Goal: Task Accomplishment & Management: Use online tool/utility

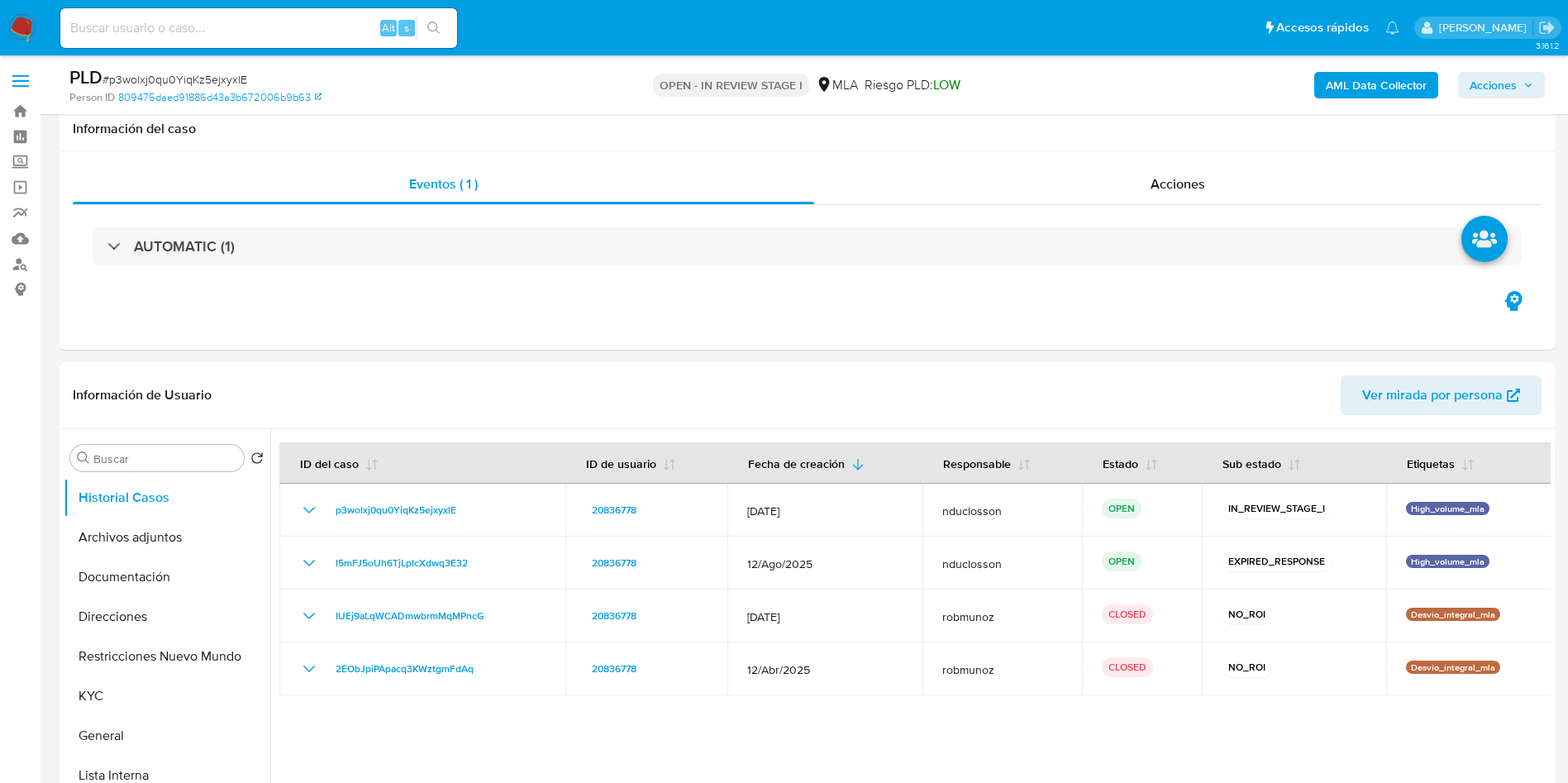
select select "10"
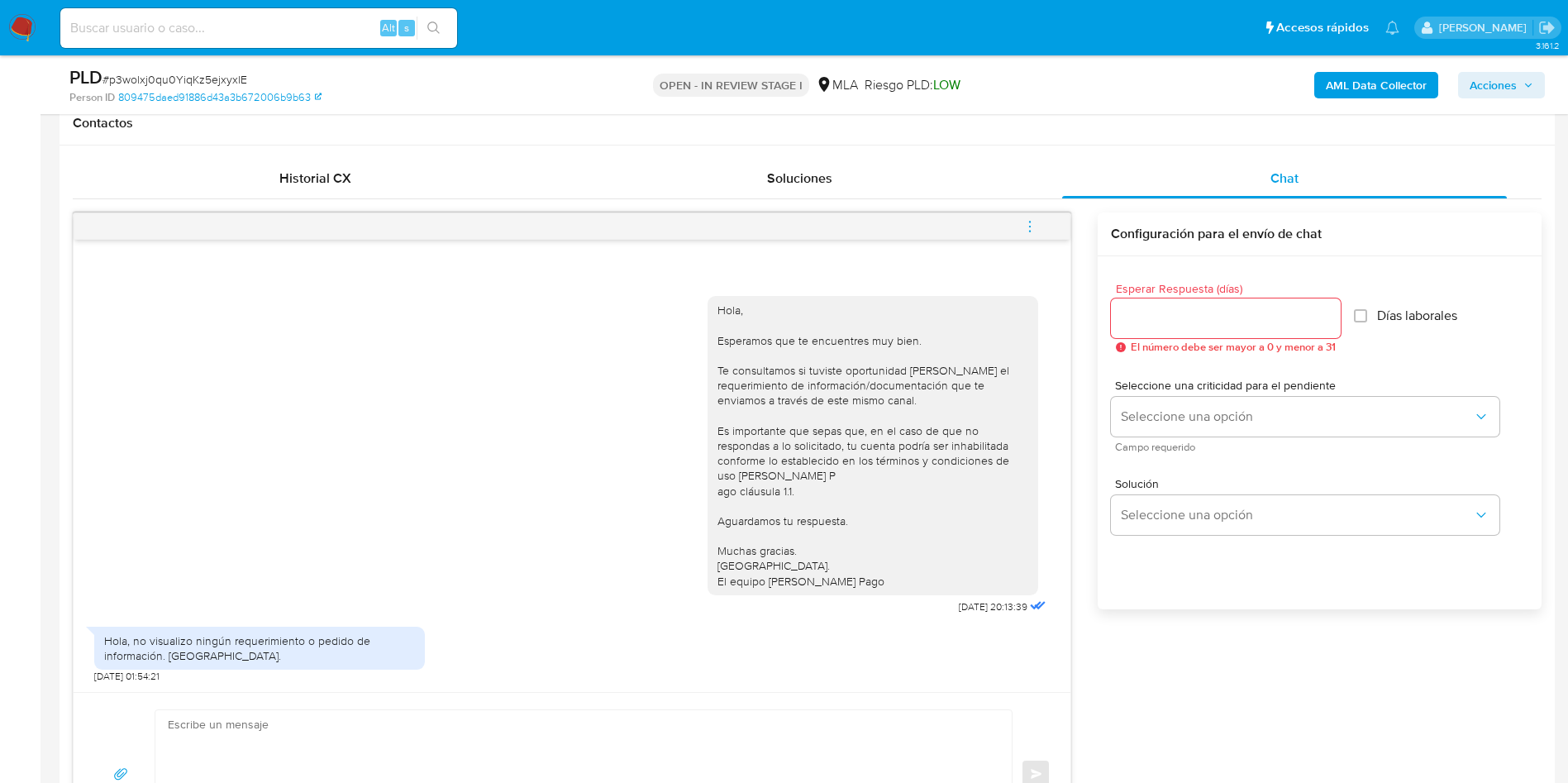
scroll to position [620, 0]
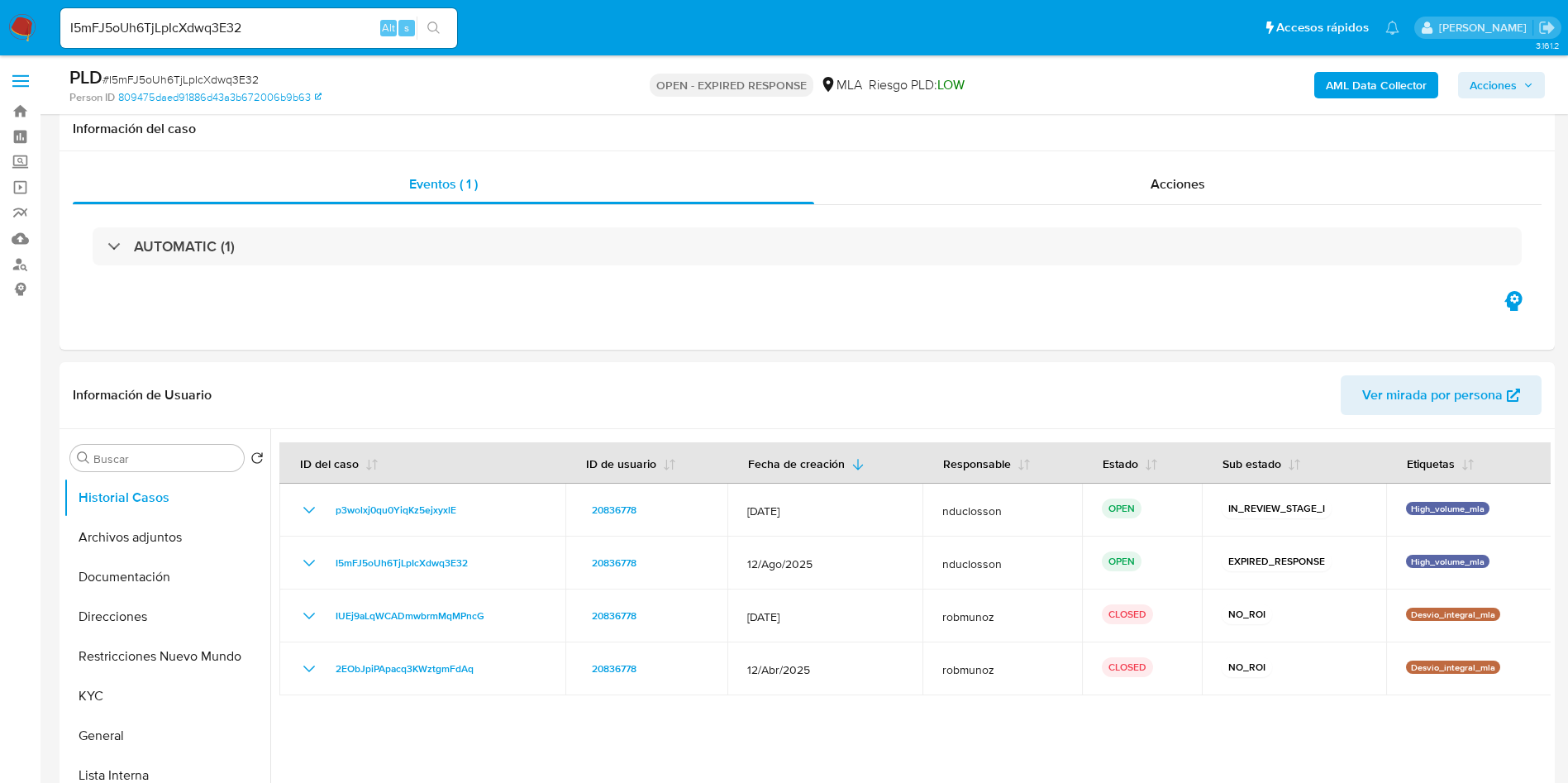
select select "10"
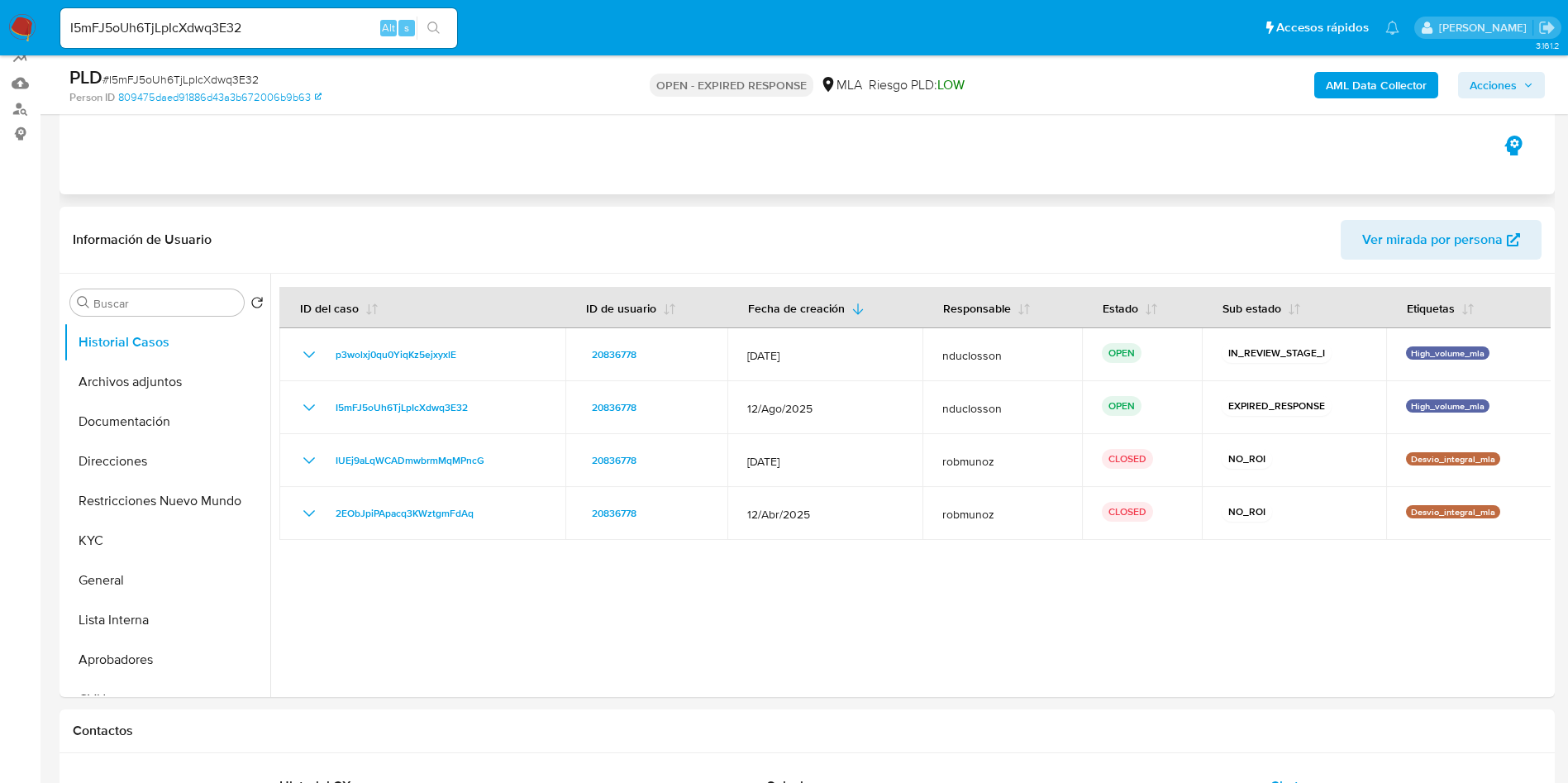
scroll to position [124, 0]
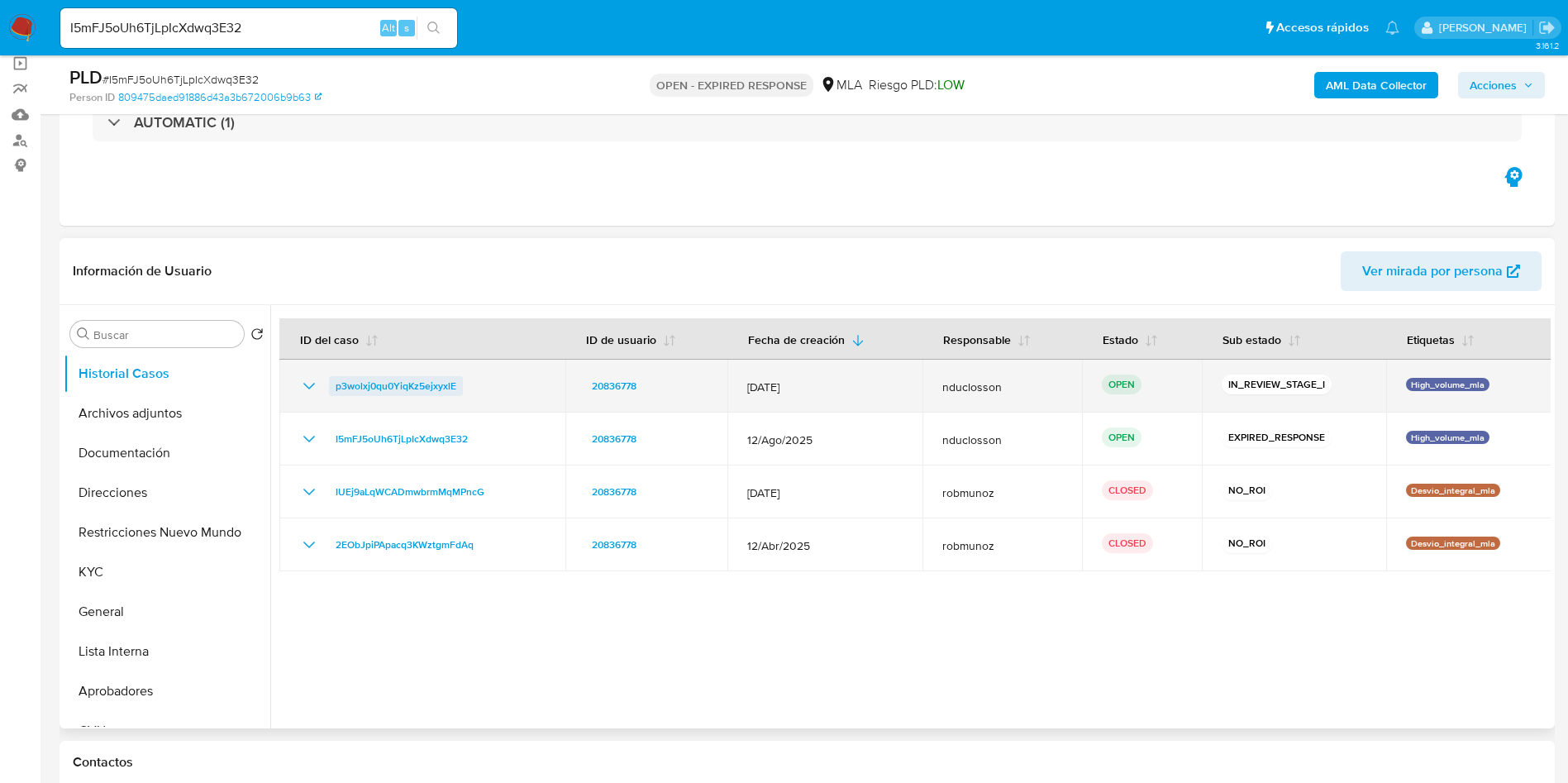
click at [357, 391] on span "p3wolxj0qu0YiqKz5ejxyxlE" at bounding box center [395, 386] width 120 height 20
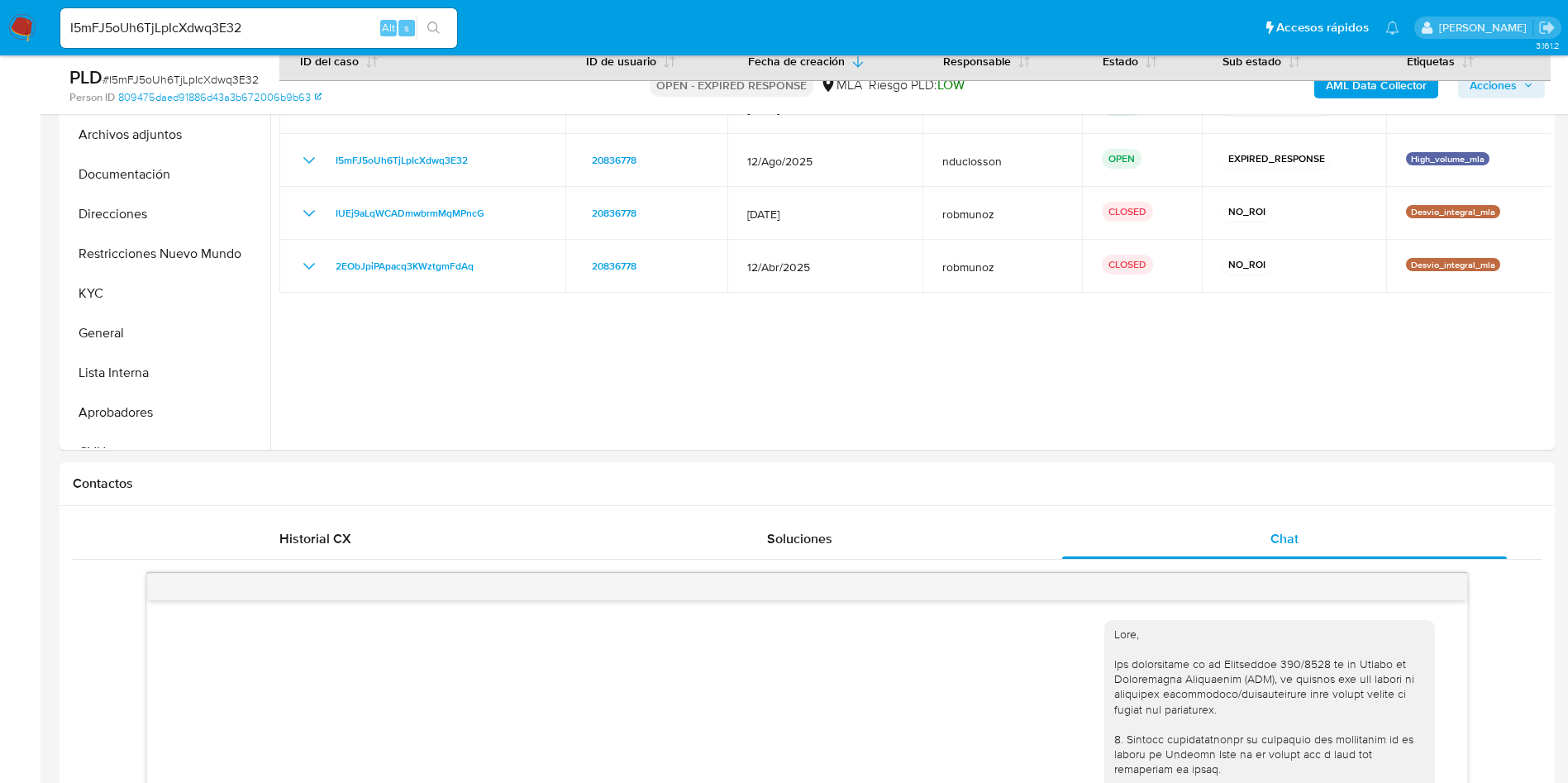
scroll to position [372, 0]
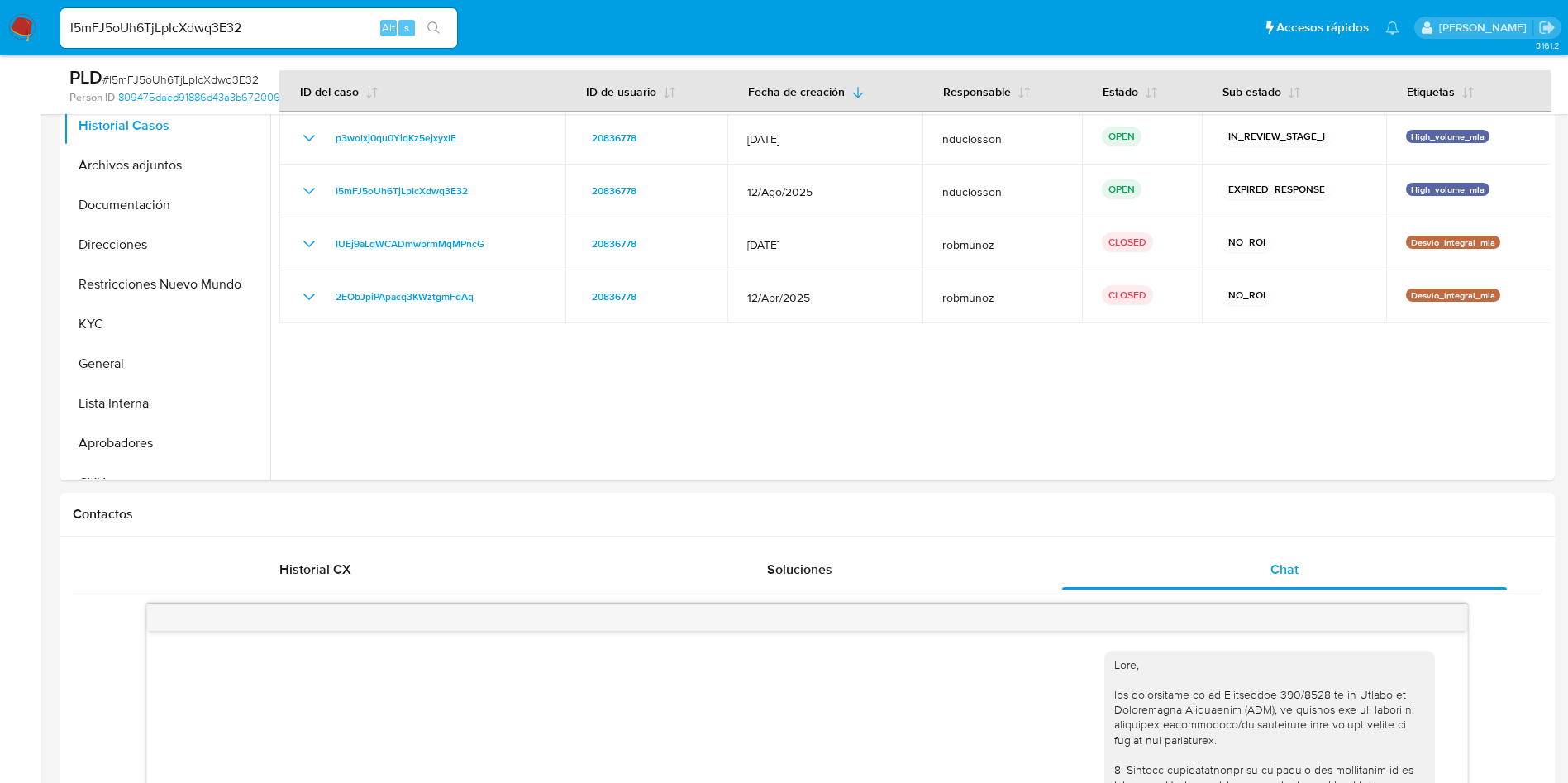
click at [132, 74] on span "# I5mFJ5oUh6TjLpIcXdwq3E32" at bounding box center [180, 79] width 156 height 16
copy span "I5mFJ5oUh6TjLpIcXdwq3E32"
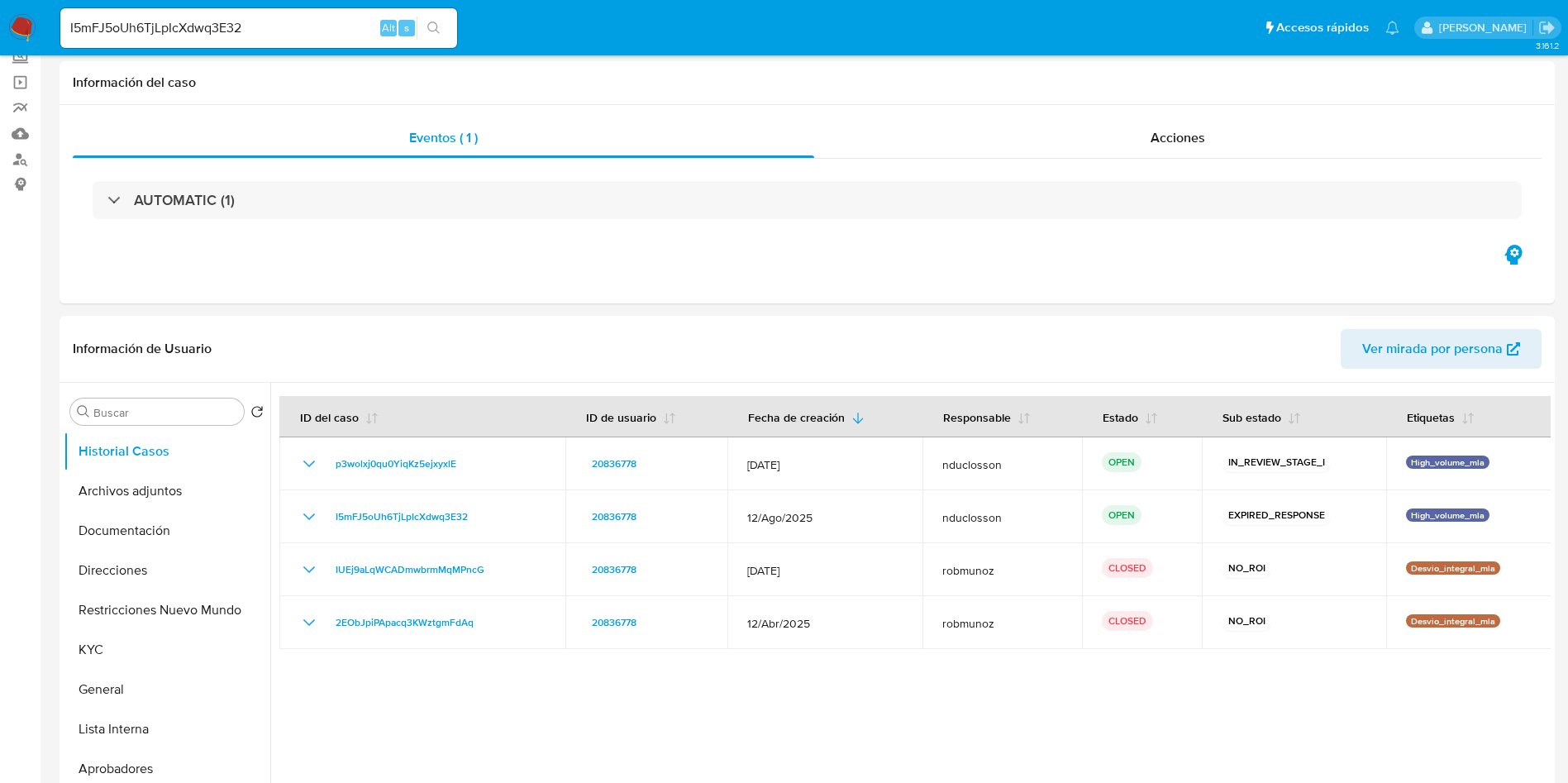
scroll to position [0, 0]
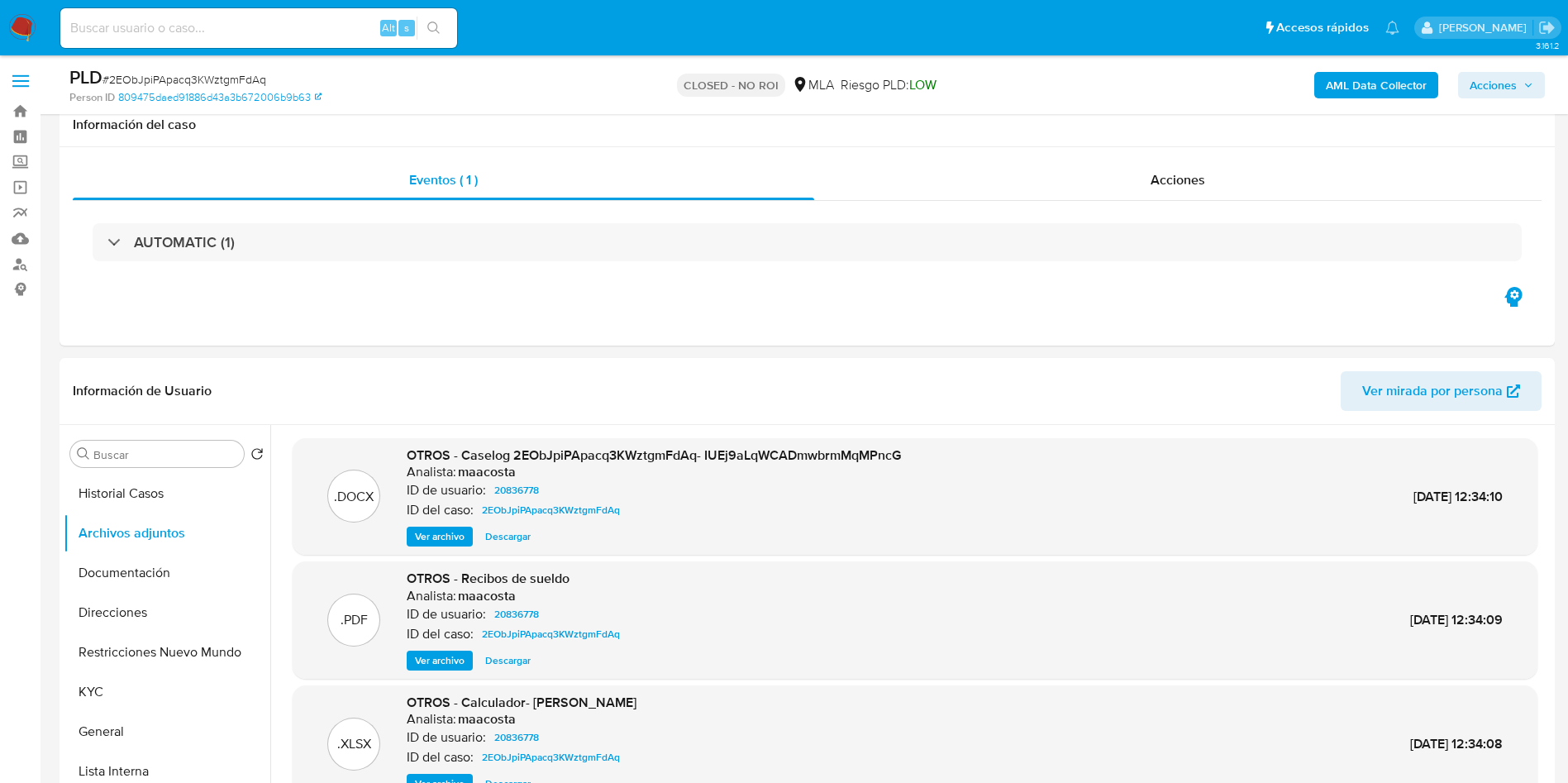
select select "10"
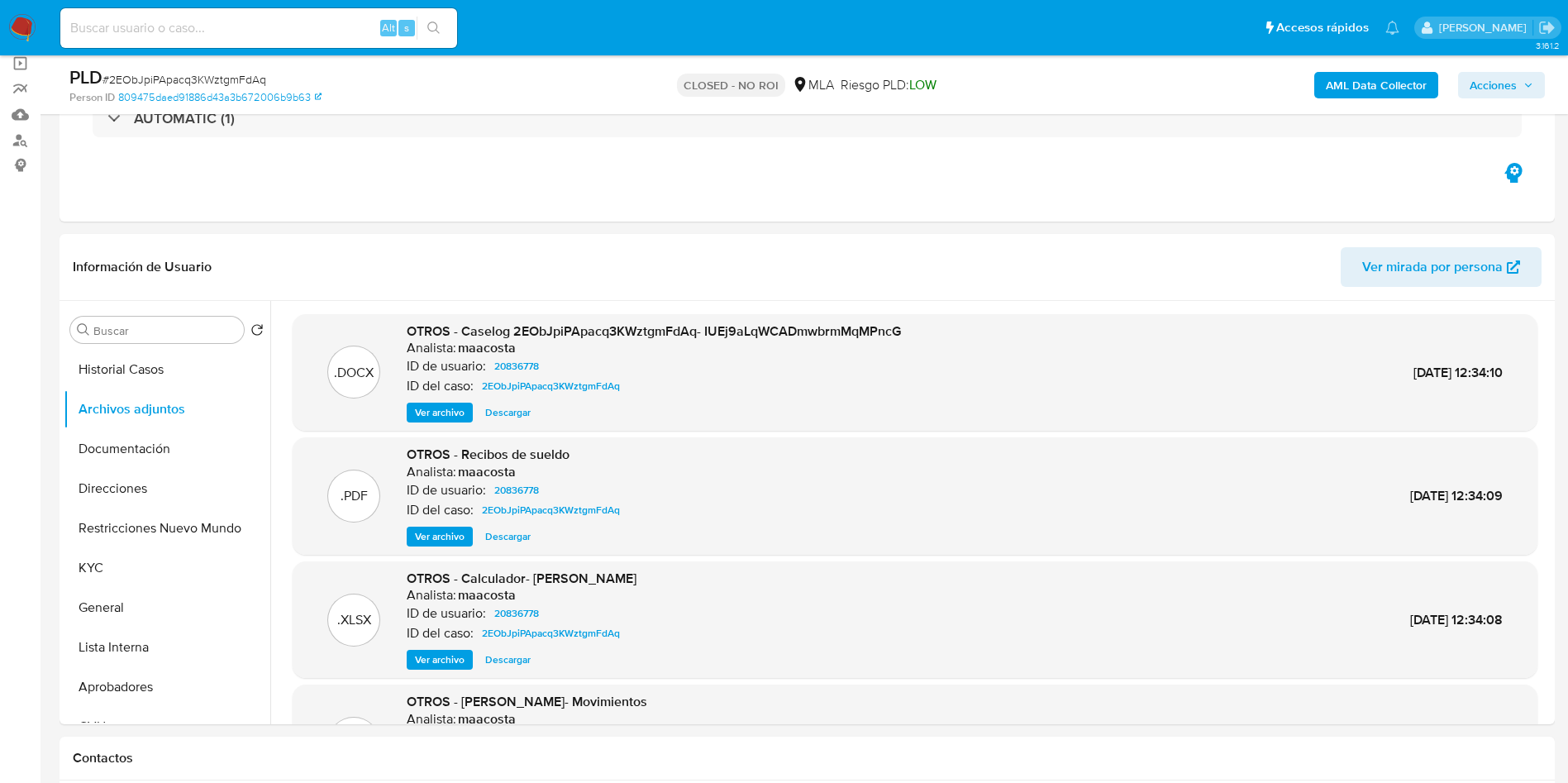
scroll to position [1189, 0]
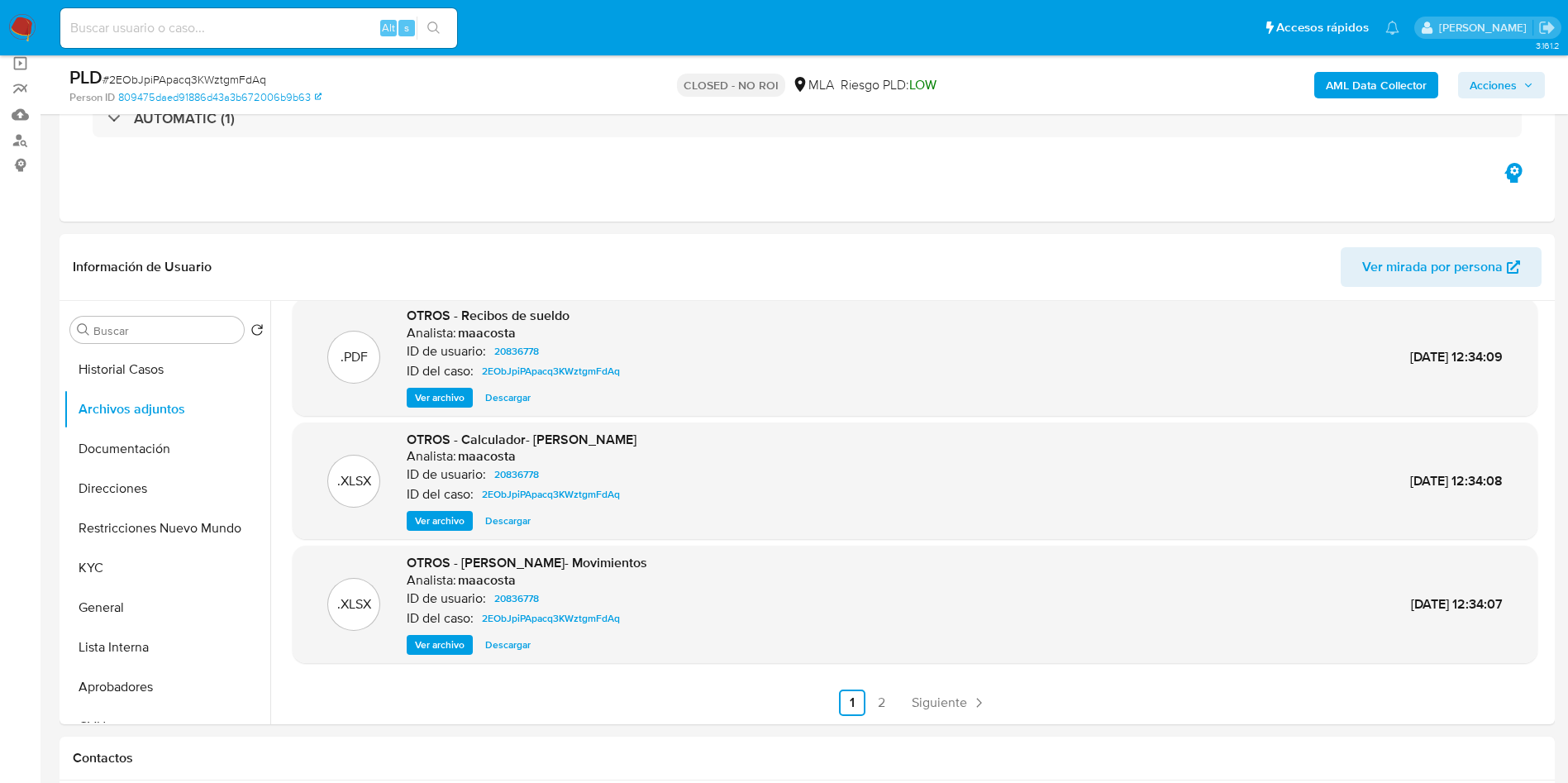
click at [26, 35] on img at bounding box center [23, 28] width 28 height 28
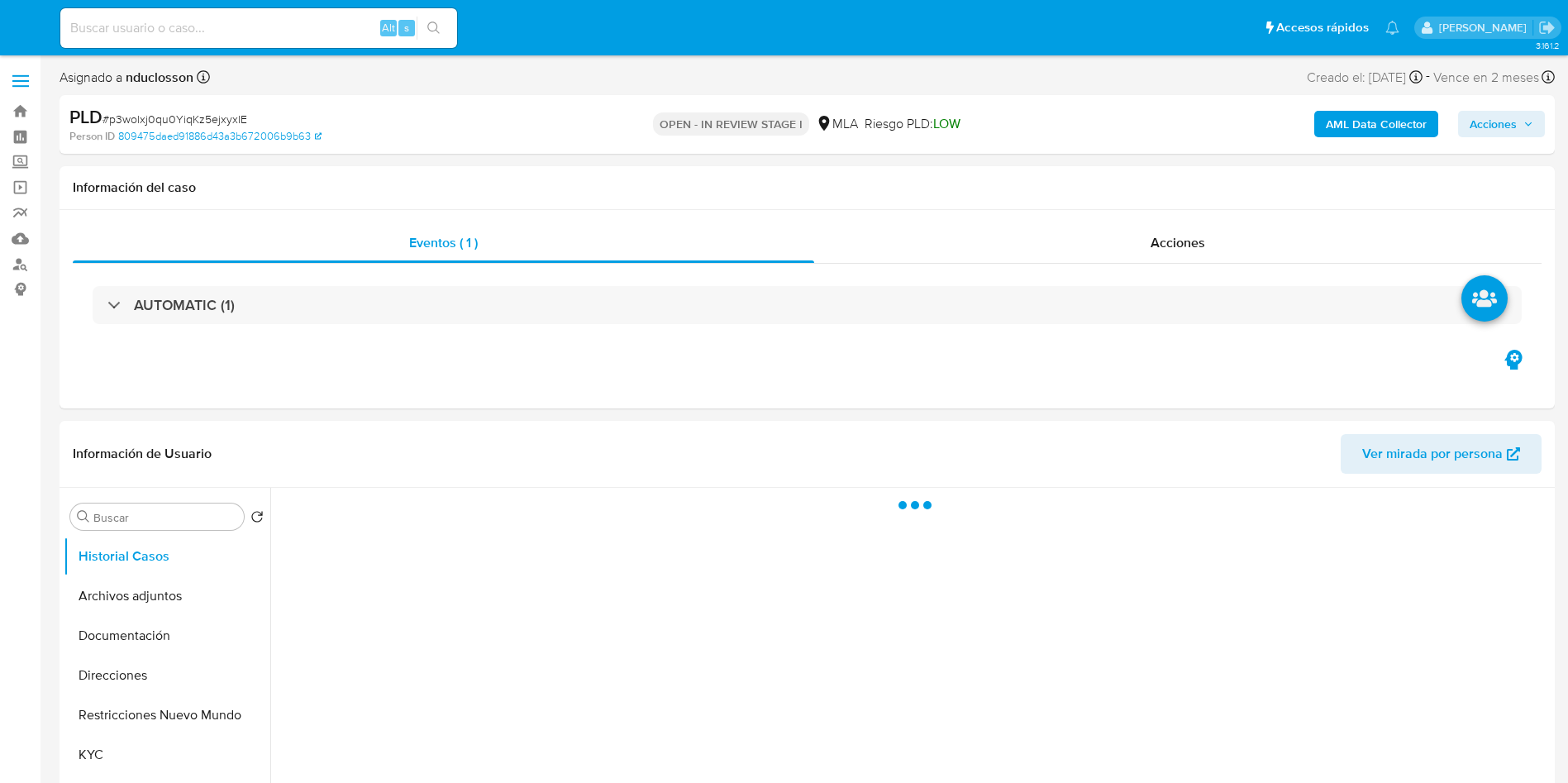
select select "10"
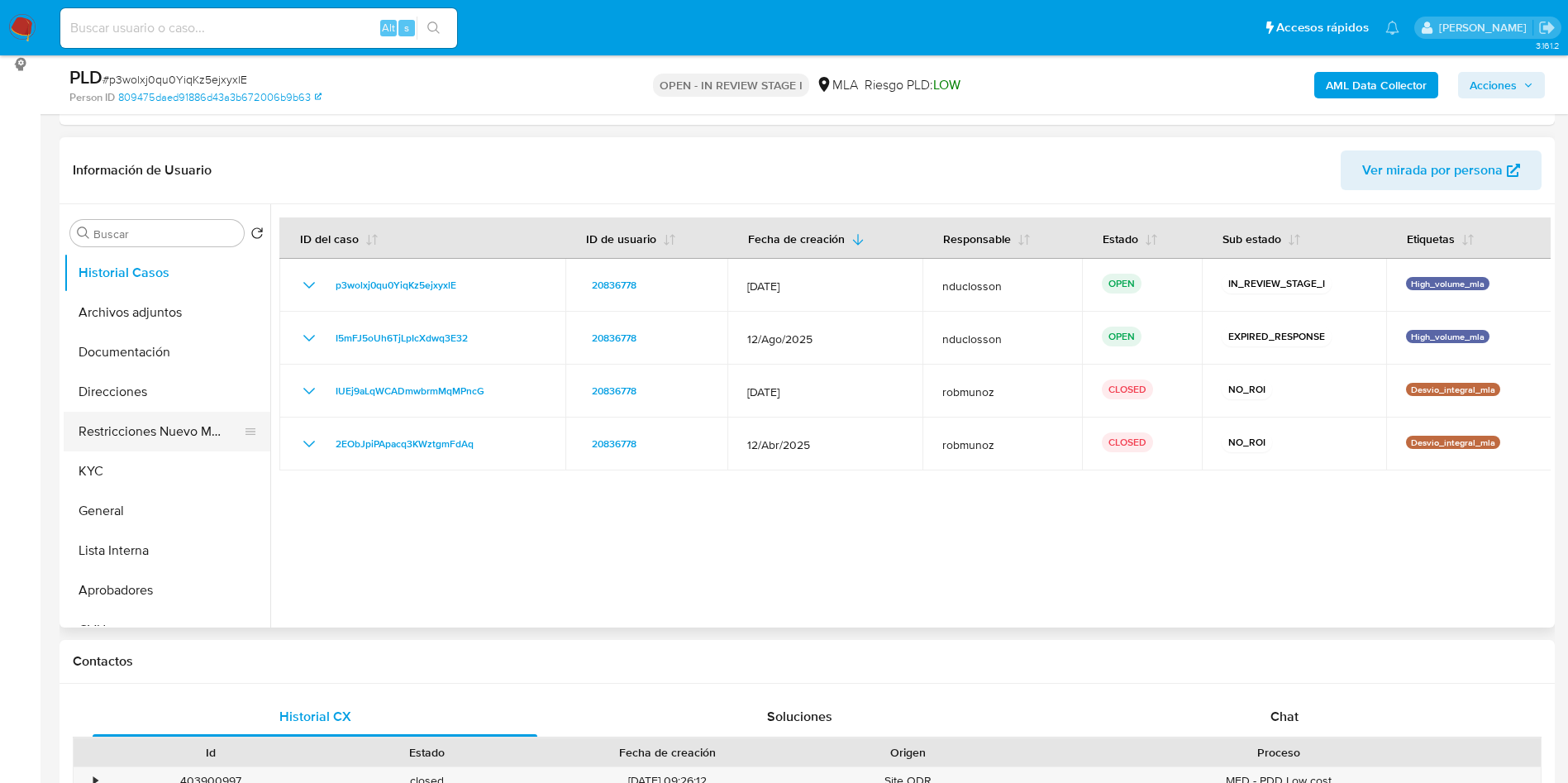
scroll to position [248, 0]
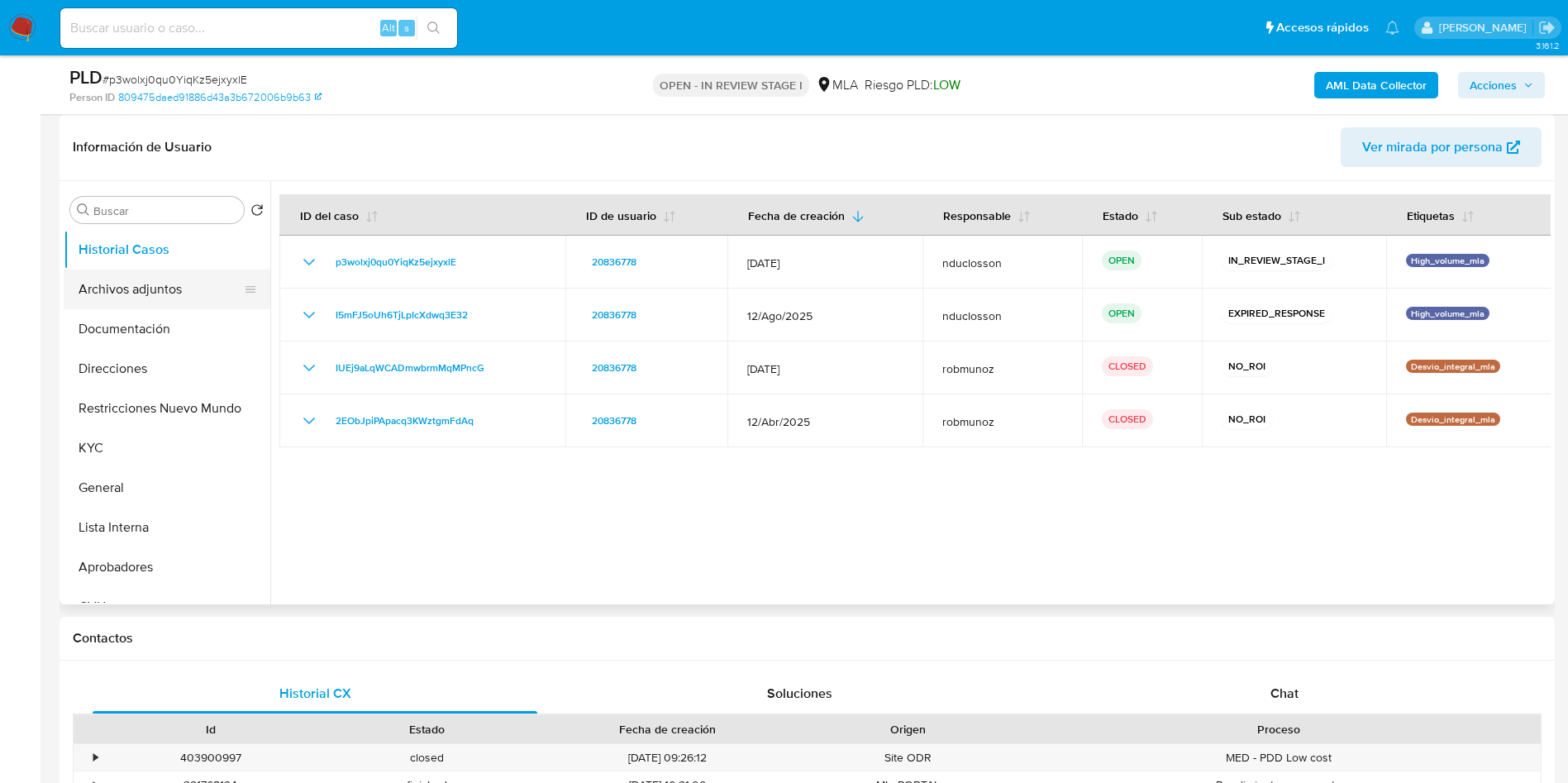
click at [110, 304] on button "Archivos adjuntos" at bounding box center [160, 289] width 193 height 40
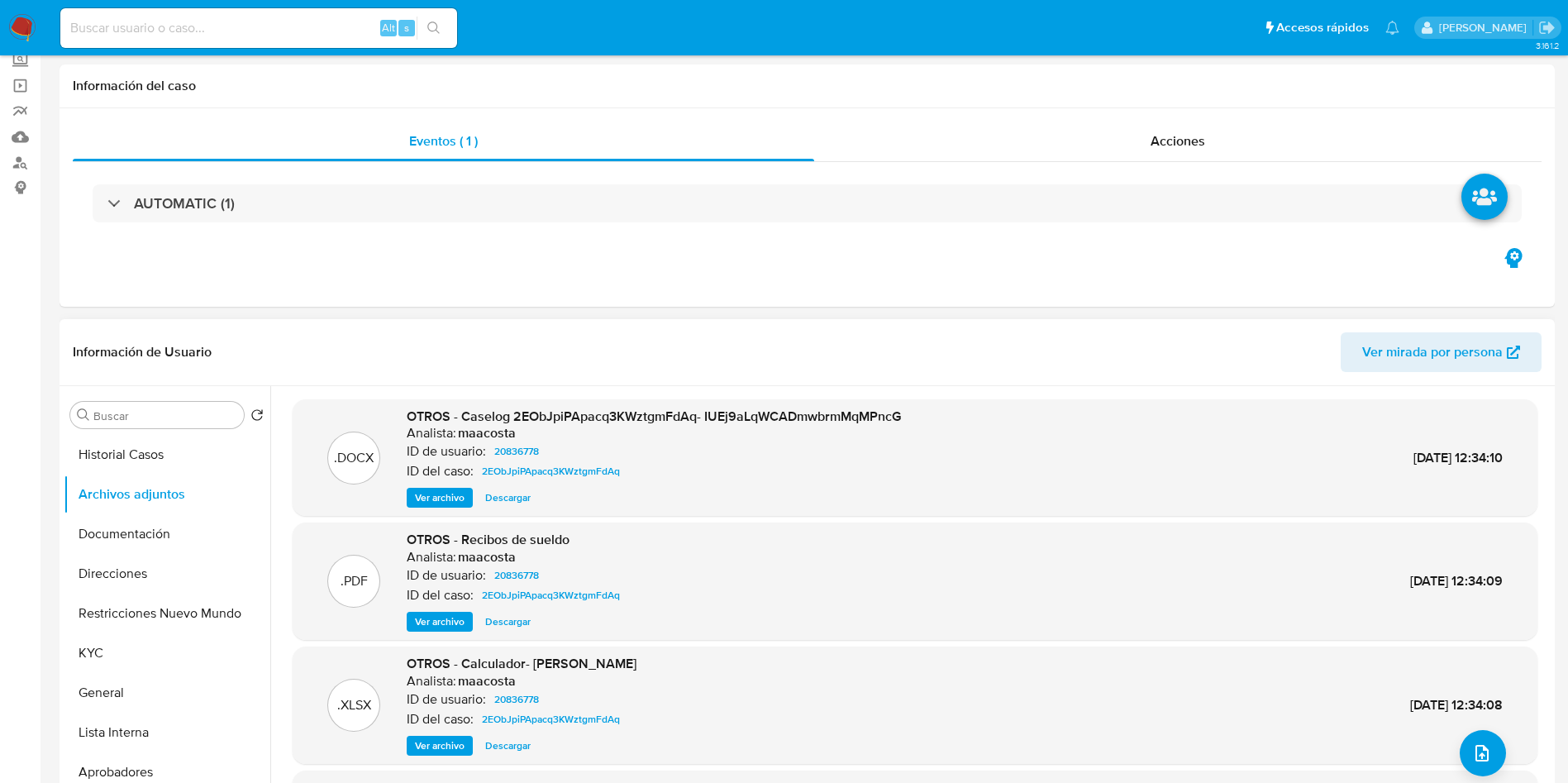
scroll to position [0, 0]
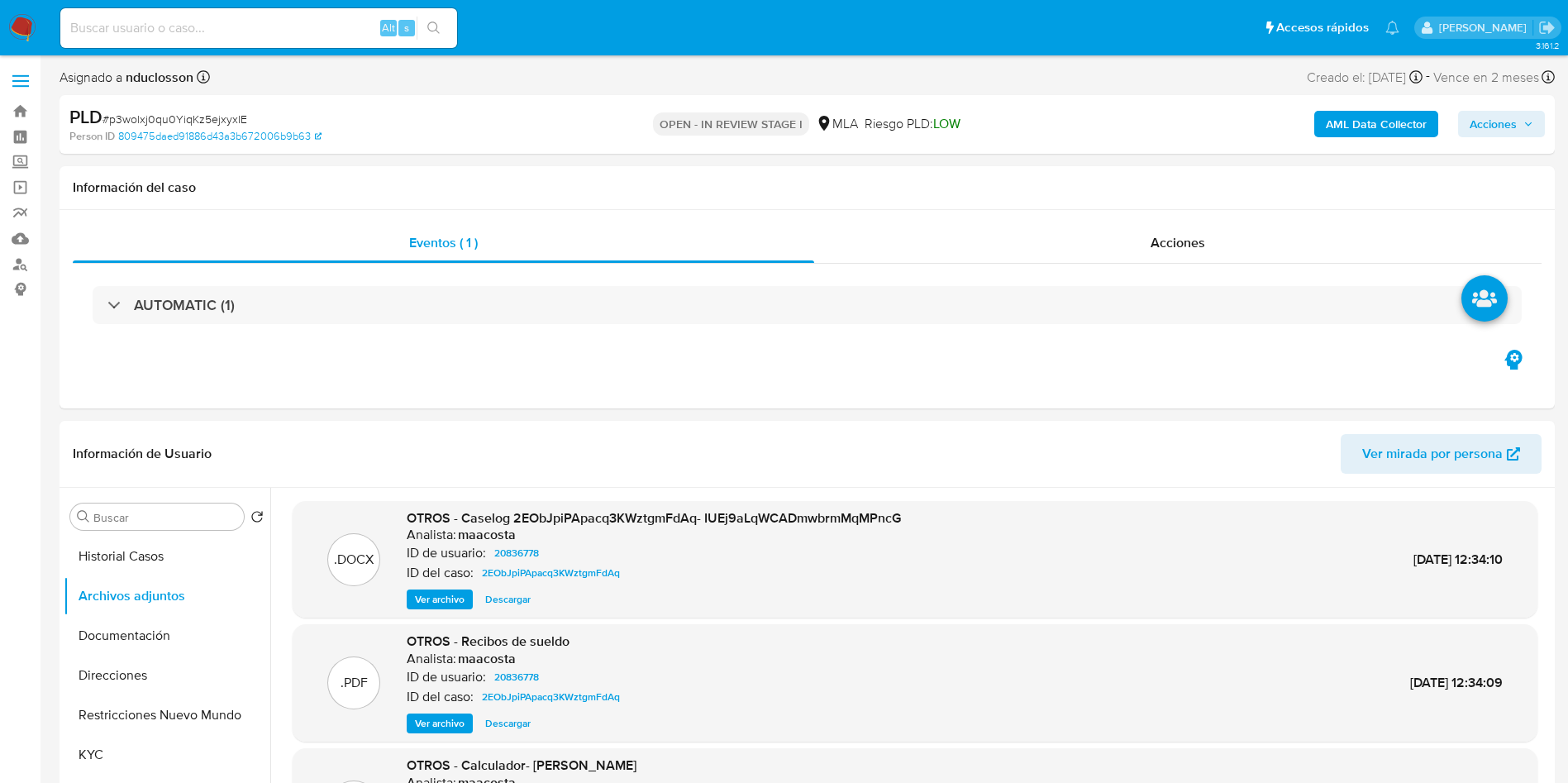
click at [1356, 127] on b "AML Data Collector" at bounding box center [1377, 124] width 100 height 27
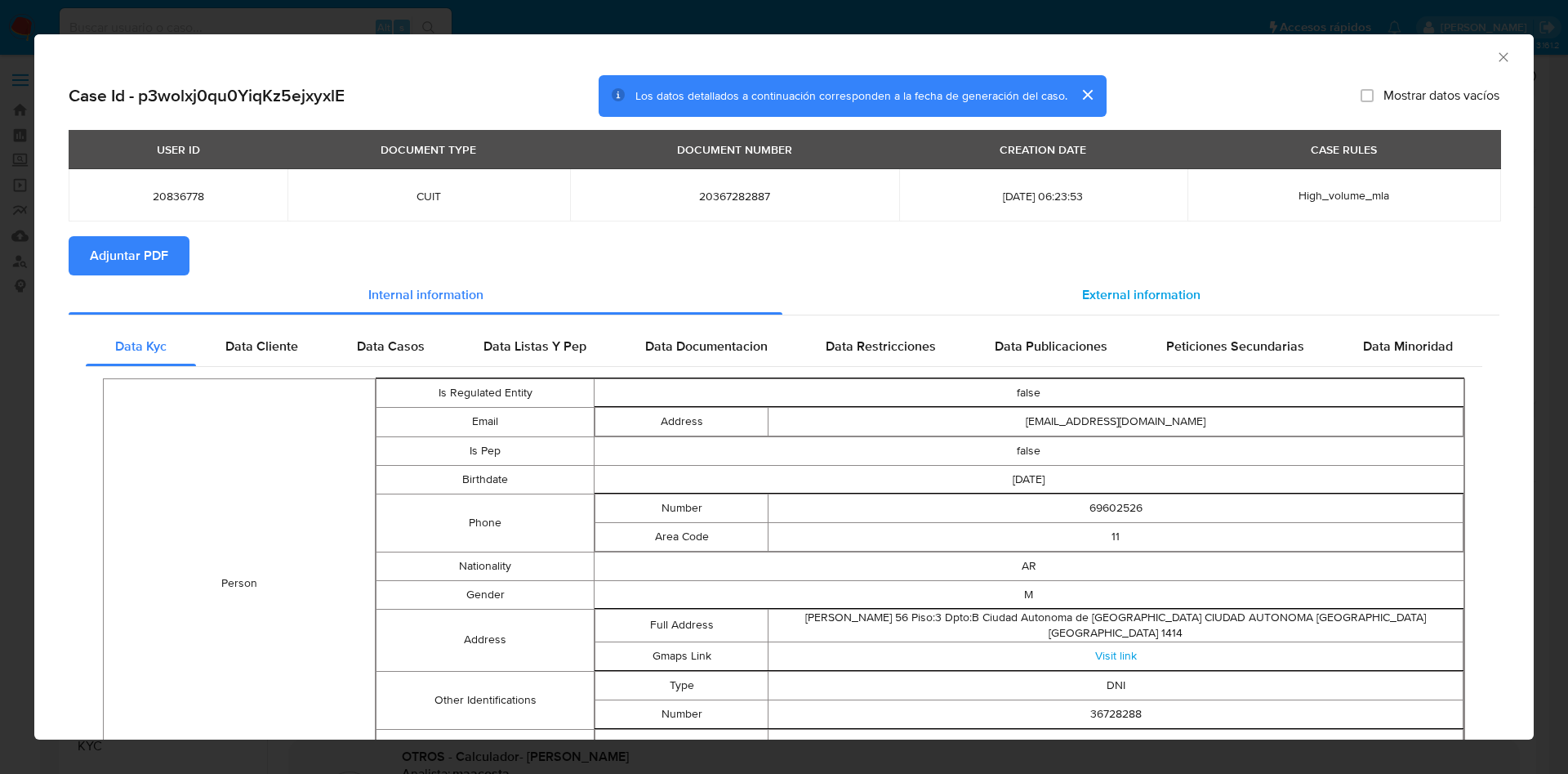
click at [1138, 300] on span "External information" at bounding box center [1142, 294] width 118 height 19
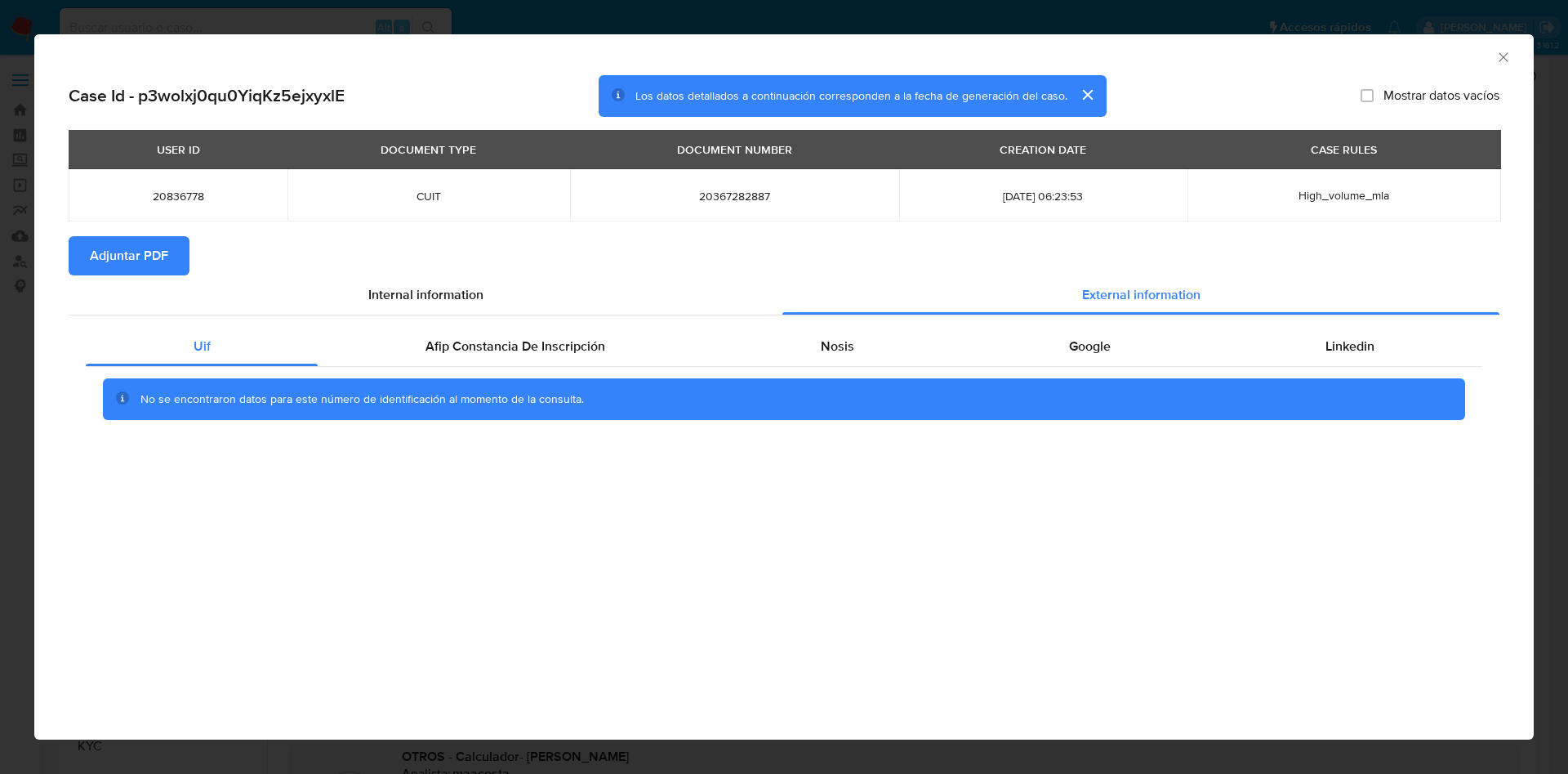
drag, startPoint x: 466, startPoint y: 352, endPoint x: 815, endPoint y: 367, distance: 349.3
click at [468, 352] on span "Afip Constancia De Inscripción" at bounding box center [515, 346] width 180 height 19
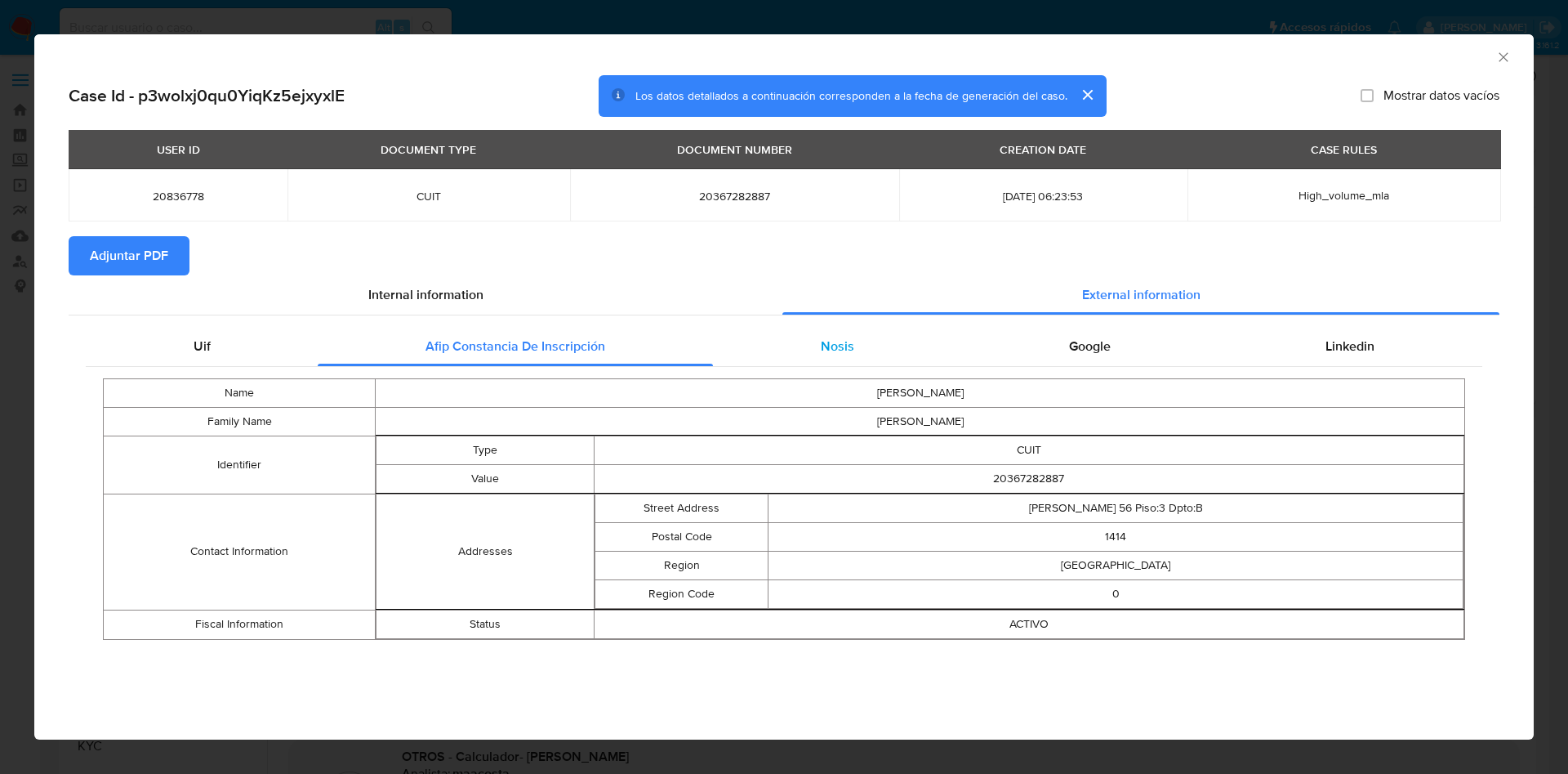
drag, startPoint x: 831, startPoint y: 367, endPoint x: 956, endPoint y: 344, distance: 127.1
click at [833, 367] on div "Name ALAN Family Name ROTENBERG Identifier Type CUIT Value 20367282887 Contact …" at bounding box center [784, 509] width 1397 height 284
click at [859, 327] on div "Nosis" at bounding box center [836, 347] width 248 height 39
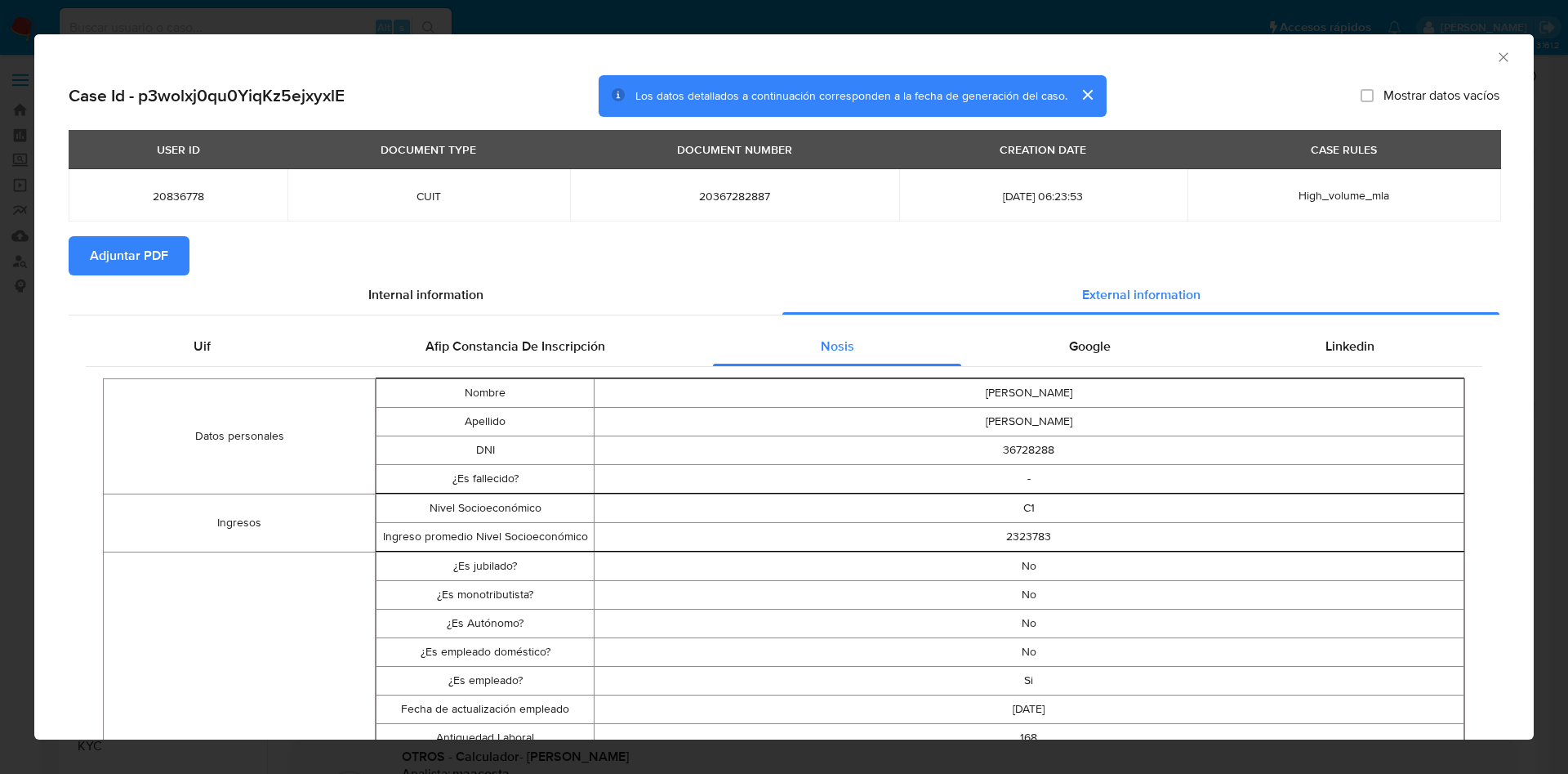
click at [1110, 345] on div "Google" at bounding box center [1089, 347] width 257 height 39
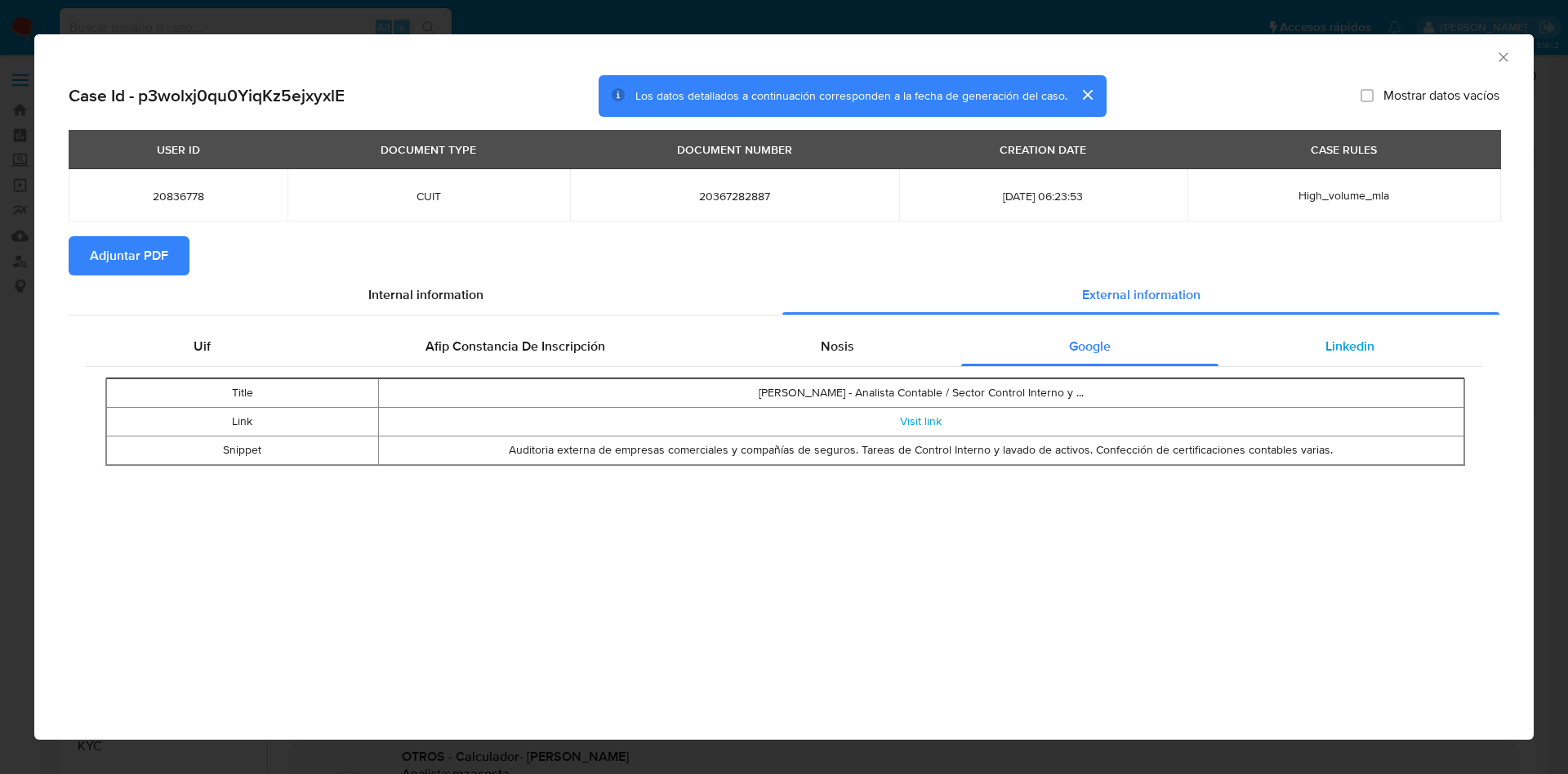
click at [1317, 337] on div "Linkedin" at bounding box center [1351, 347] width 264 height 39
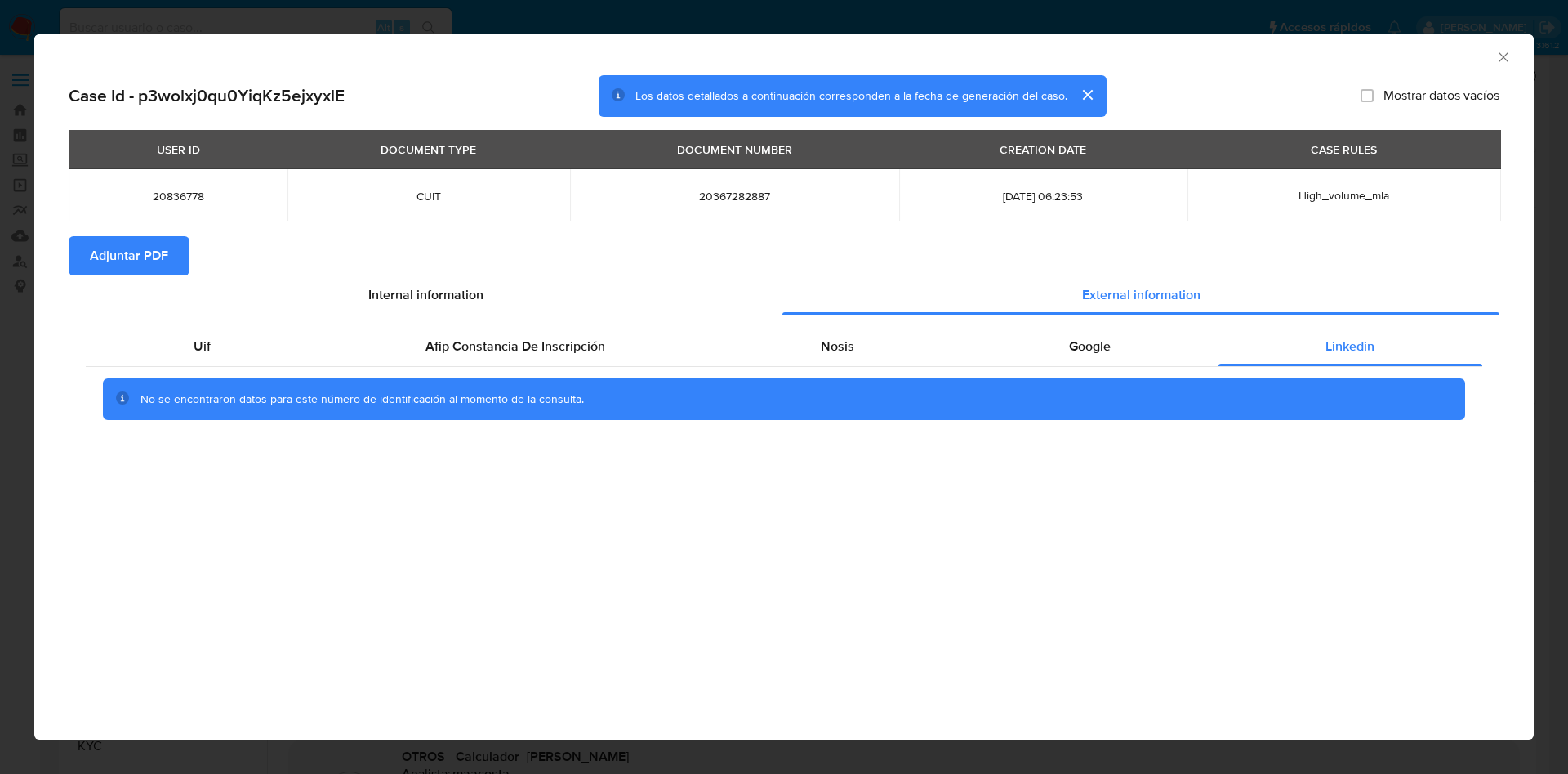
click at [112, 249] on span "Adjuntar PDF" at bounding box center [129, 256] width 79 height 36
click at [1502, 59] on icon "Cerrar ventana" at bounding box center [1503, 56] width 16 height 16
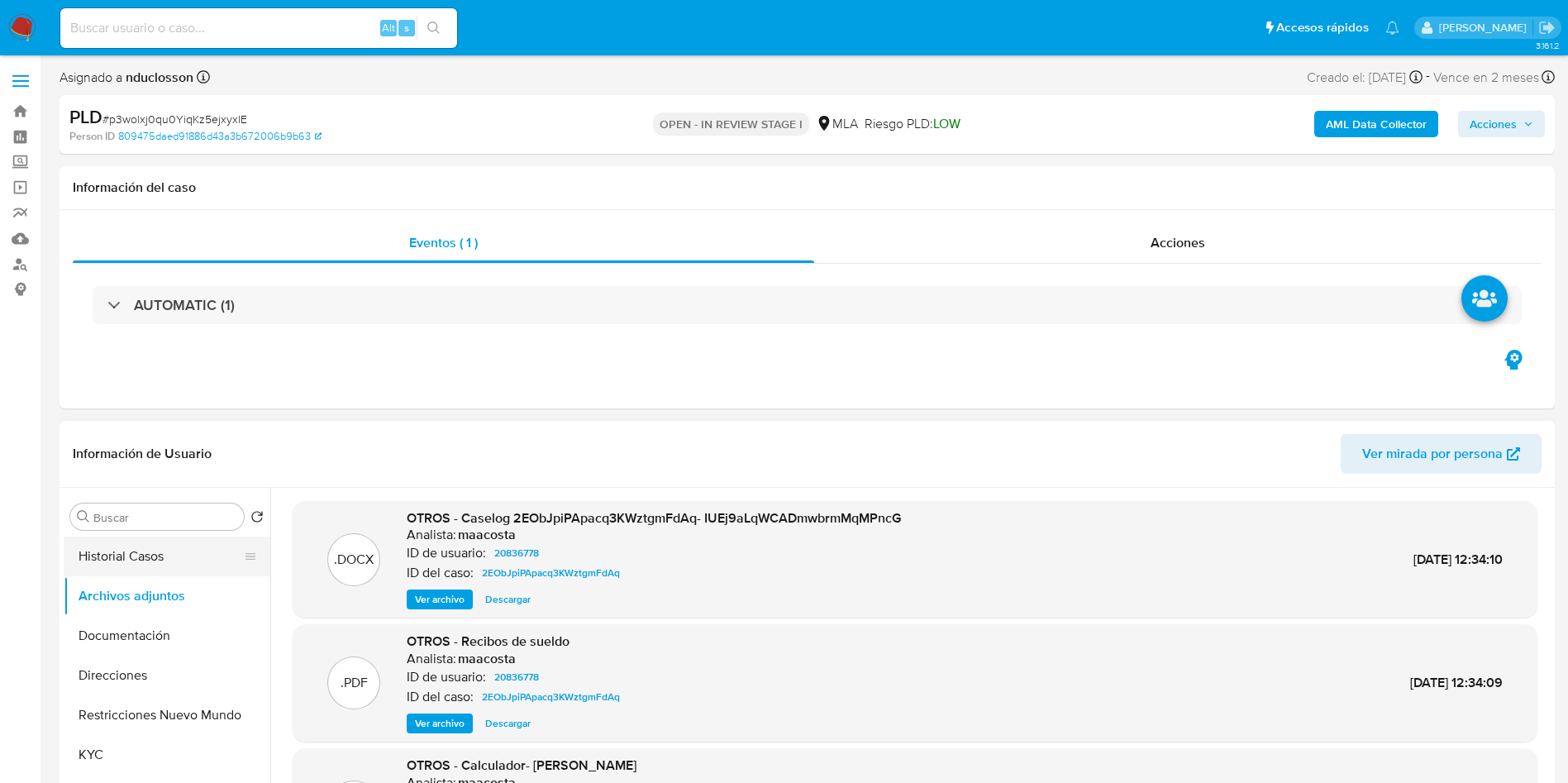
click at [149, 546] on button "Historial Casos" at bounding box center [160, 556] width 193 height 40
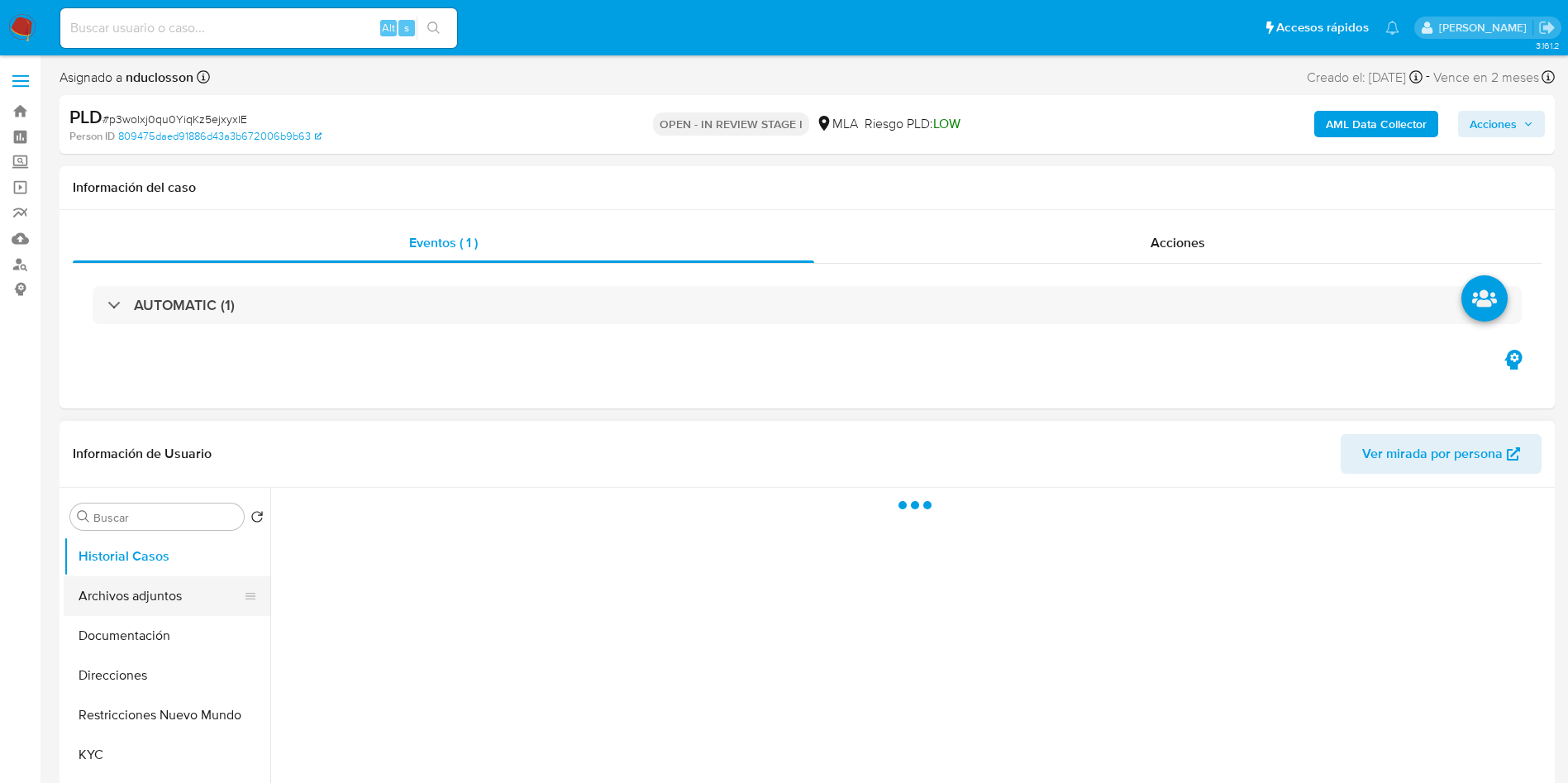
click at [167, 593] on button "Archivos adjuntos" at bounding box center [160, 596] width 193 height 40
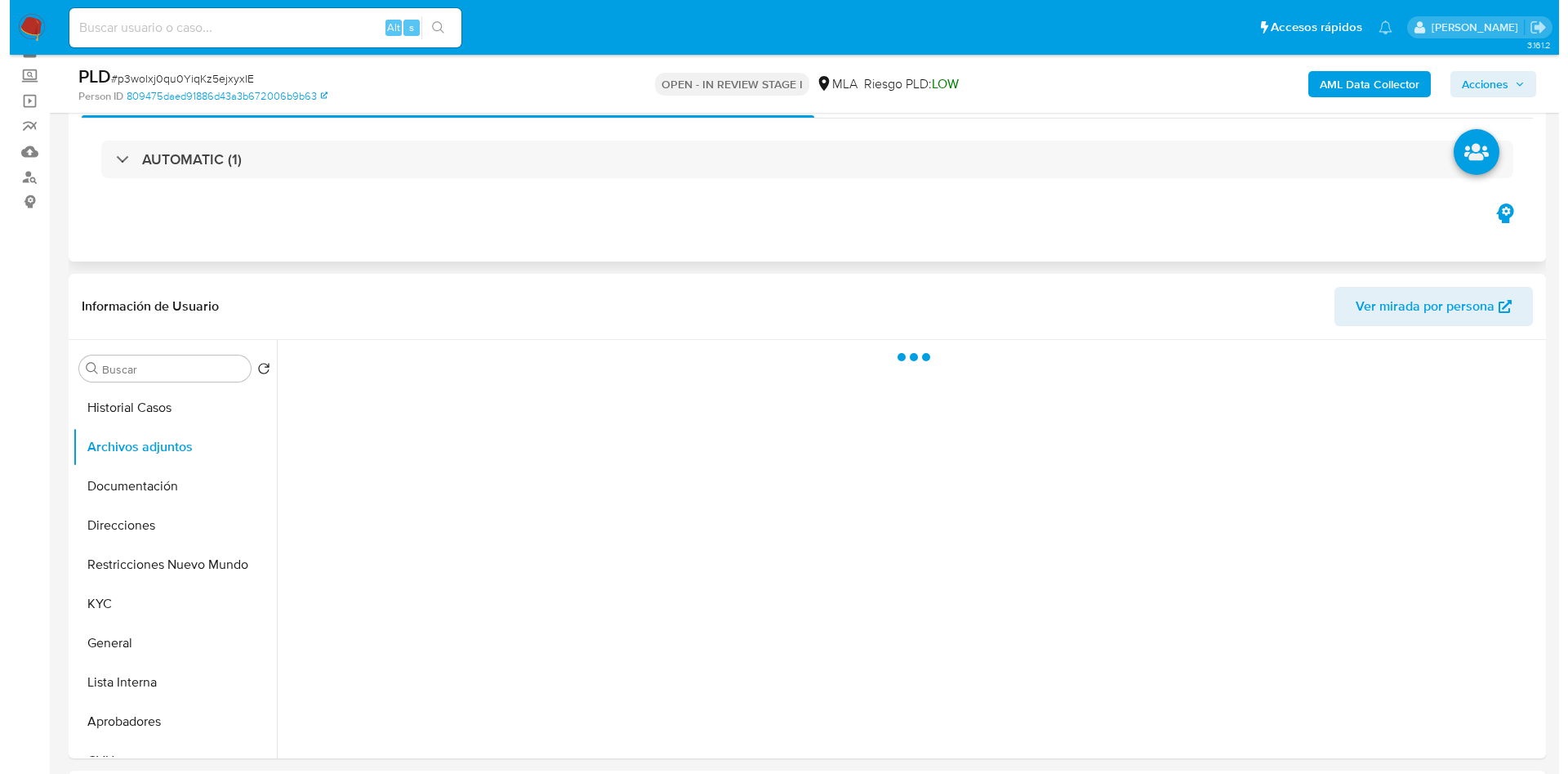
scroll to position [123, 0]
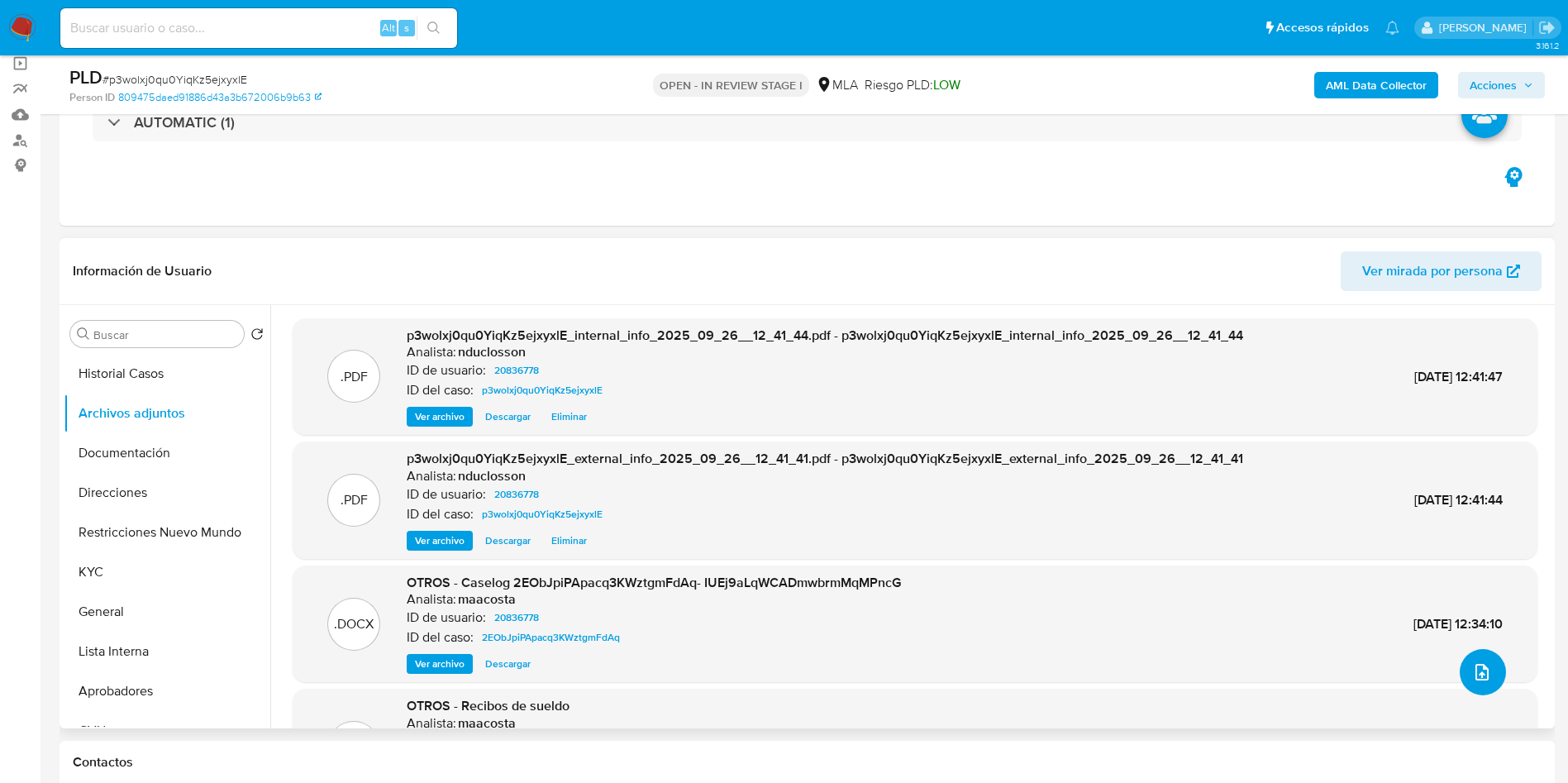
click at [1480, 676] on icon "upload-file" at bounding box center [1483, 671] width 13 height 16
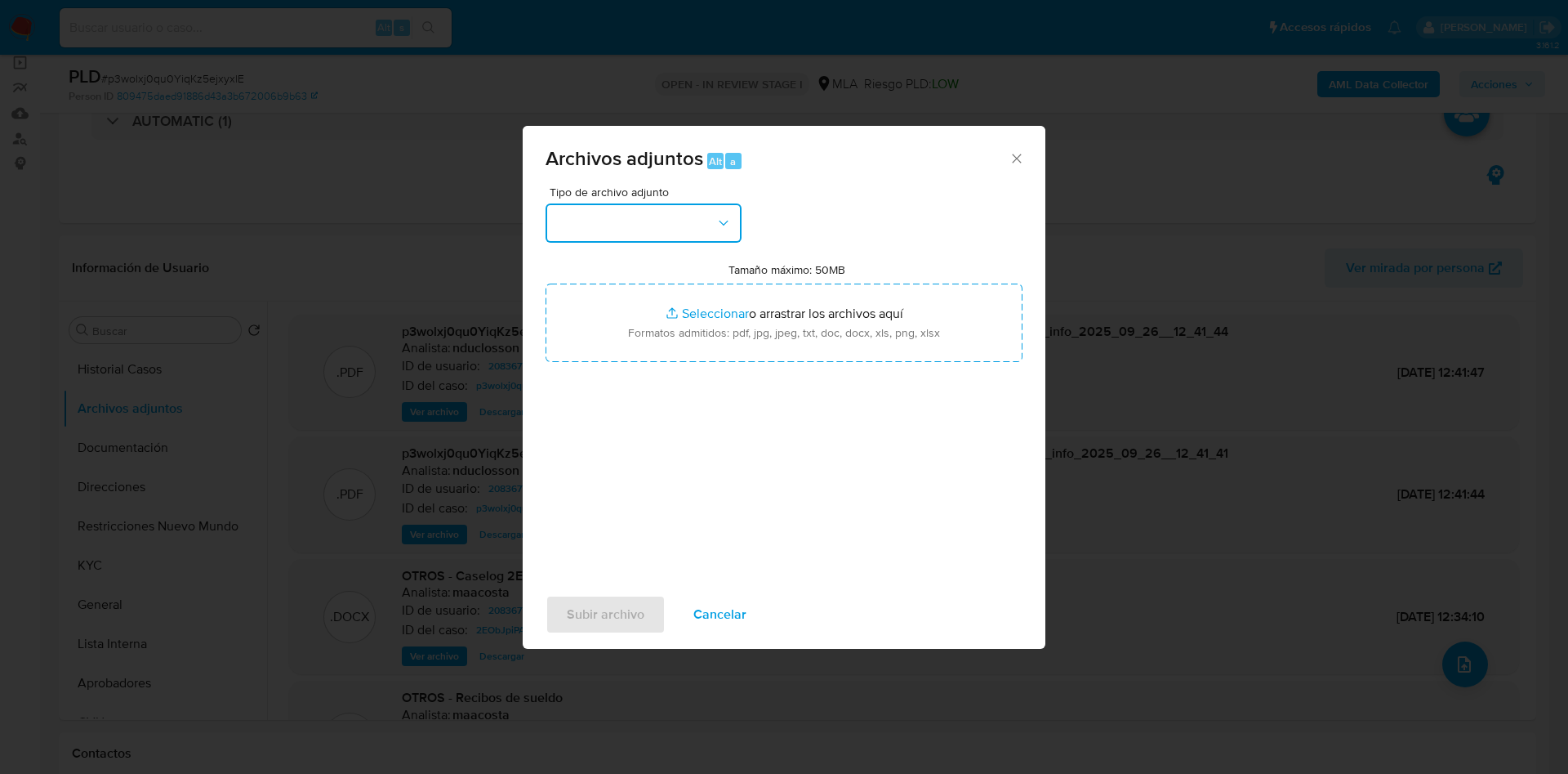
click at [718, 222] on icon "button" at bounding box center [723, 222] width 16 height 16
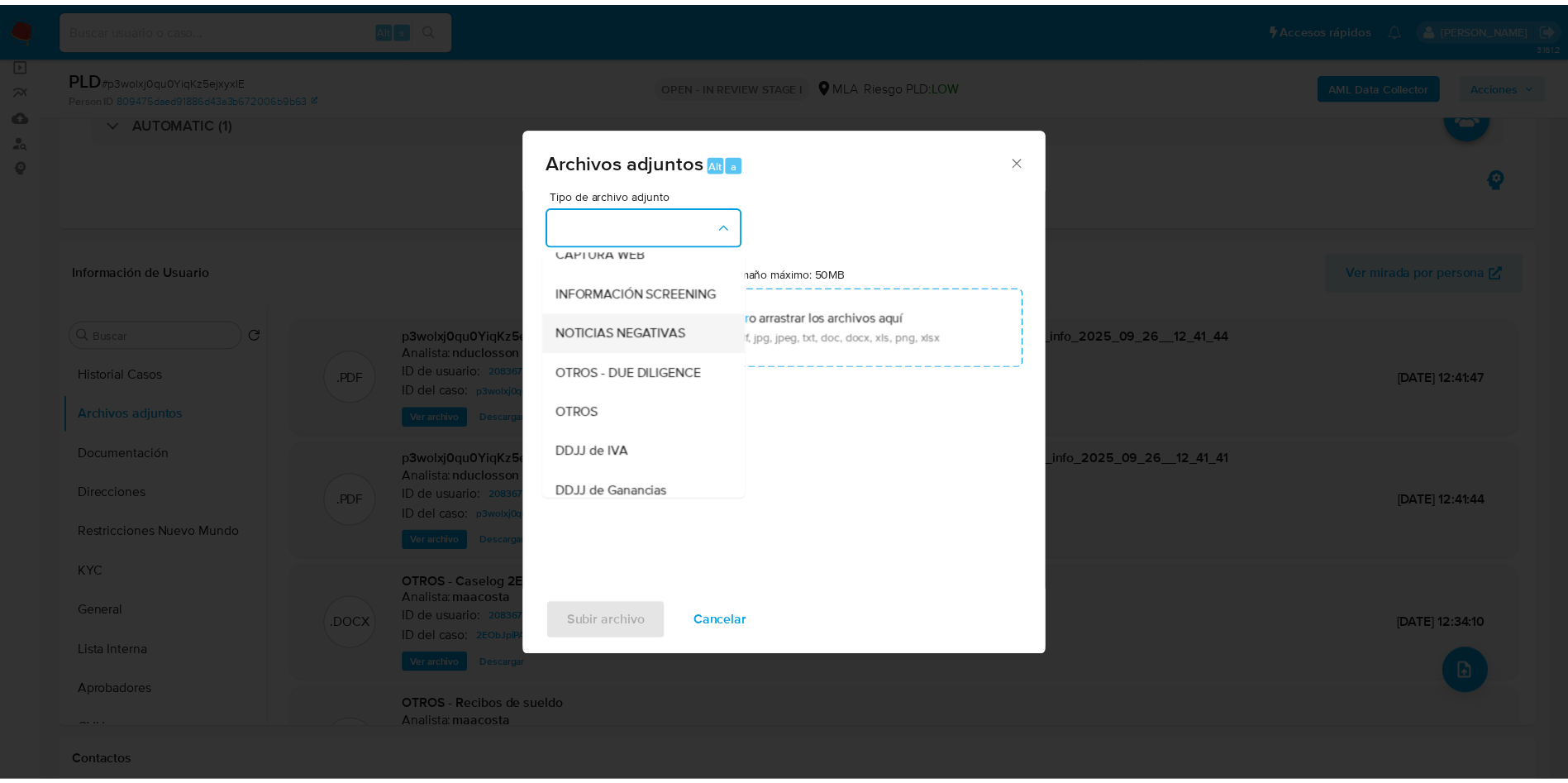
scroll to position [210, 0]
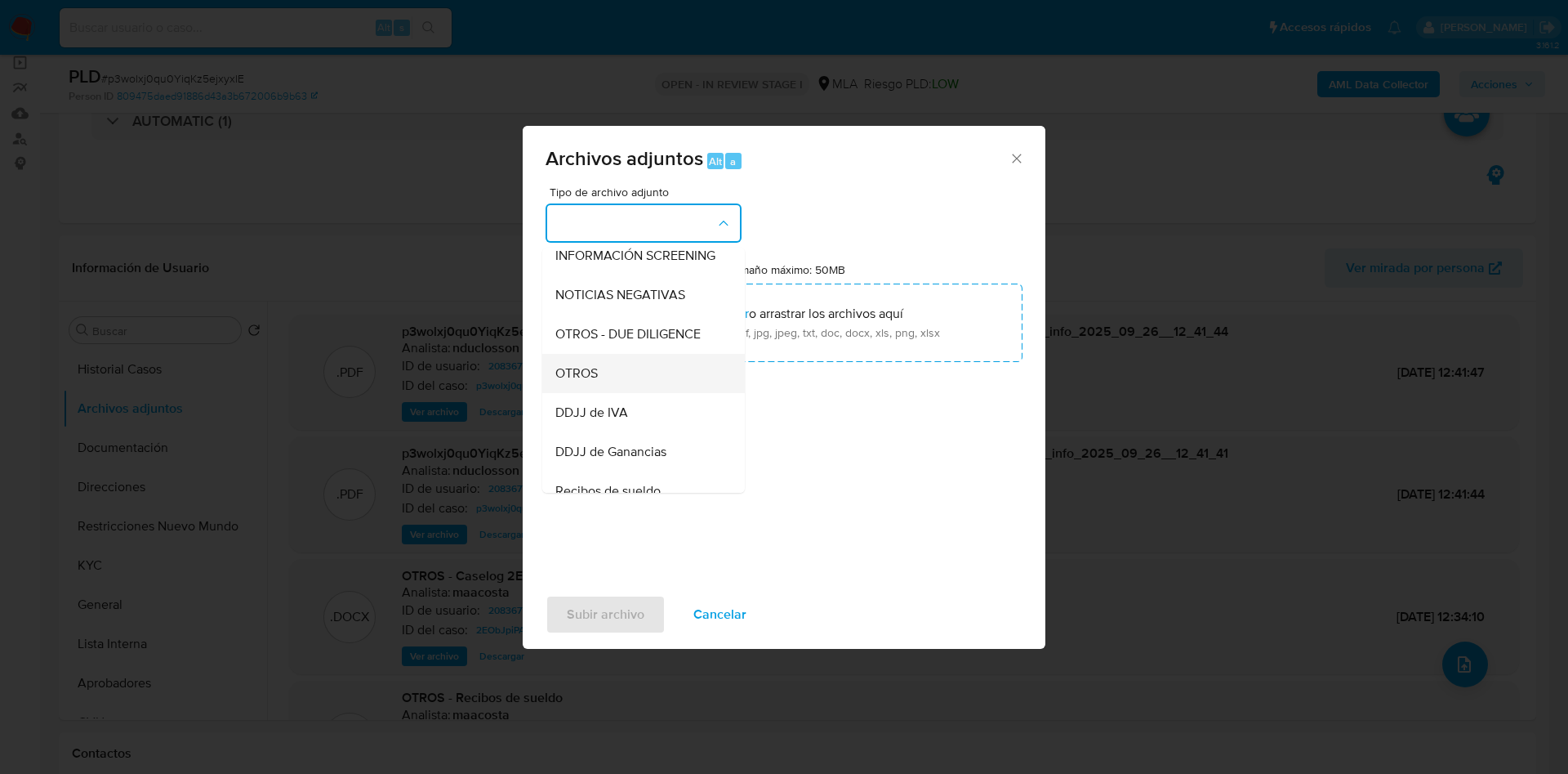
click at [623, 393] on div "OTROS" at bounding box center [639, 374] width 167 height 39
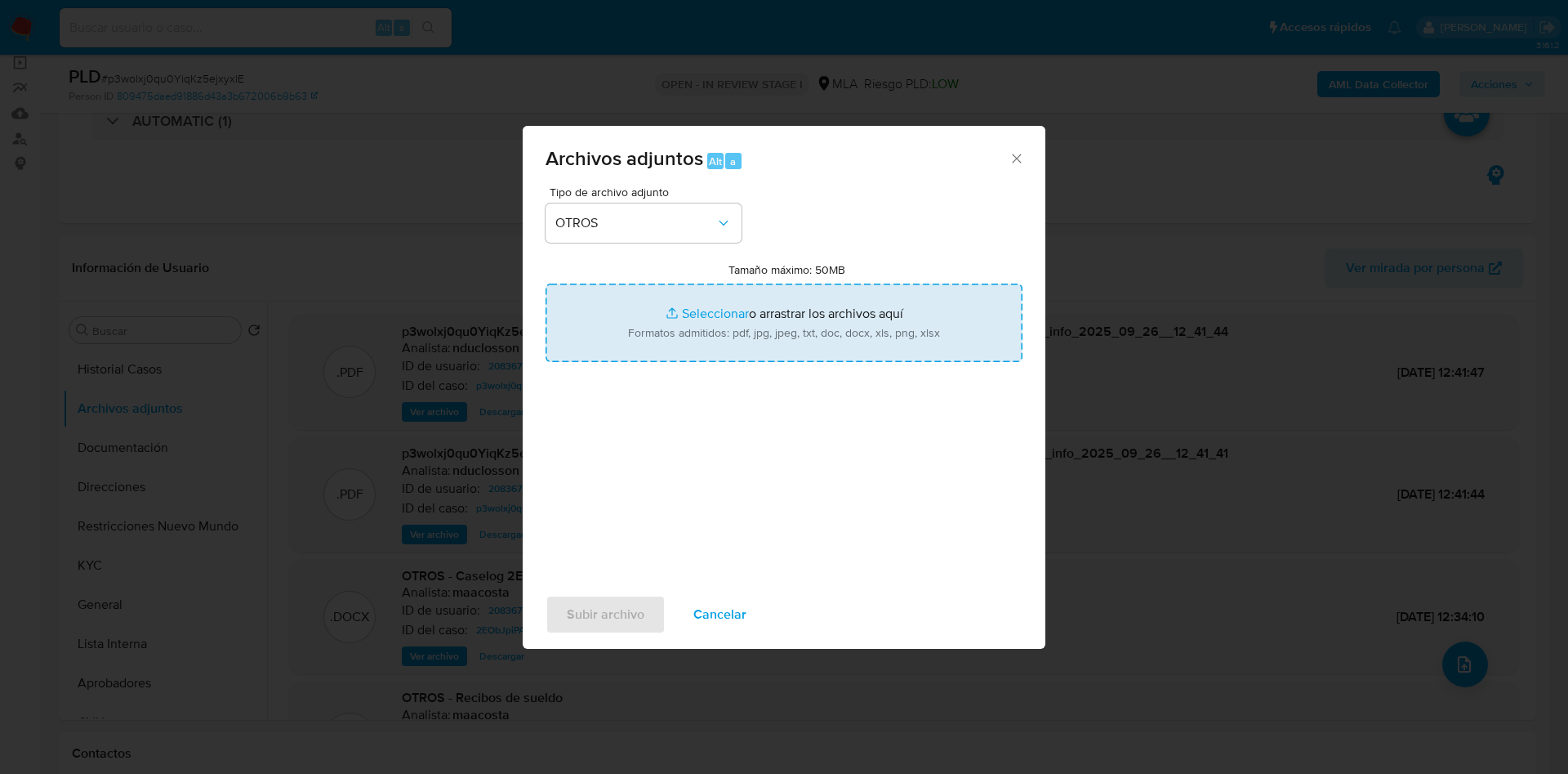
type input "C:\fakepath\20836778 Movimientos.xlsx"
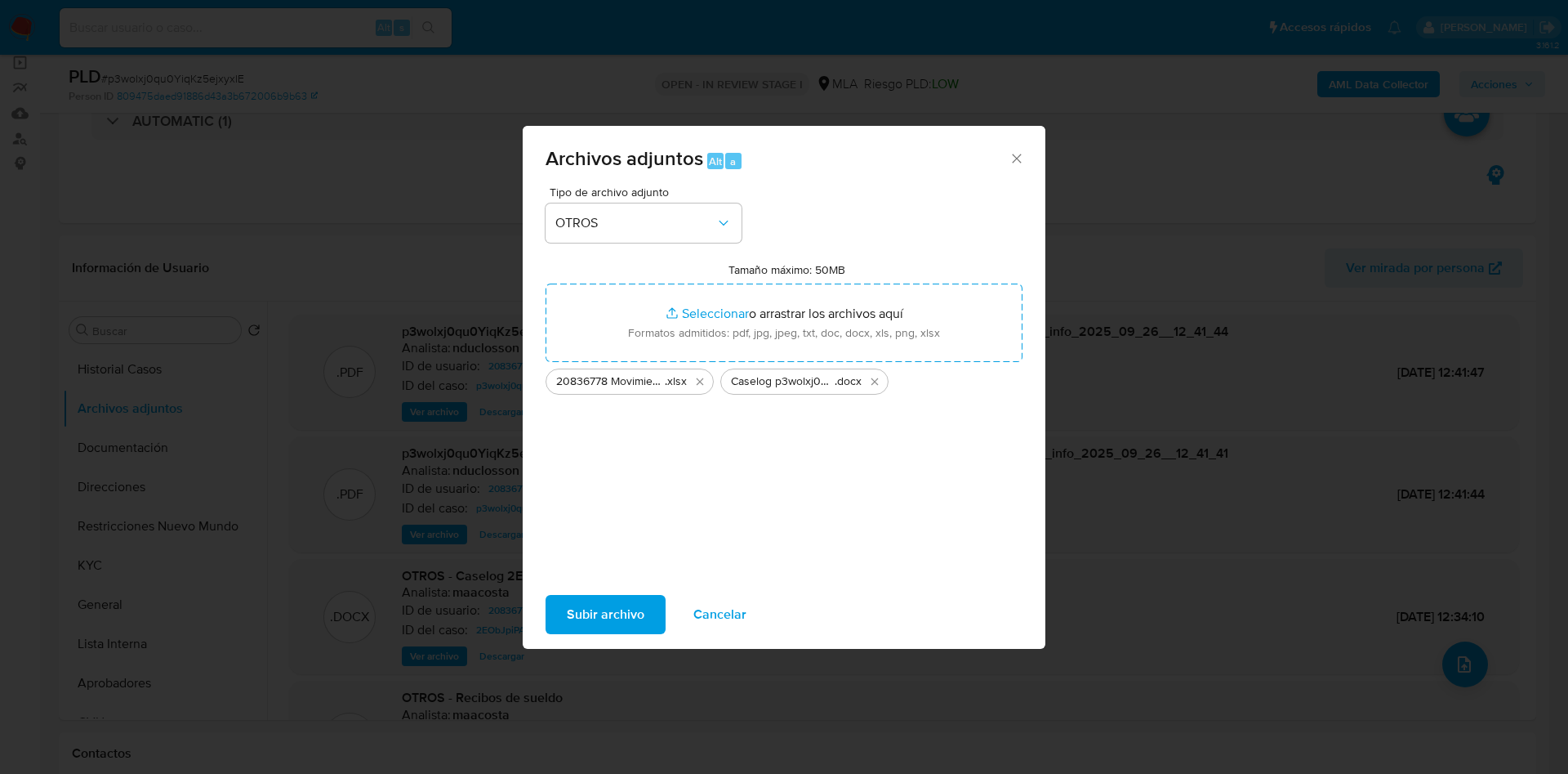
click at [614, 617] on span "Subir archivo" at bounding box center [605, 615] width 78 height 36
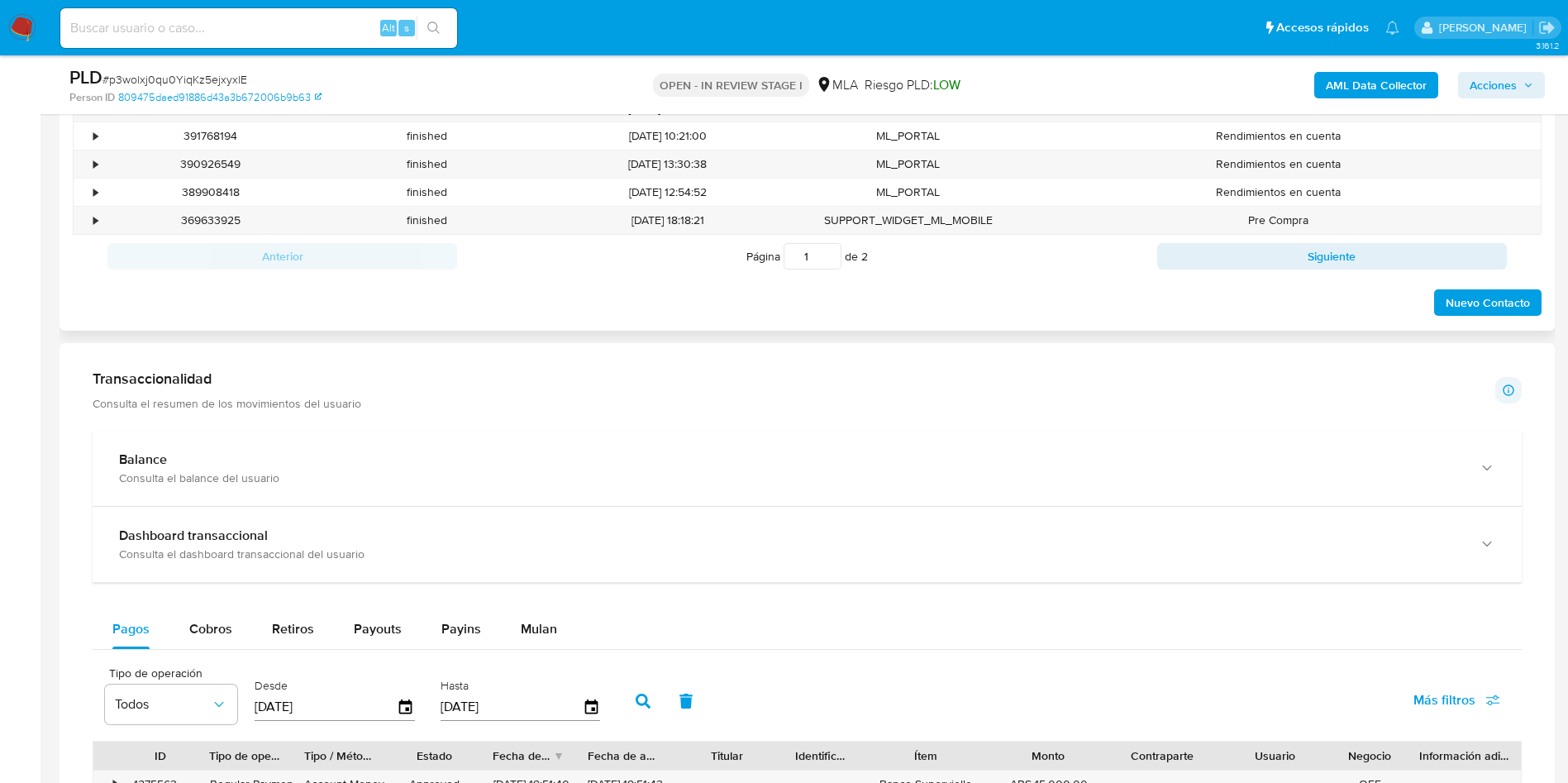
scroll to position [744, 0]
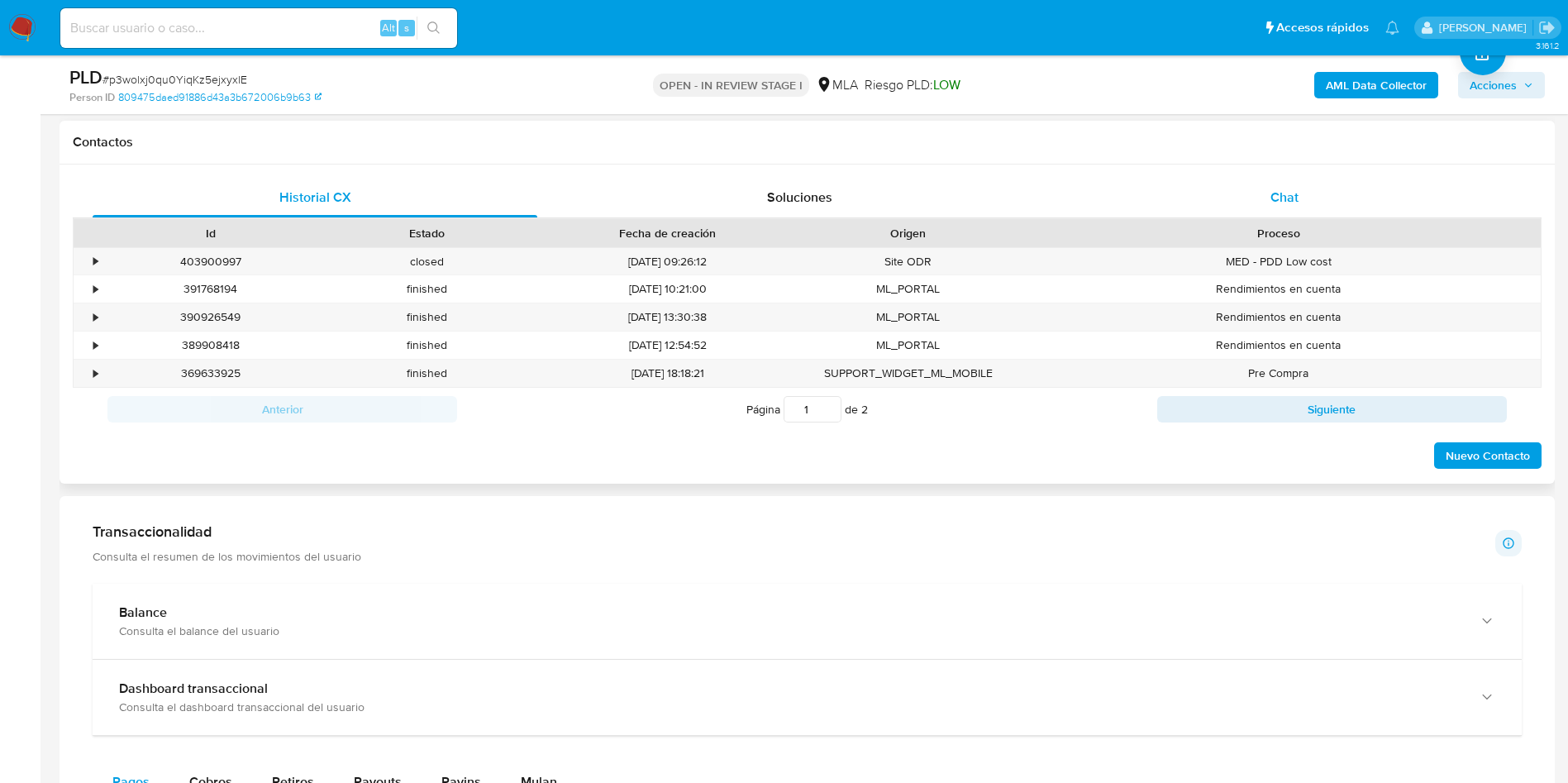
click at [1273, 188] on span "Chat" at bounding box center [1285, 197] width 28 height 19
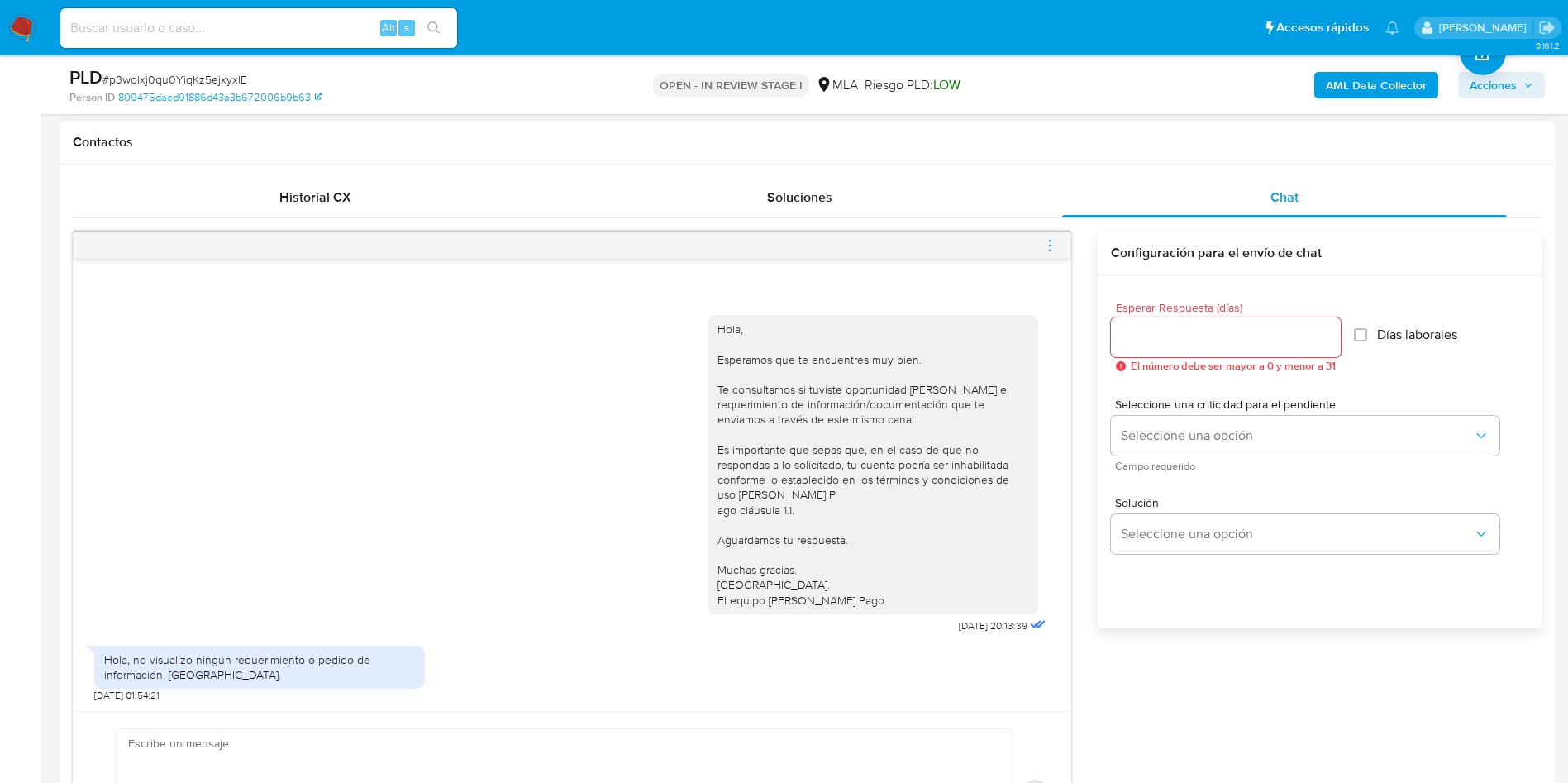
click at [1048, 243] on icon "menu-action" at bounding box center [1050, 246] width 15 height 15
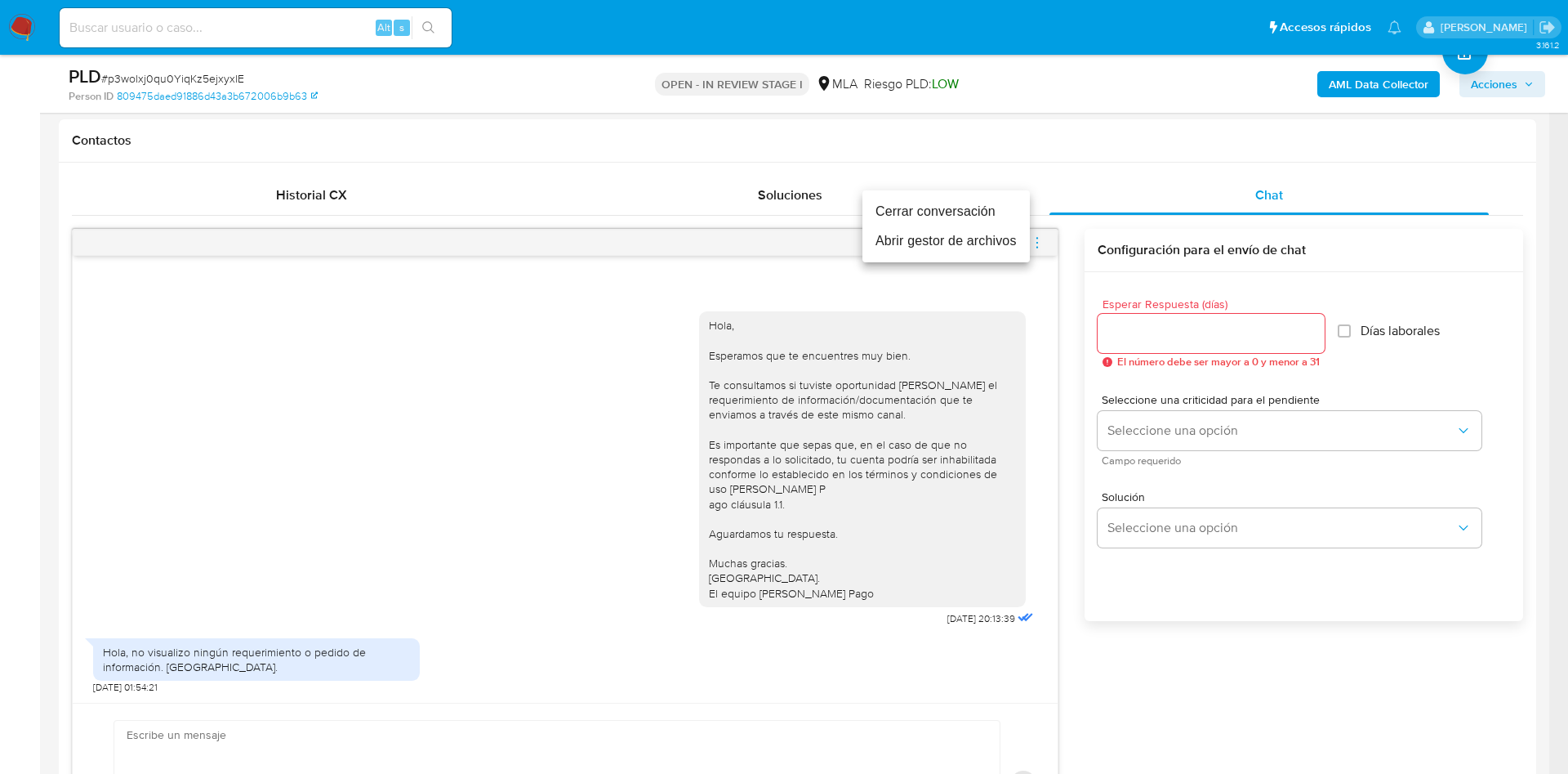
click at [918, 214] on li "Cerrar conversación" at bounding box center [946, 211] width 168 height 29
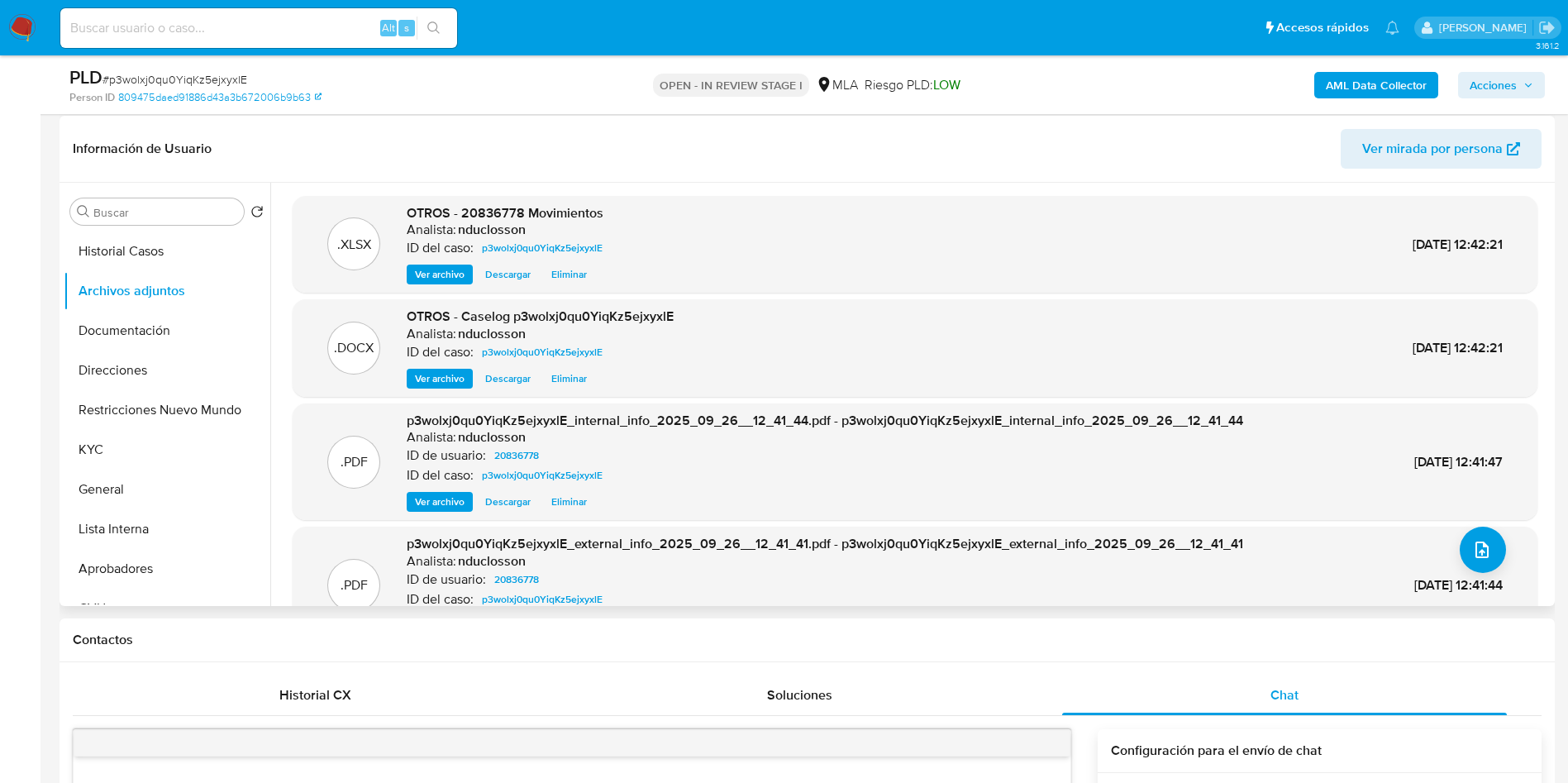
scroll to position [124, 0]
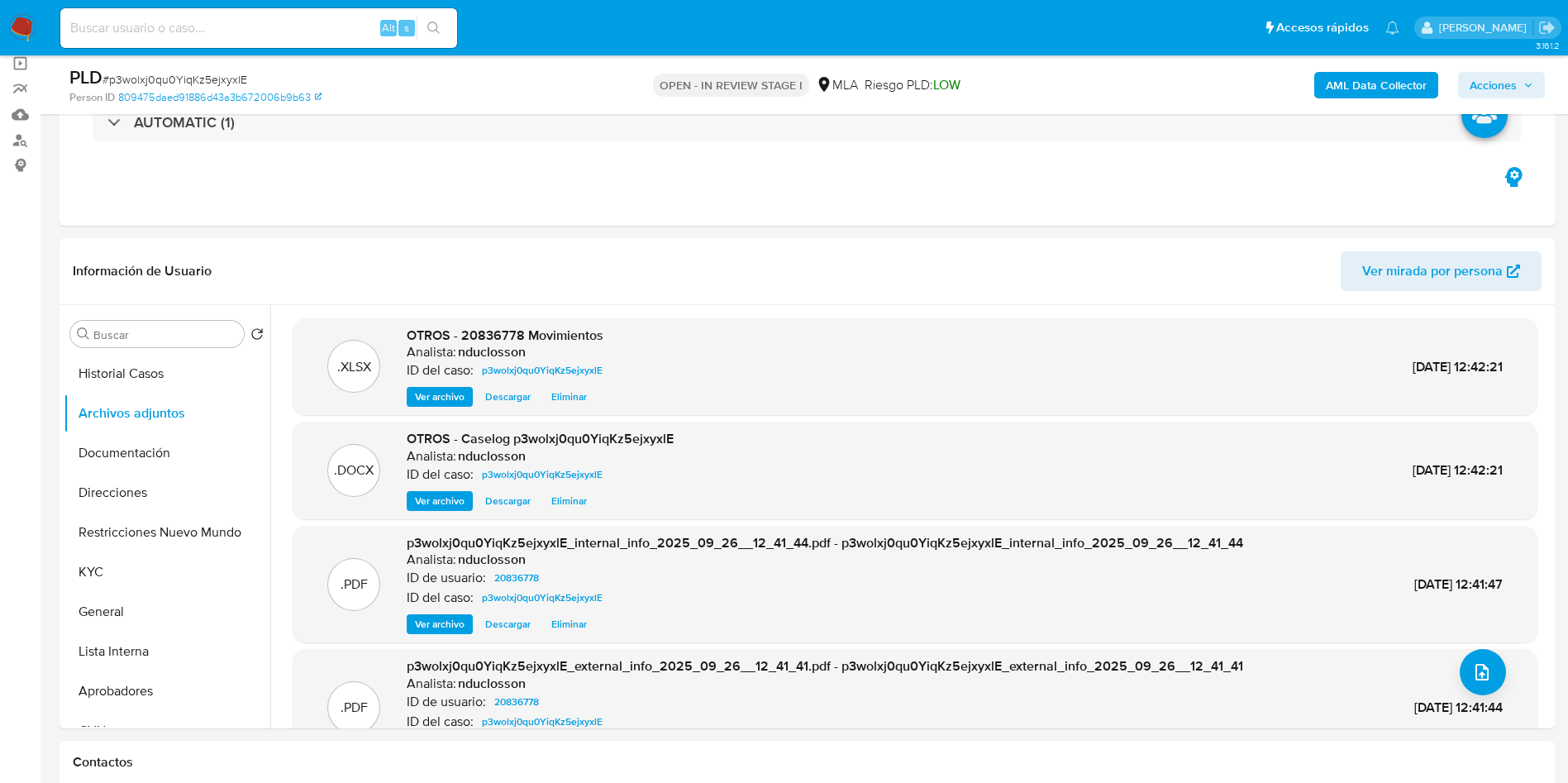
click at [1494, 77] on span "Acciones" at bounding box center [1494, 85] width 47 height 27
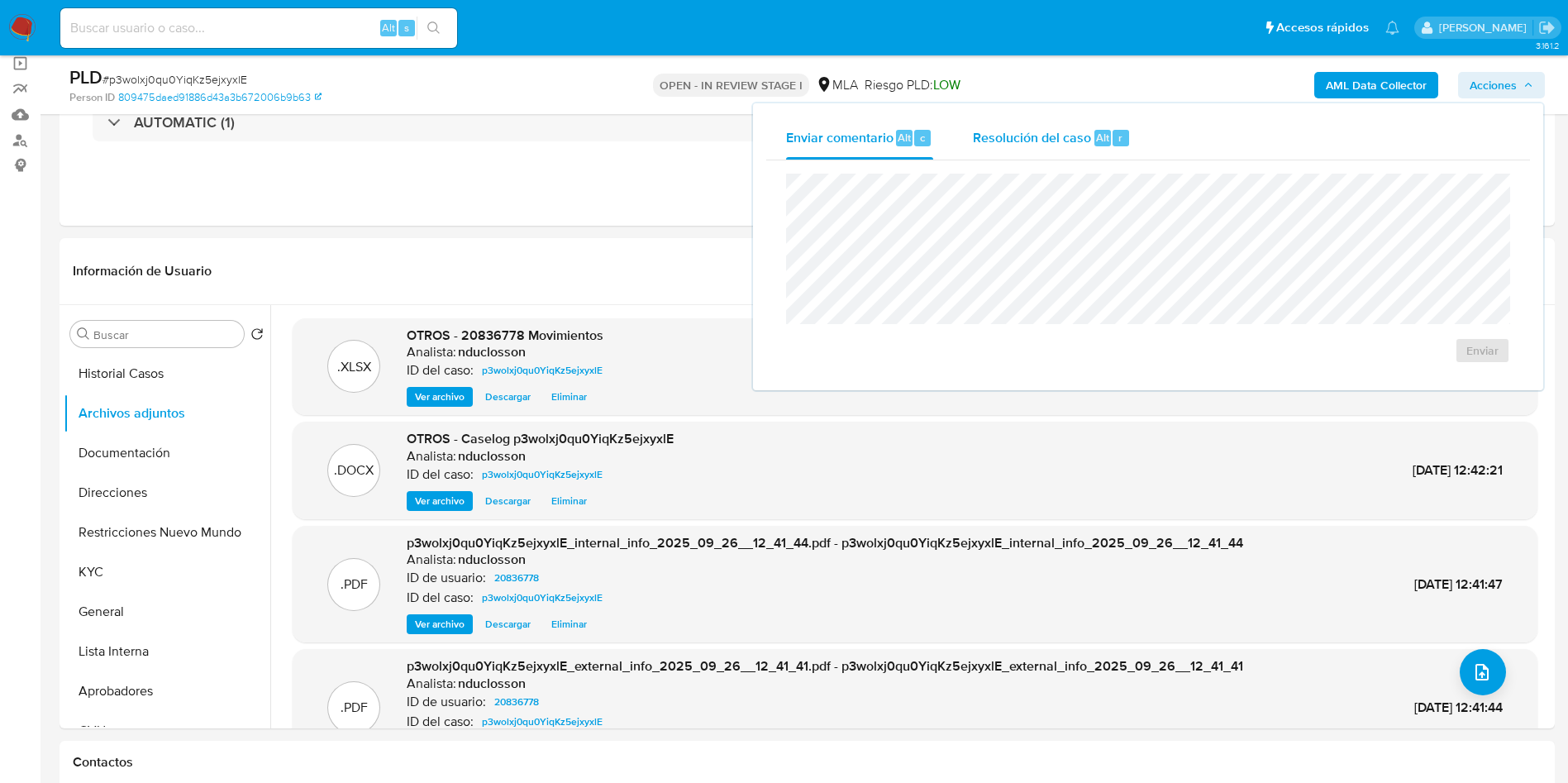
drag, startPoint x: 998, startPoint y: 152, endPoint x: 998, endPoint y: 131, distance: 21.0
click at [999, 146] on div "Resolución del caso Alt r" at bounding box center [1051, 137] width 158 height 43
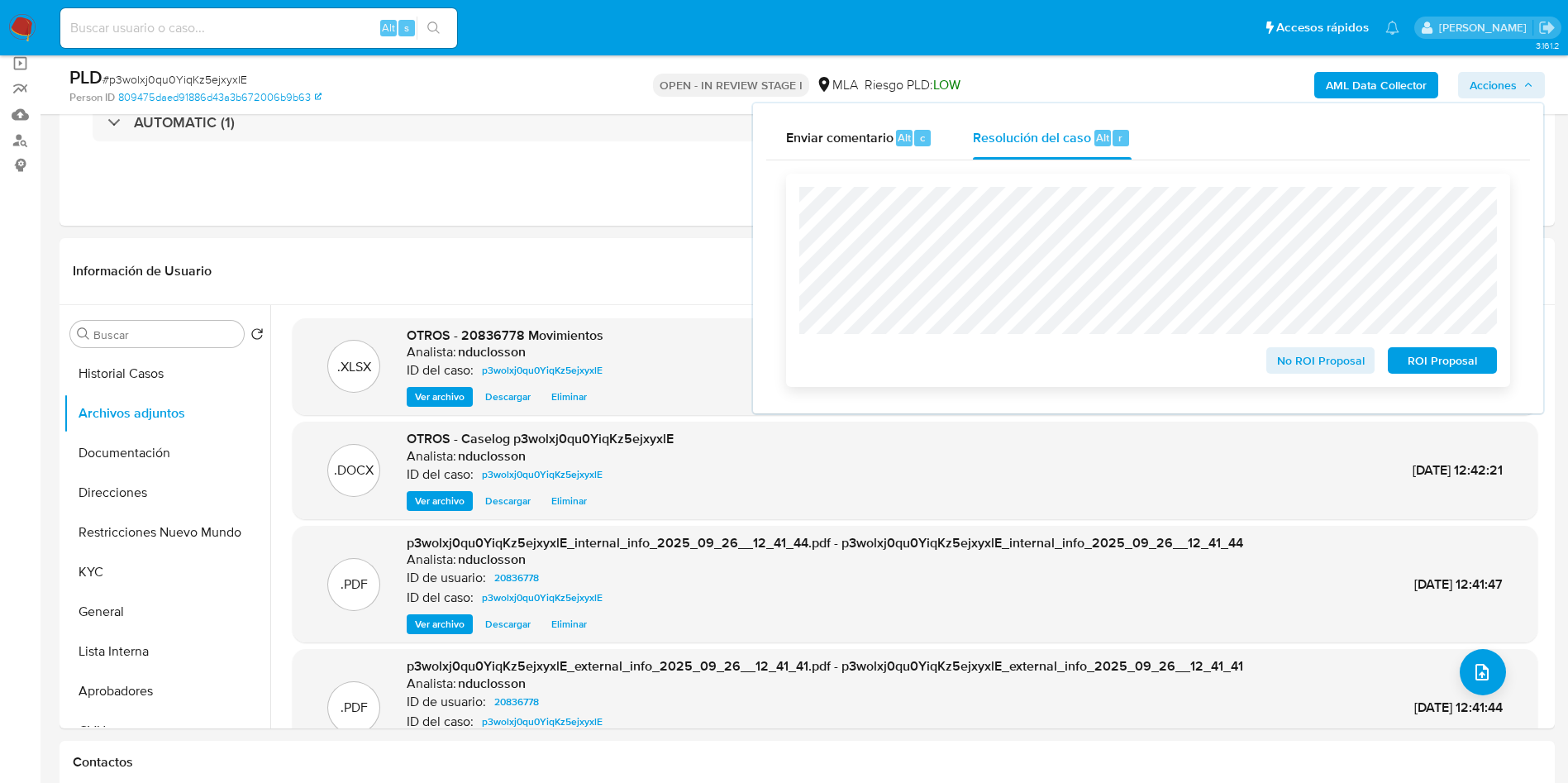
click at [1301, 369] on span "No ROI Proposal" at bounding box center [1321, 360] width 86 height 23
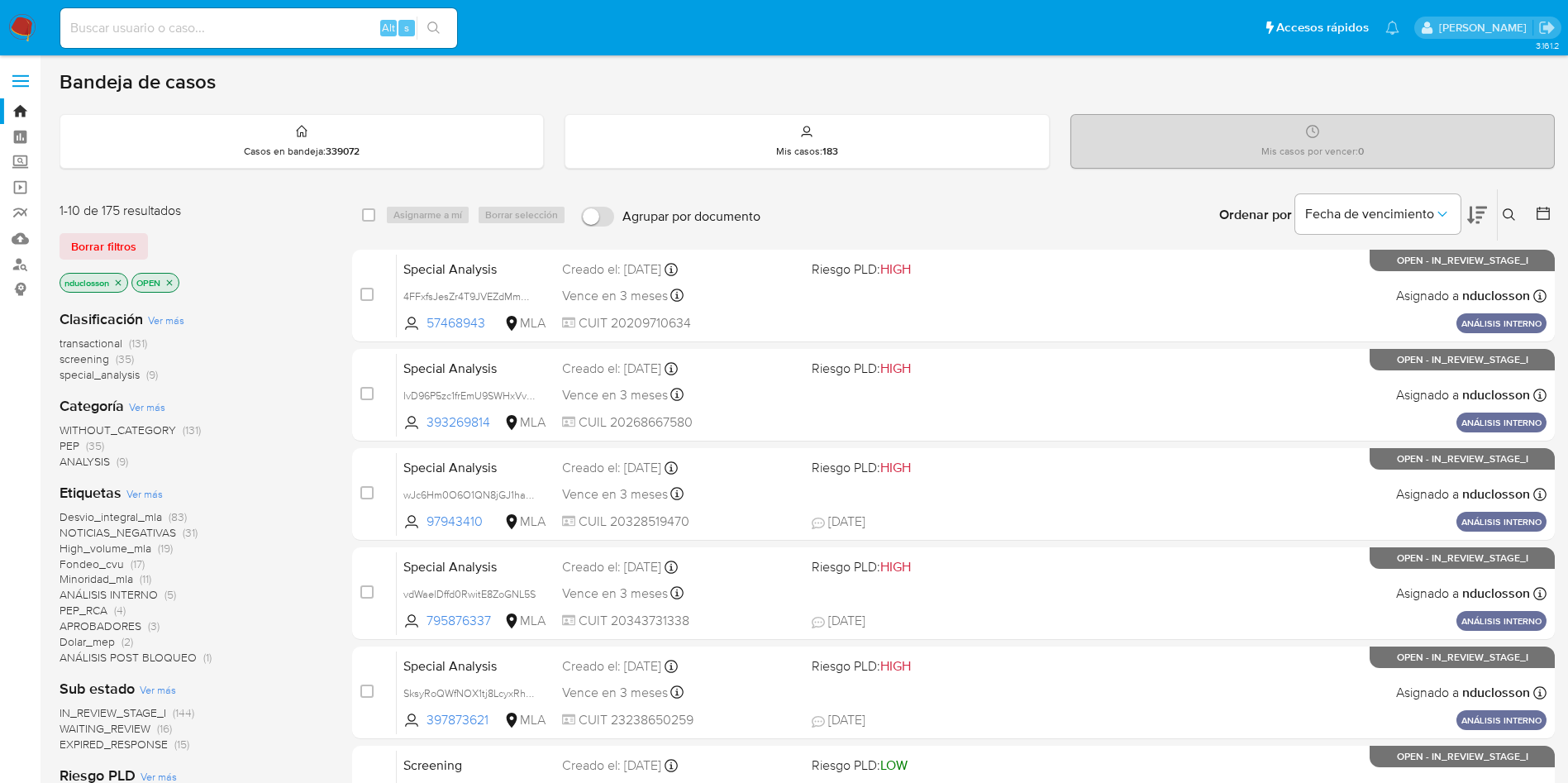
click at [1513, 212] on icon at bounding box center [1508, 214] width 12 height 12
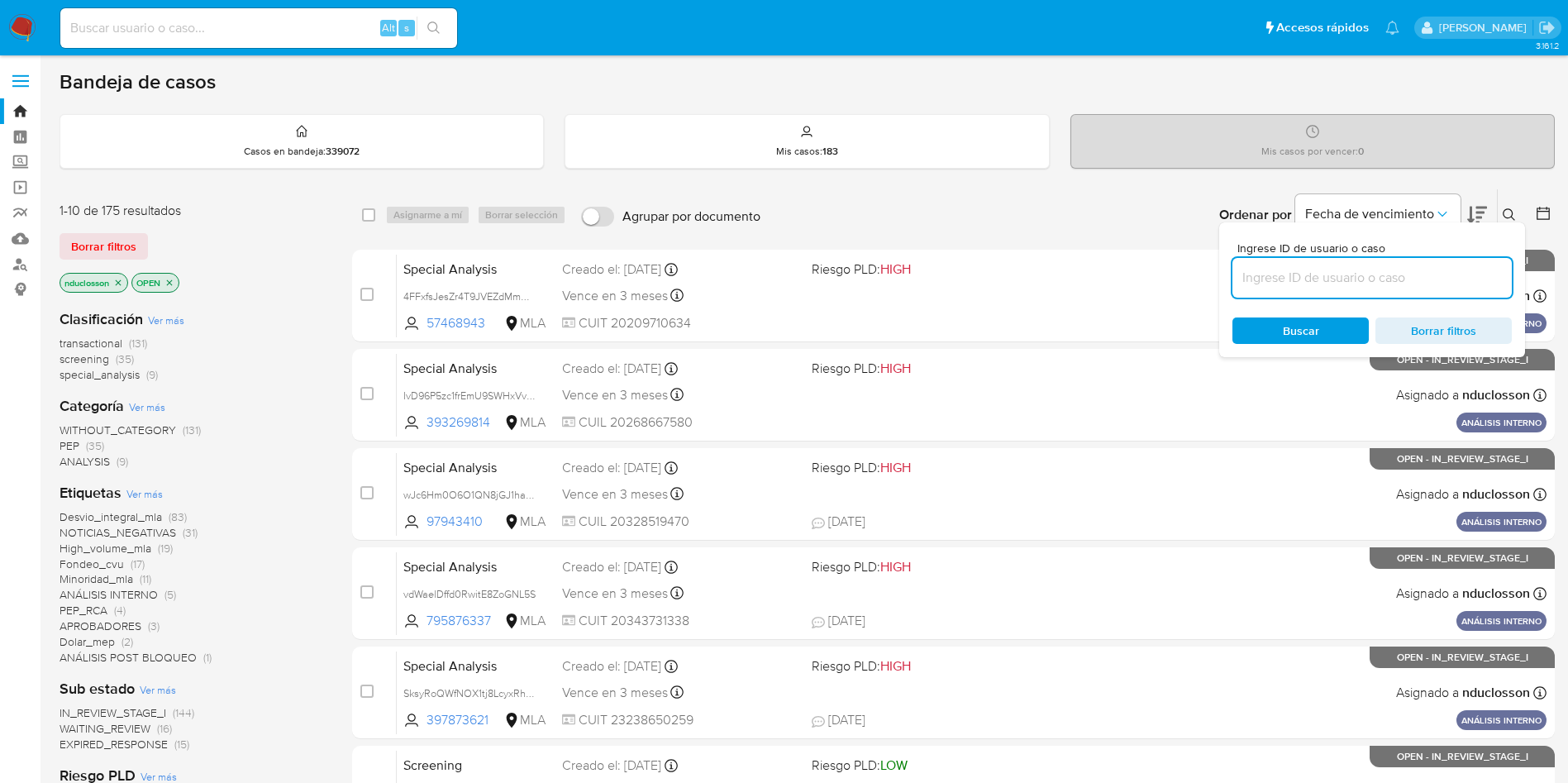
click at [1299, 271] on input at bounding box center [1372, 278] width 280 height 22
type input "I5mFJ5oUh6TjLpIcXdwq3E32"
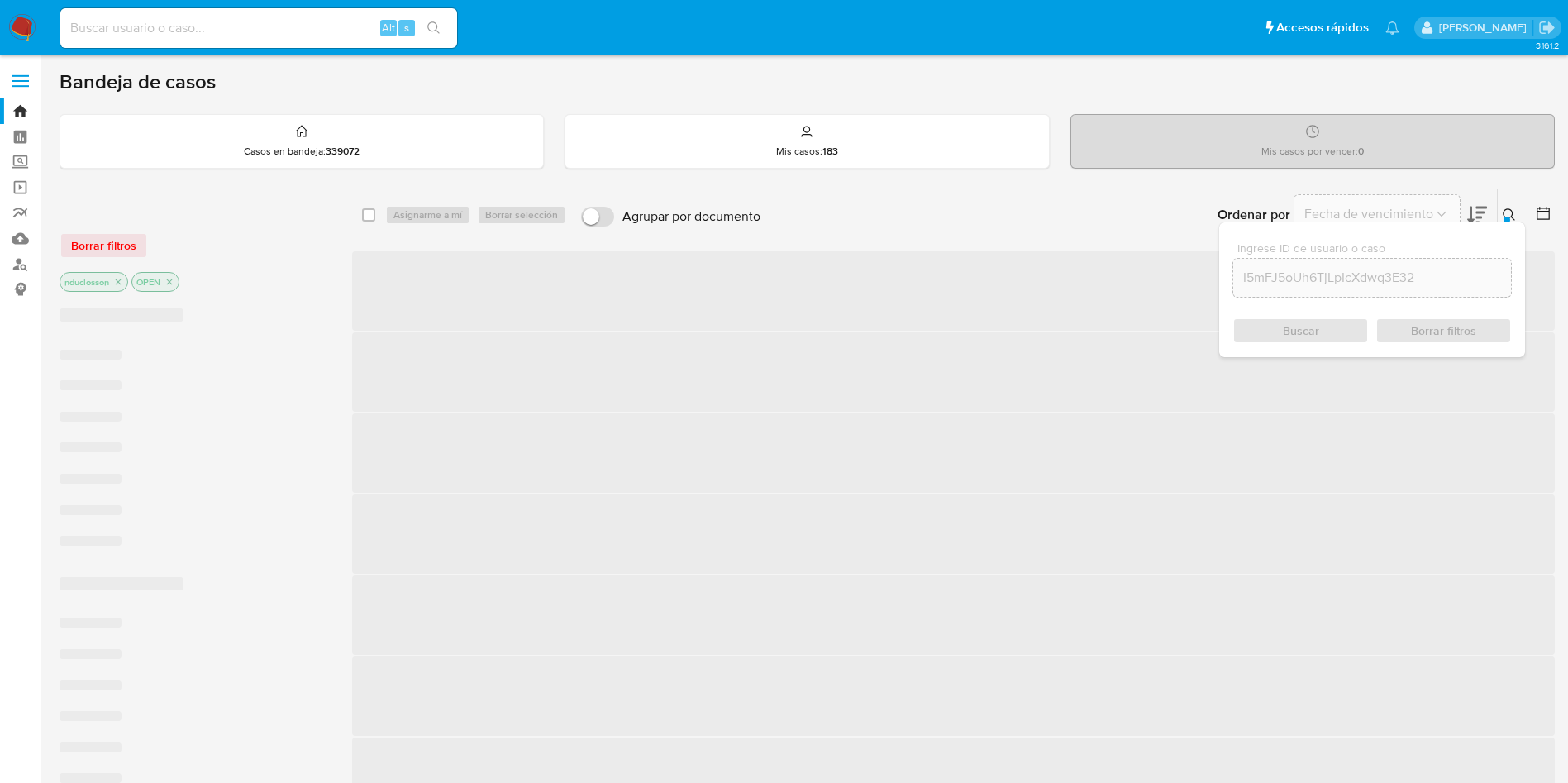
click at [1279, 318] on div "Buscar Borrar filtros" at bounding box center [1372, 331] width 280 height 27
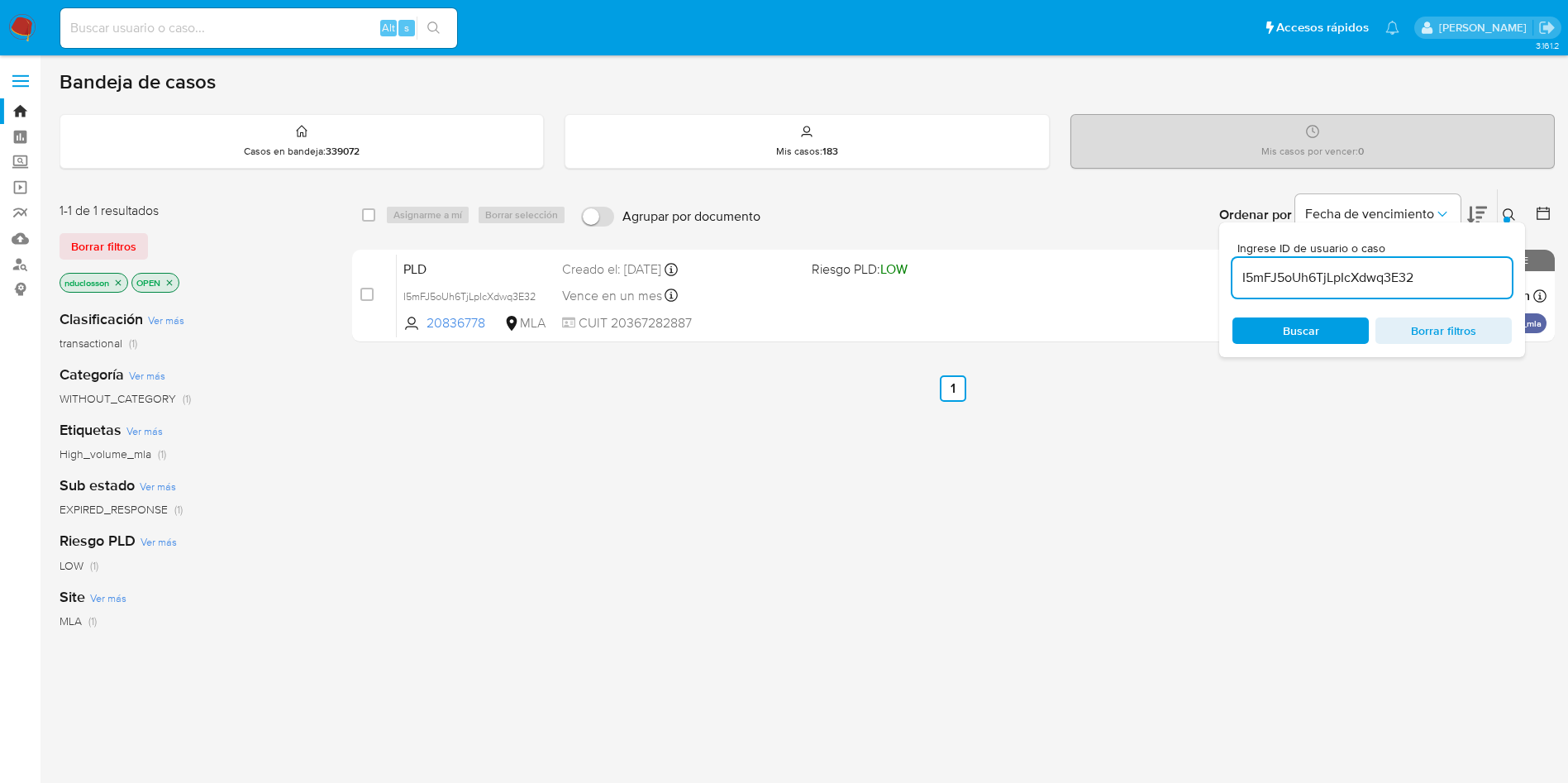
drag, startPoint x: 763, startPoint y: 427, endPoint x: 679, endPoint y: 411, distance: 85.5
click at [757, 429] on div "select-all-cases-checkbox Asignarme a mí Borrar selección Agrupar por documento…" at bounding box center [954, 563] width 1203 height 749
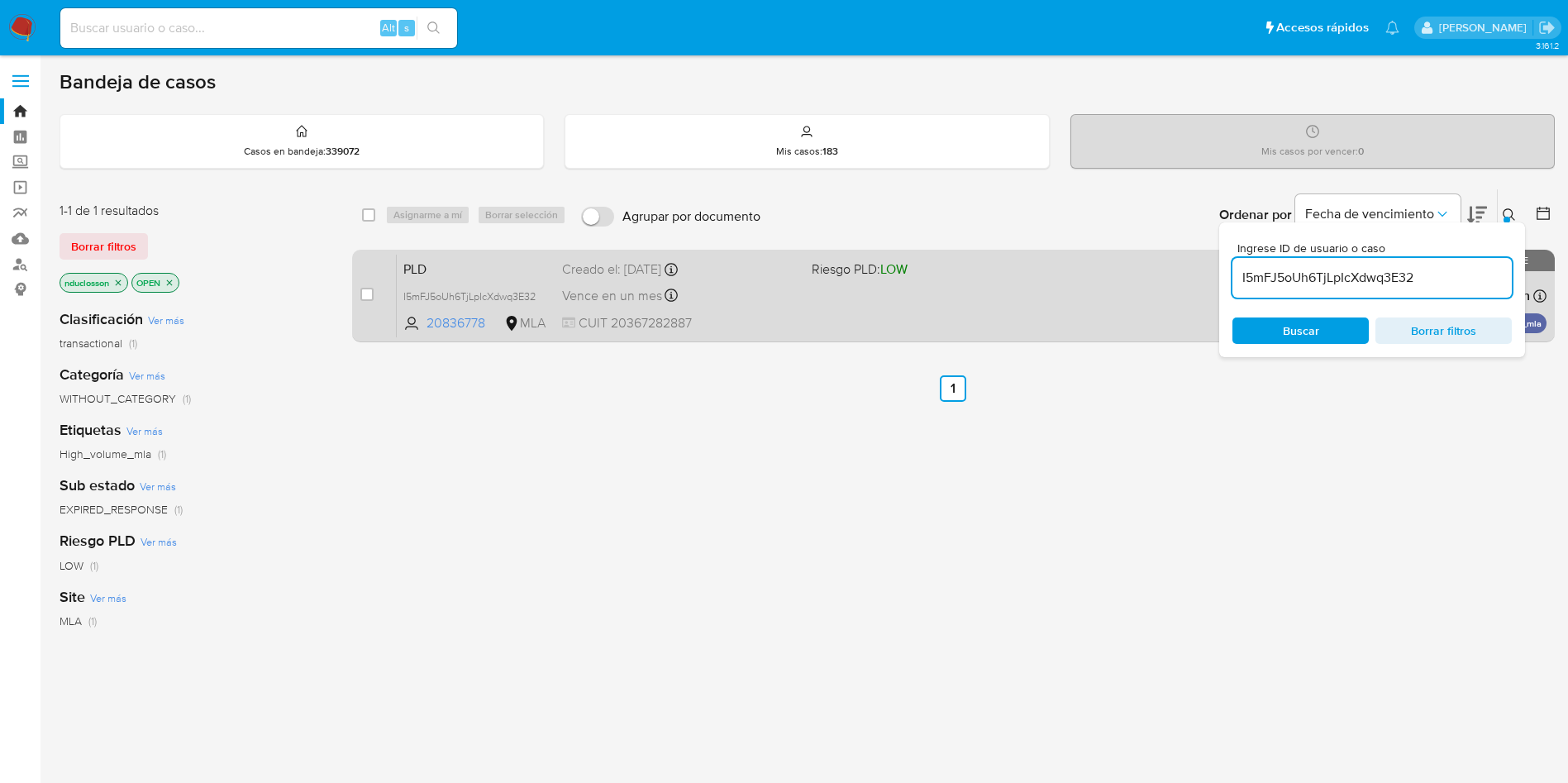
drag, startPoint x: 357, startPoint y: 300, endPoint x: 374, endPoint y: 302, distance: 17.1
click at [358, 302] on div "case-item-checkbox No es posible asignar el caso PLD I5mFJ5oUh6TjLpIcXdwq3E32 2…" at bounding box center [954, 296] width 1203 height 93
click at [374, 302] on div "case-item-checkbox No es posible asignar el caso" at bounding box center [378, 296] width 36 height 83
click at [369, 296] on input "checkbox" at bounding box center [367, 294] width 13 height 13
checkbox input "true"
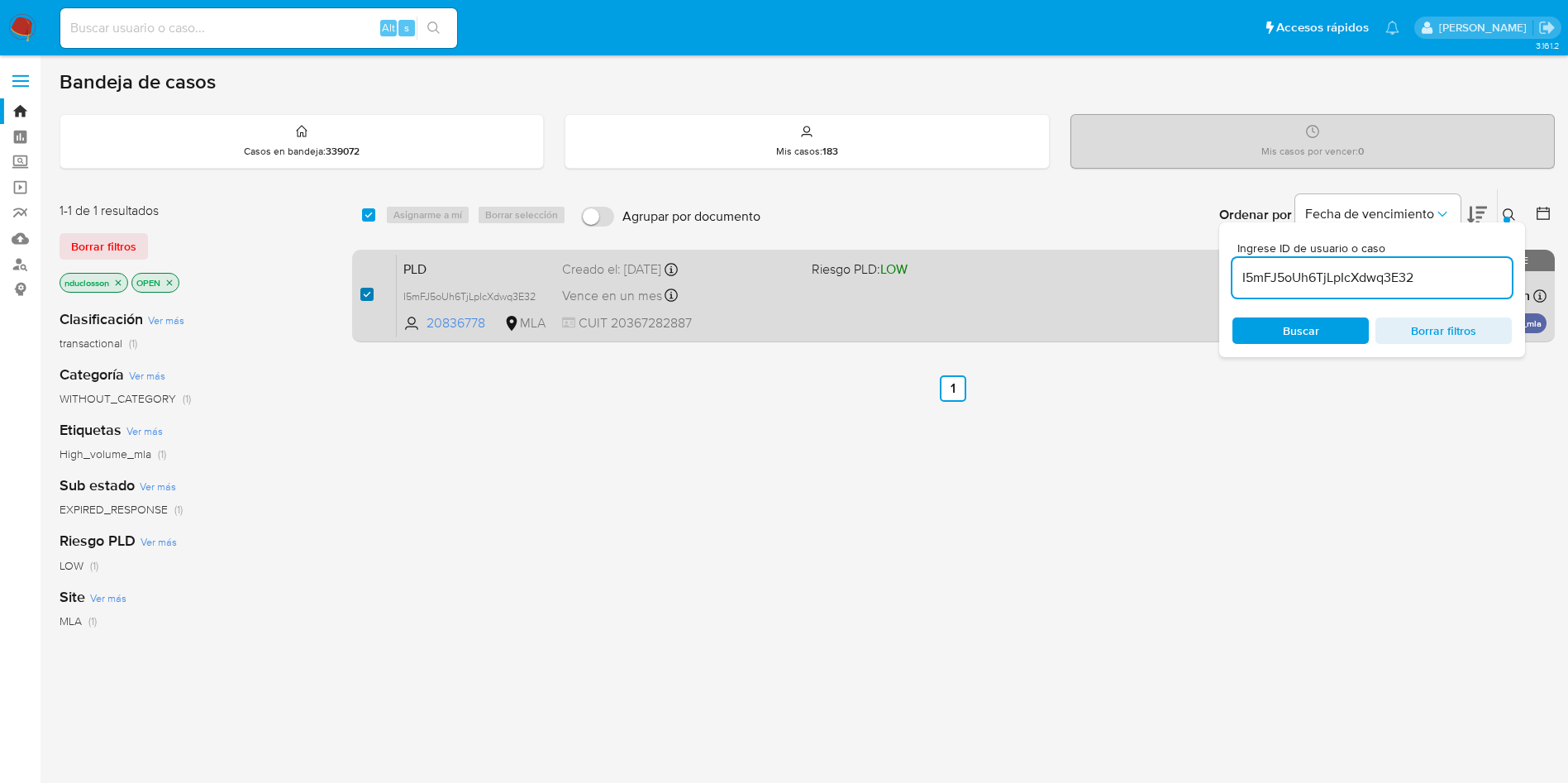
checkbox input "true"
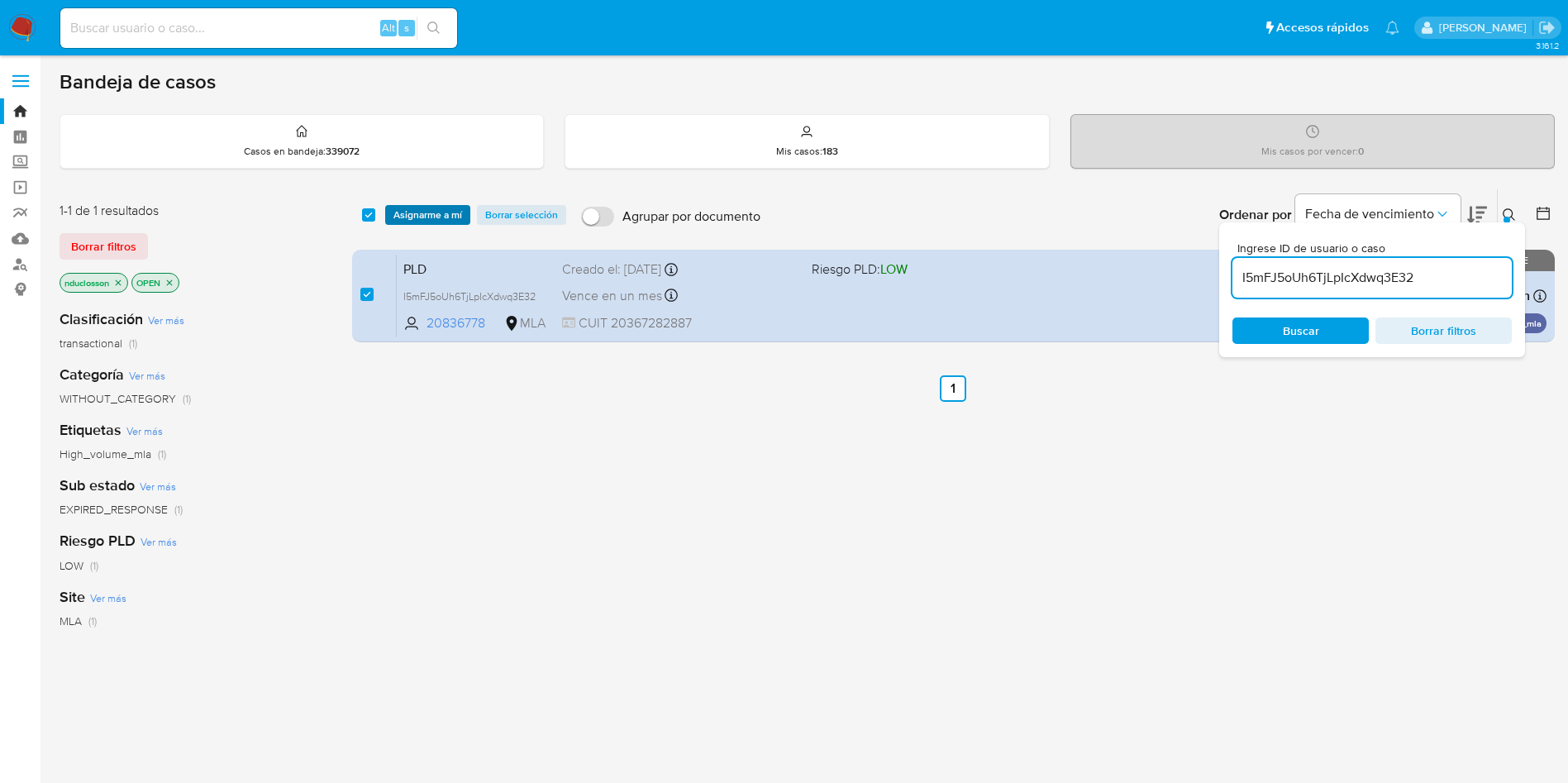
click at [417, 214] on span "Asignarme a mí" at bounding box center [428, 214] width 68 height 16
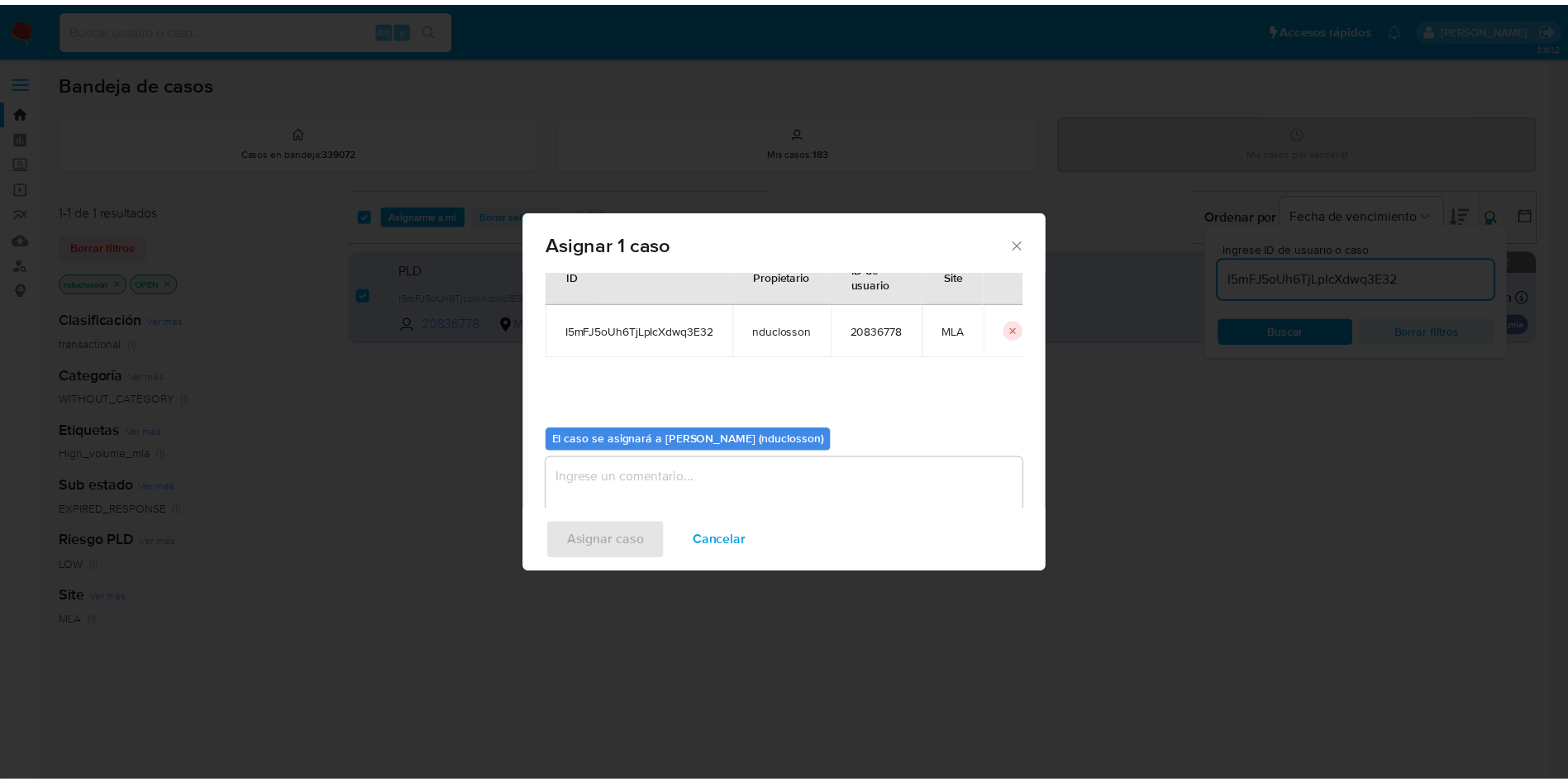
scroll to position [86, 0]
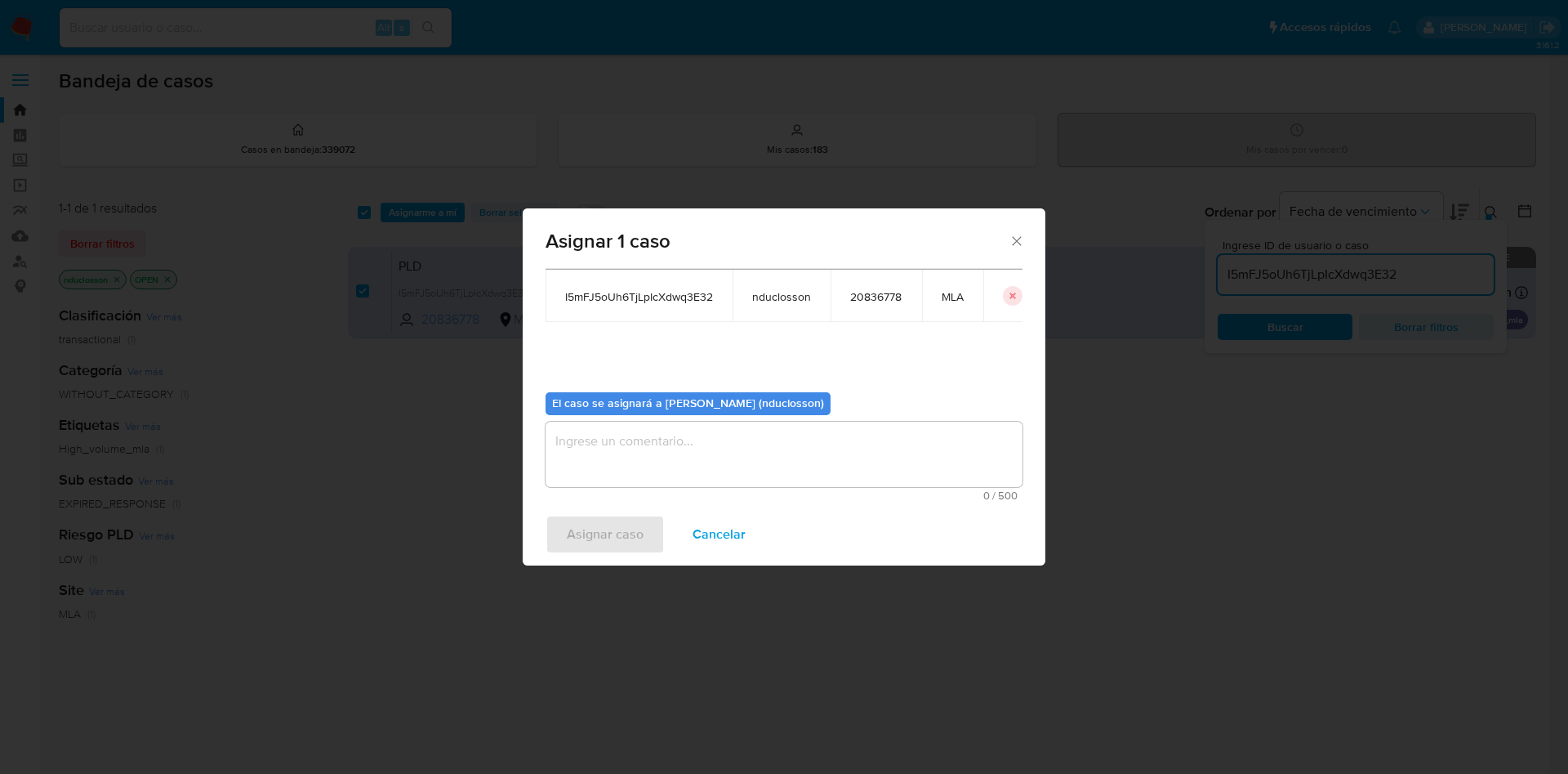
click at [720, 477] on textarea "assign-modal" at bounding box center [784, 454] width 477 height 66
click at [627, 531] on span "Asignar caso" at bounding box center [605, 534] width 77 height 36
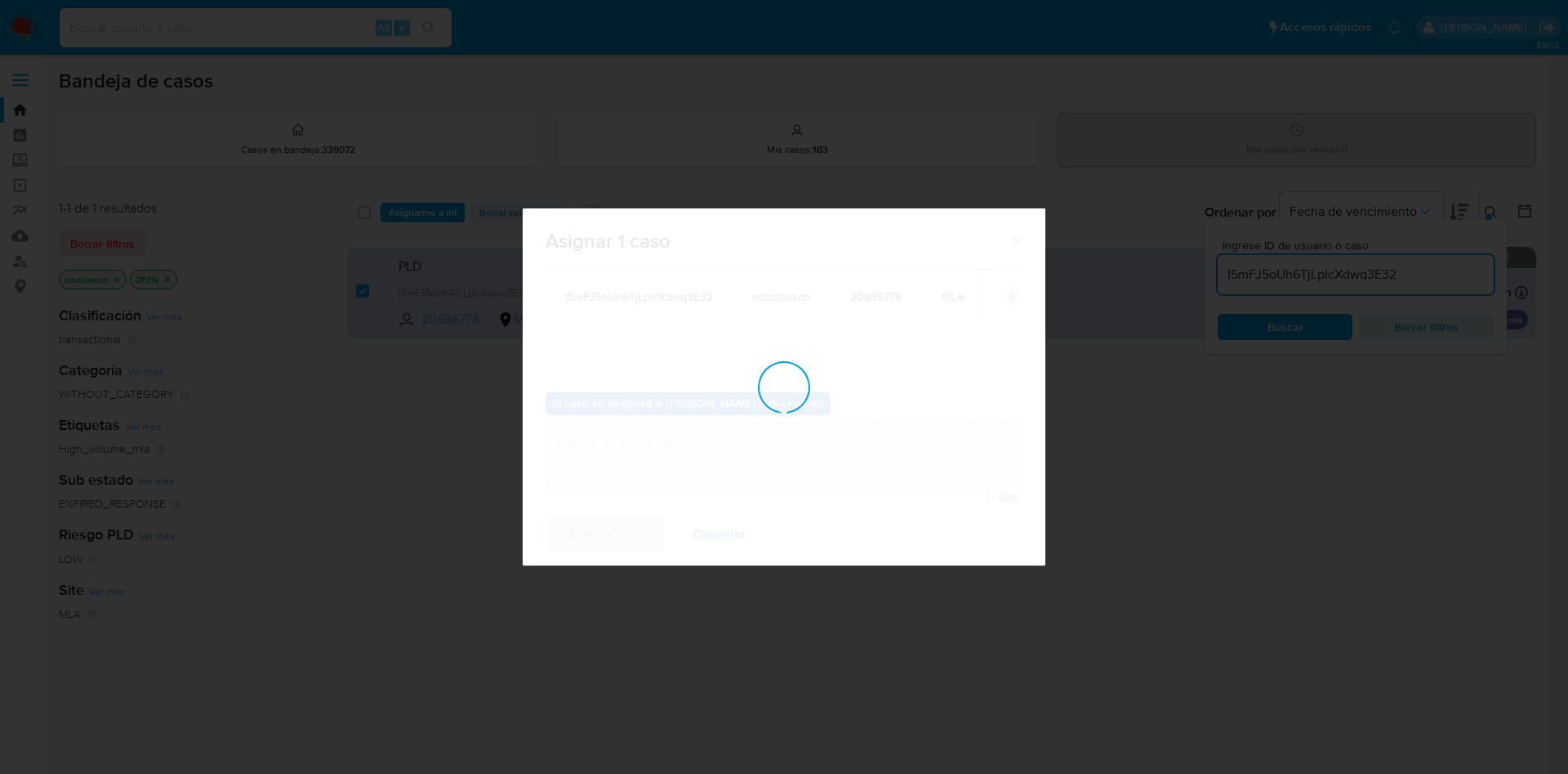
checkbox input "false"
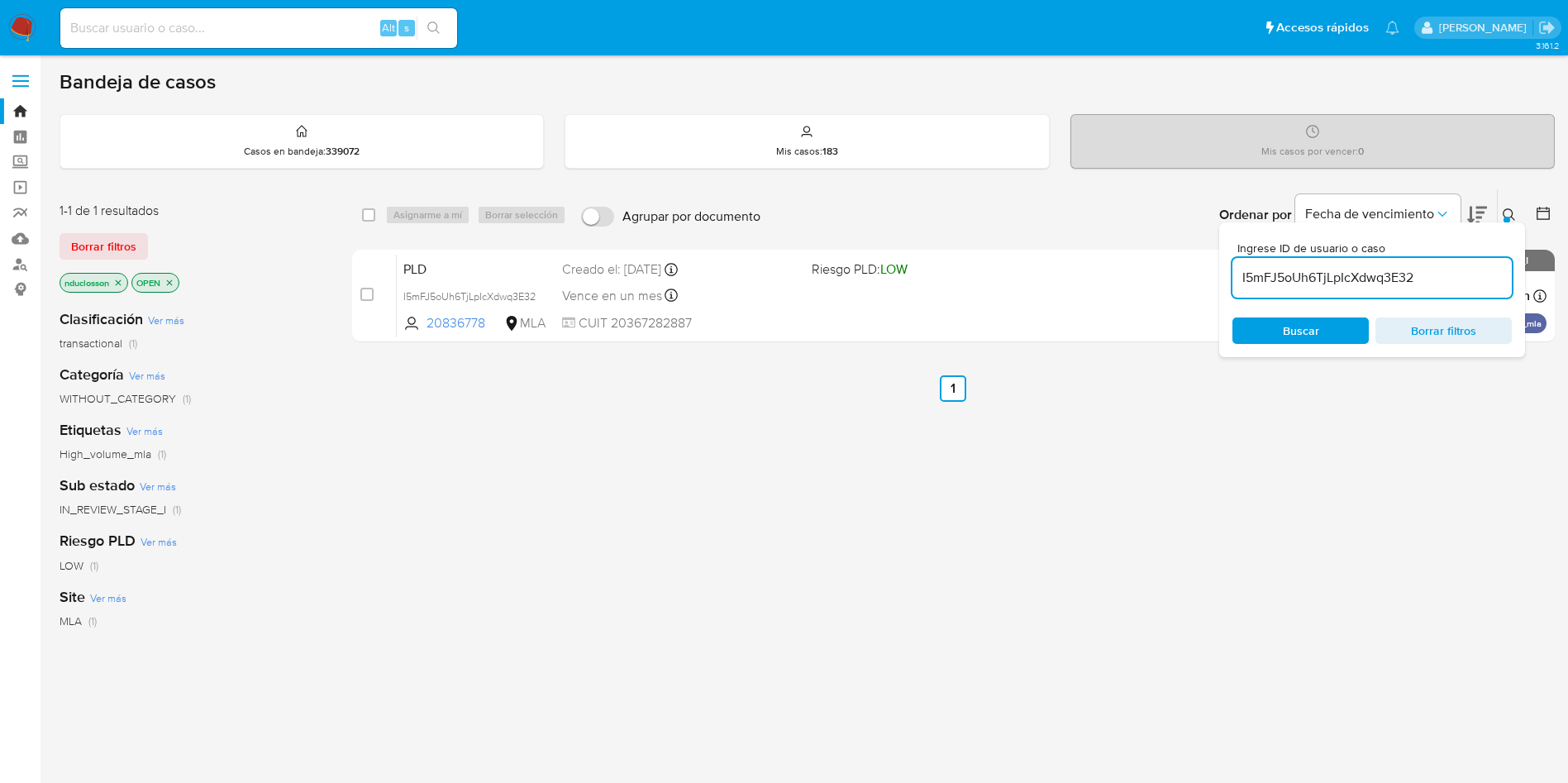
click at [1400, 287] on input "I5mFJ5oUh6TjLpIcXdwq3E32" at bounding box center [1372, 278] width 280 height 22
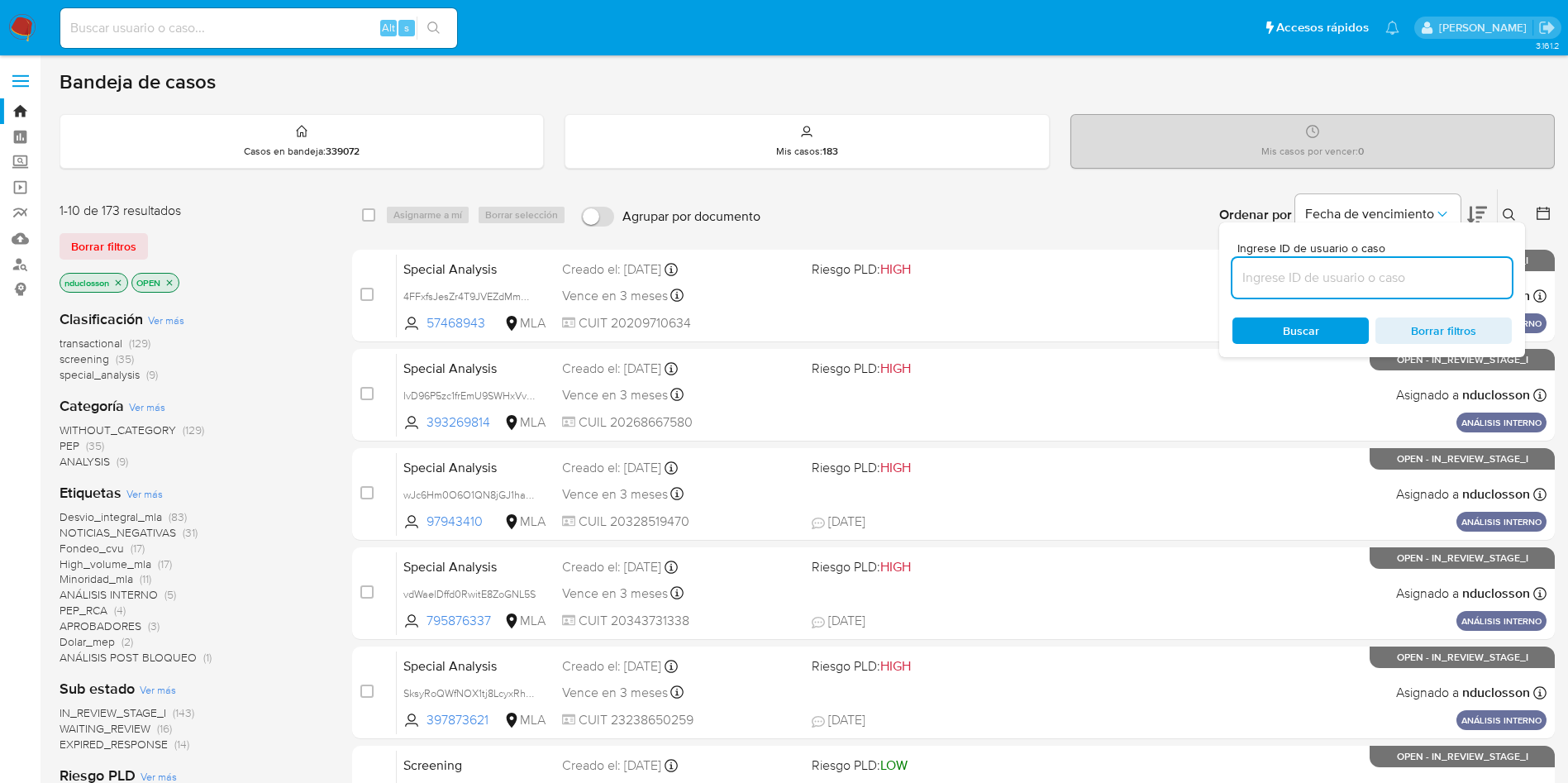
click at [106, 660] on span "ANÁLISIS POST BLOQUEO" at bounding box center [128, 657] width 137 height 16
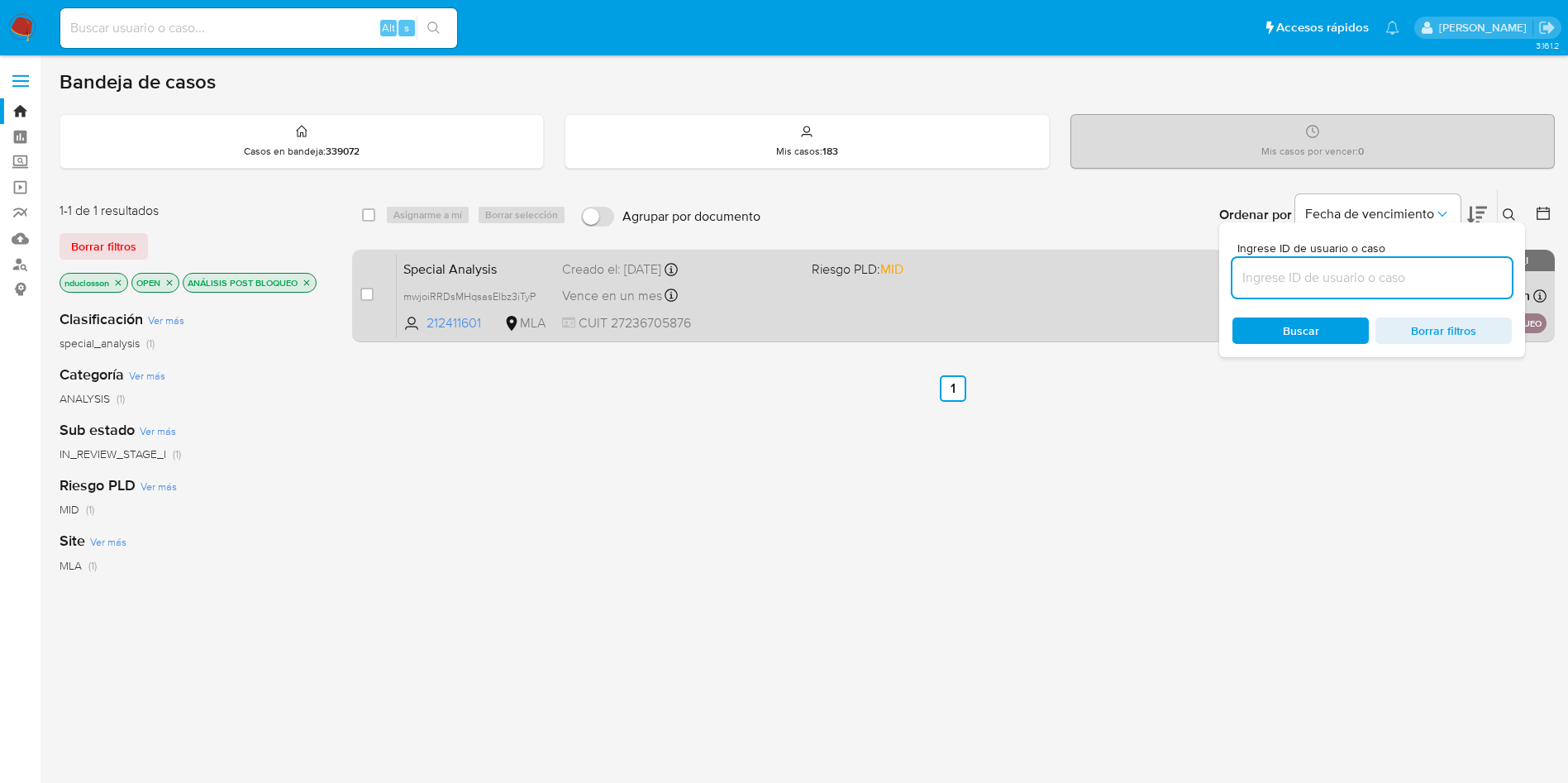
click at [904, 287] on div "Special Analysis mwjoiRRDsMHqsasElbz3iTyP 212411601 MLA Riesgo PLD: MID Creado …" at bounding box center [972, 296] width 1150 height 83
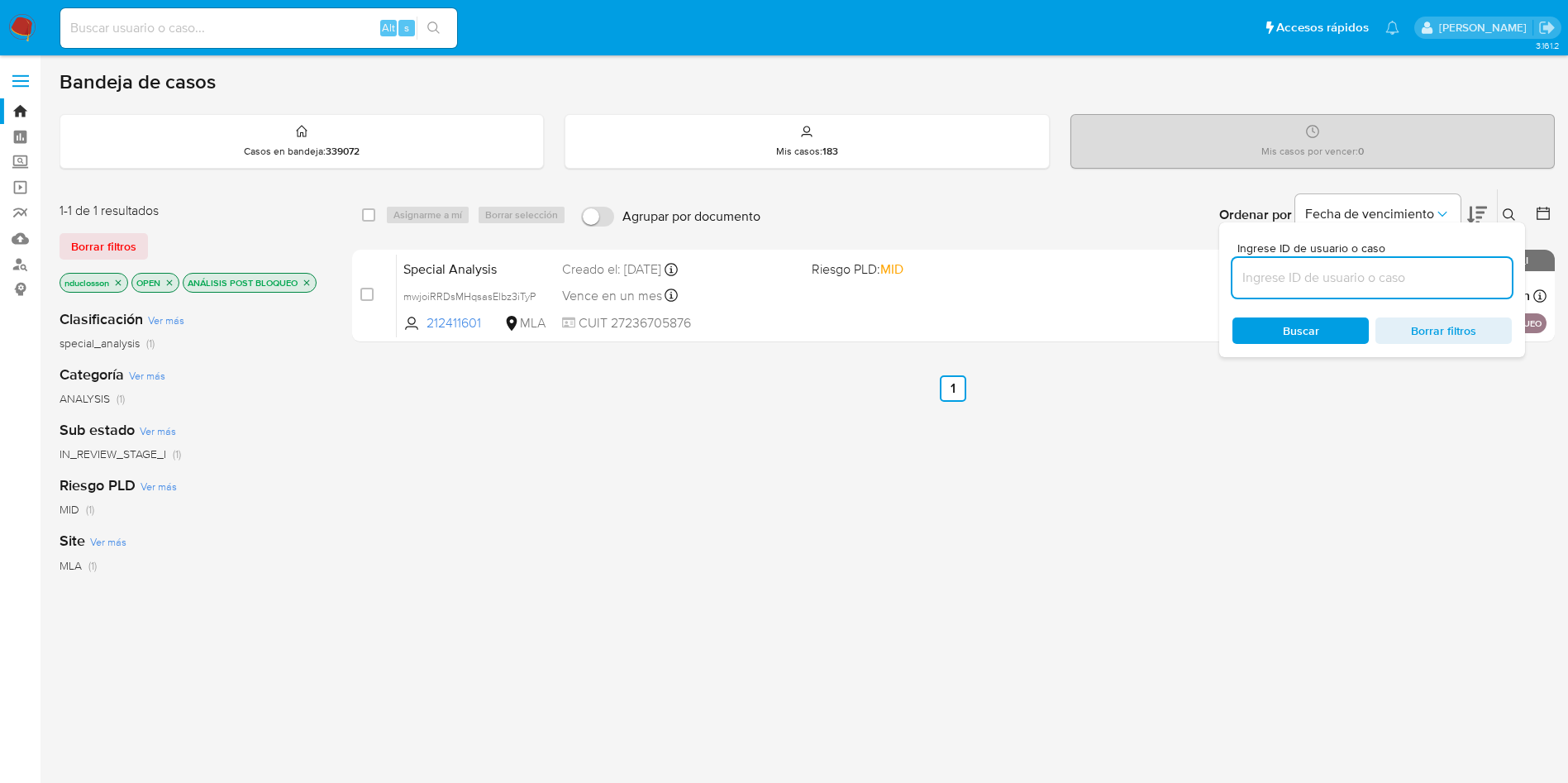
click at [981, 409] on div "select-all-cases-checkbox Asignarme a mí Borrar selección Agrupar por documento…" at bounding box center [954, 563] width 1203 height 749
click at [1439, 339] on span "Borrar filtros" at bounding box center [1443, 331] width 113 height 23
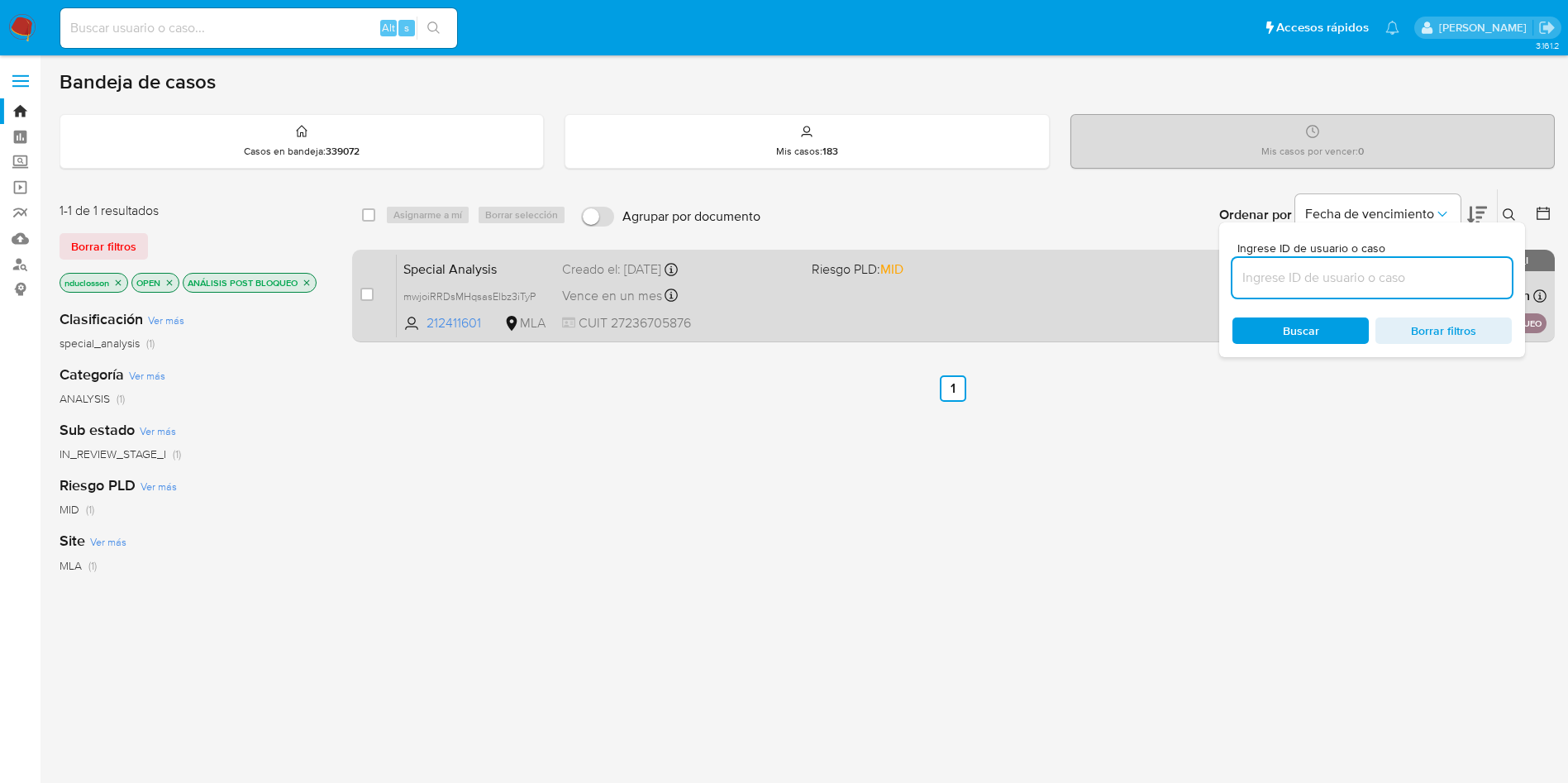
click at [661, 274] on div "Creado el: 25/07/2025 Creado el: 25/07/2025 10:34:00" at bounding box center [680, 269] width 236 height 18
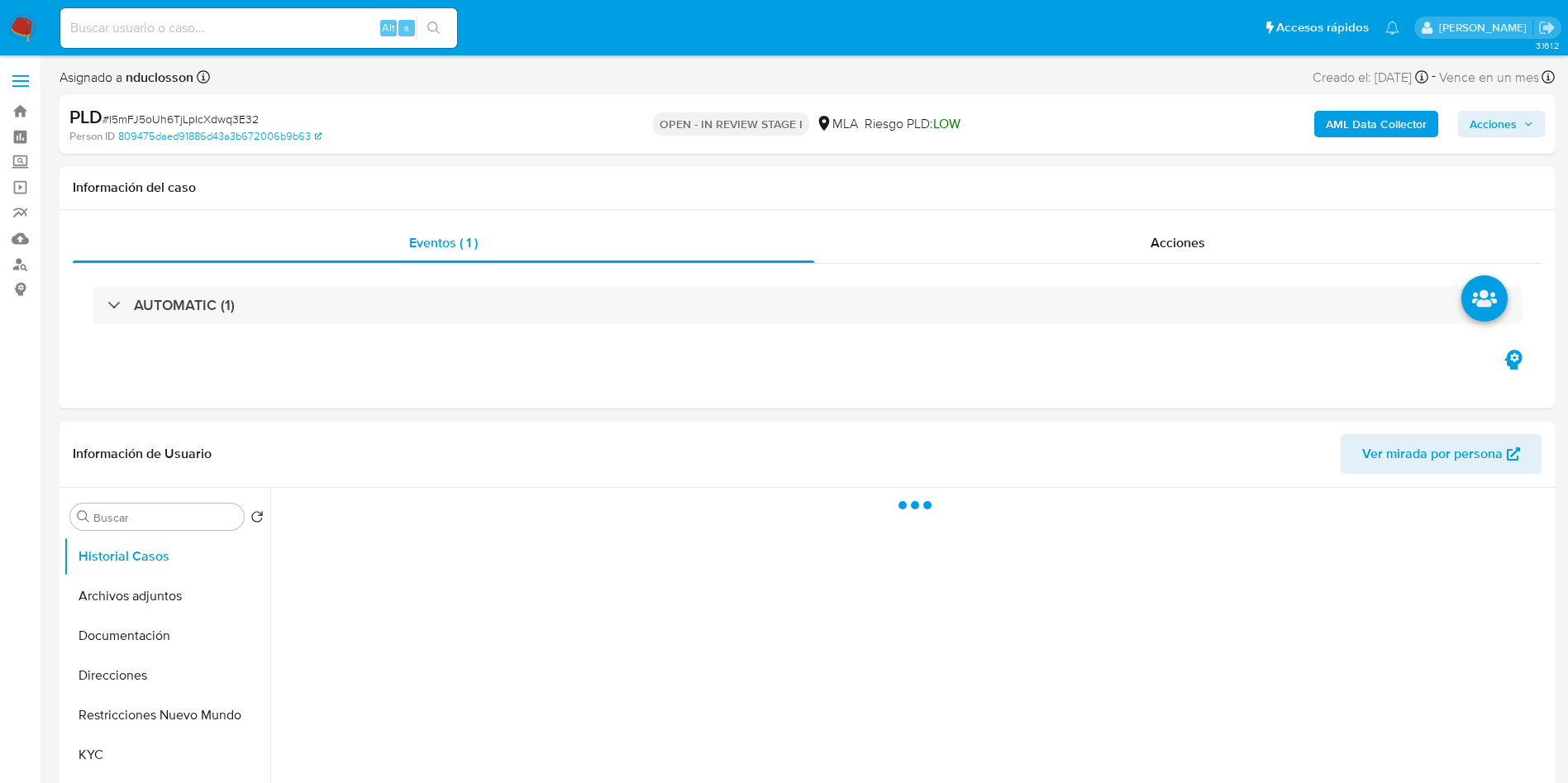
select select "10"
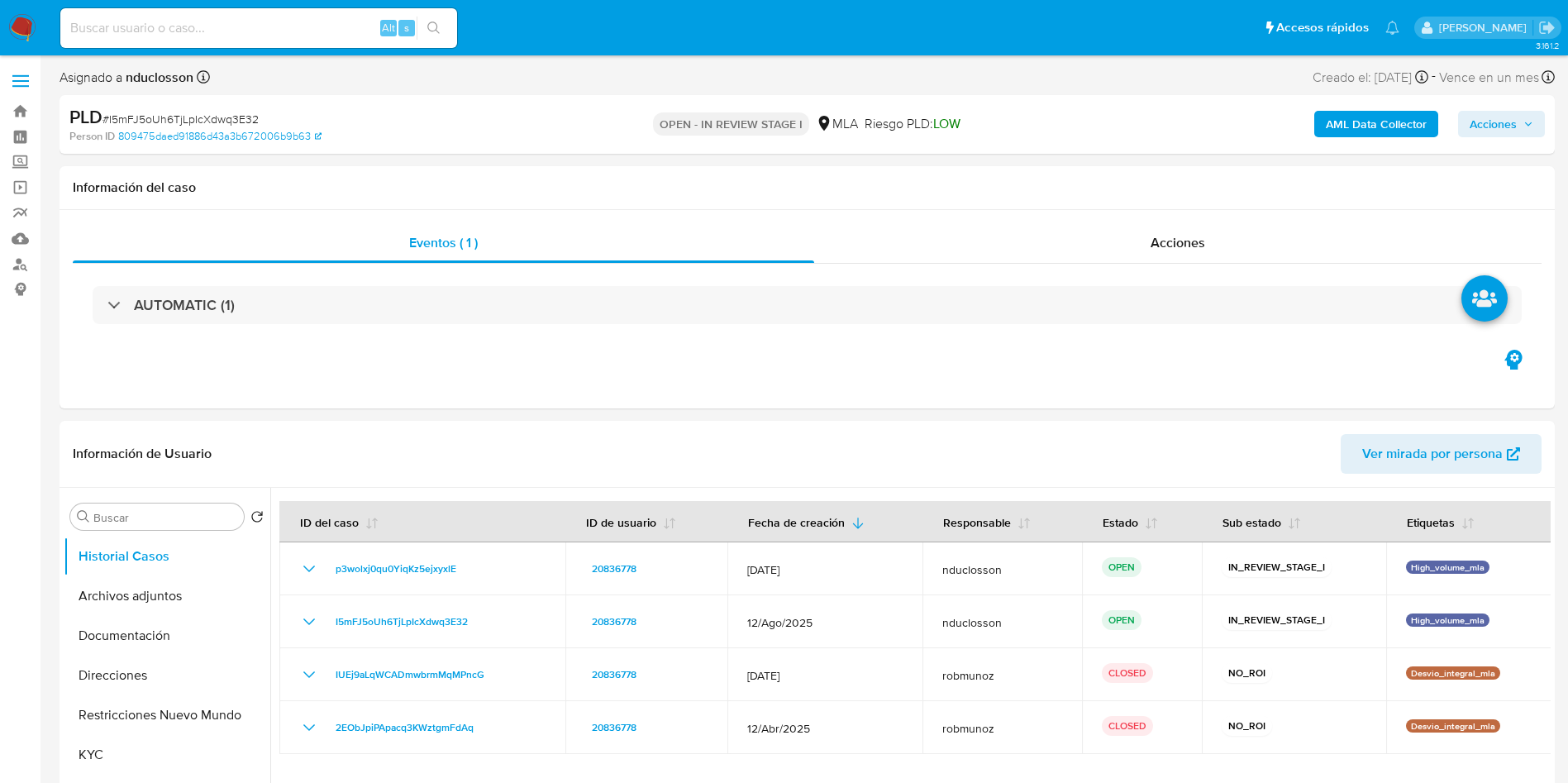
click at [210, 121] on span "# I5mFJ5oUh6TjLpIcXdwq3E32" at bounding box center [180, 118] width 156 height 16
click at [210, 122] on span "# I5mFJ5oUh6TjLpIcXdwq3E32" at bounding box center [180, 118] width 156 height 16
copy span "I5mFJ5oUh6TjLpIcXdwq3E32"
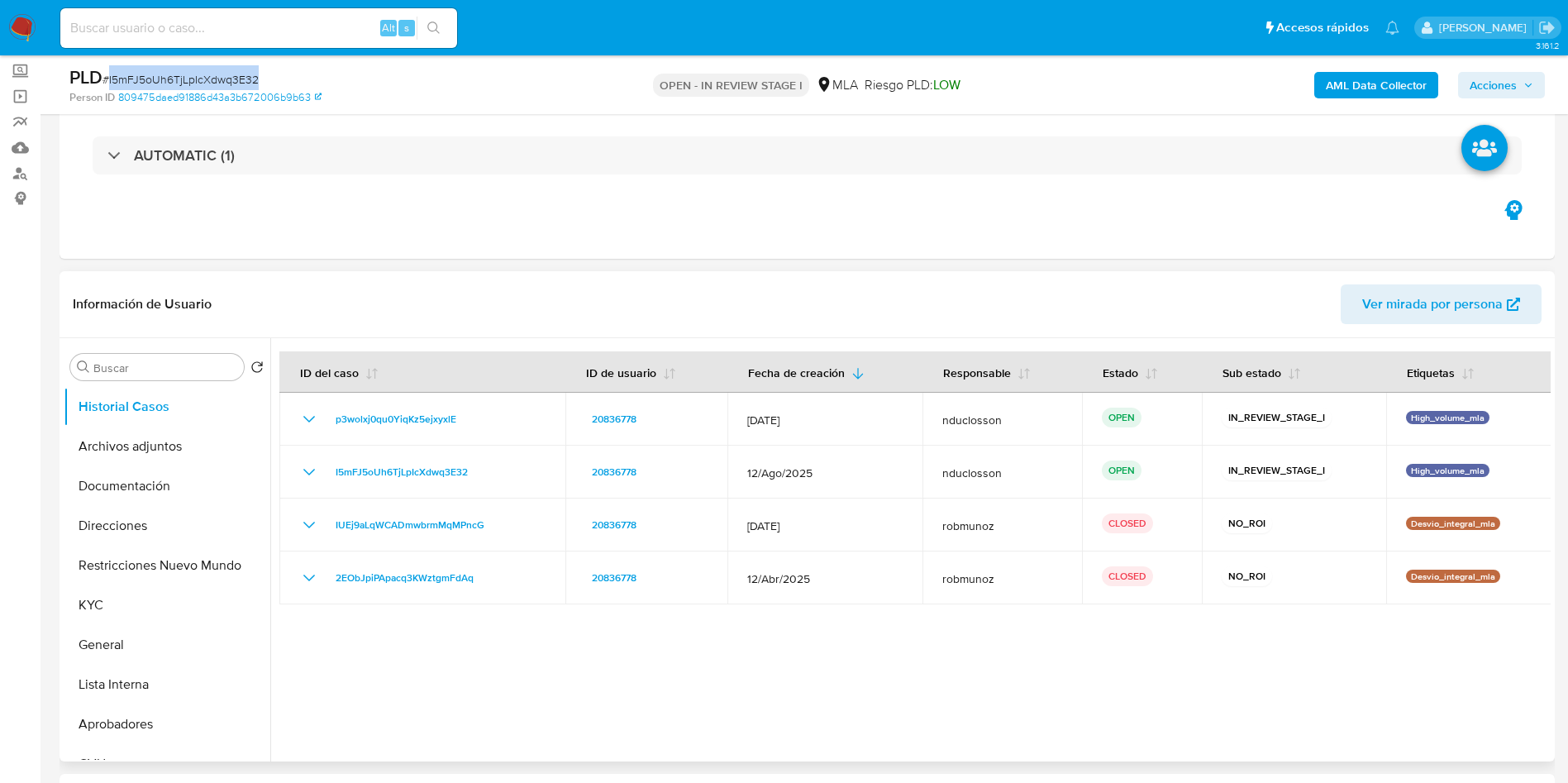
scroll to position [124, 0]
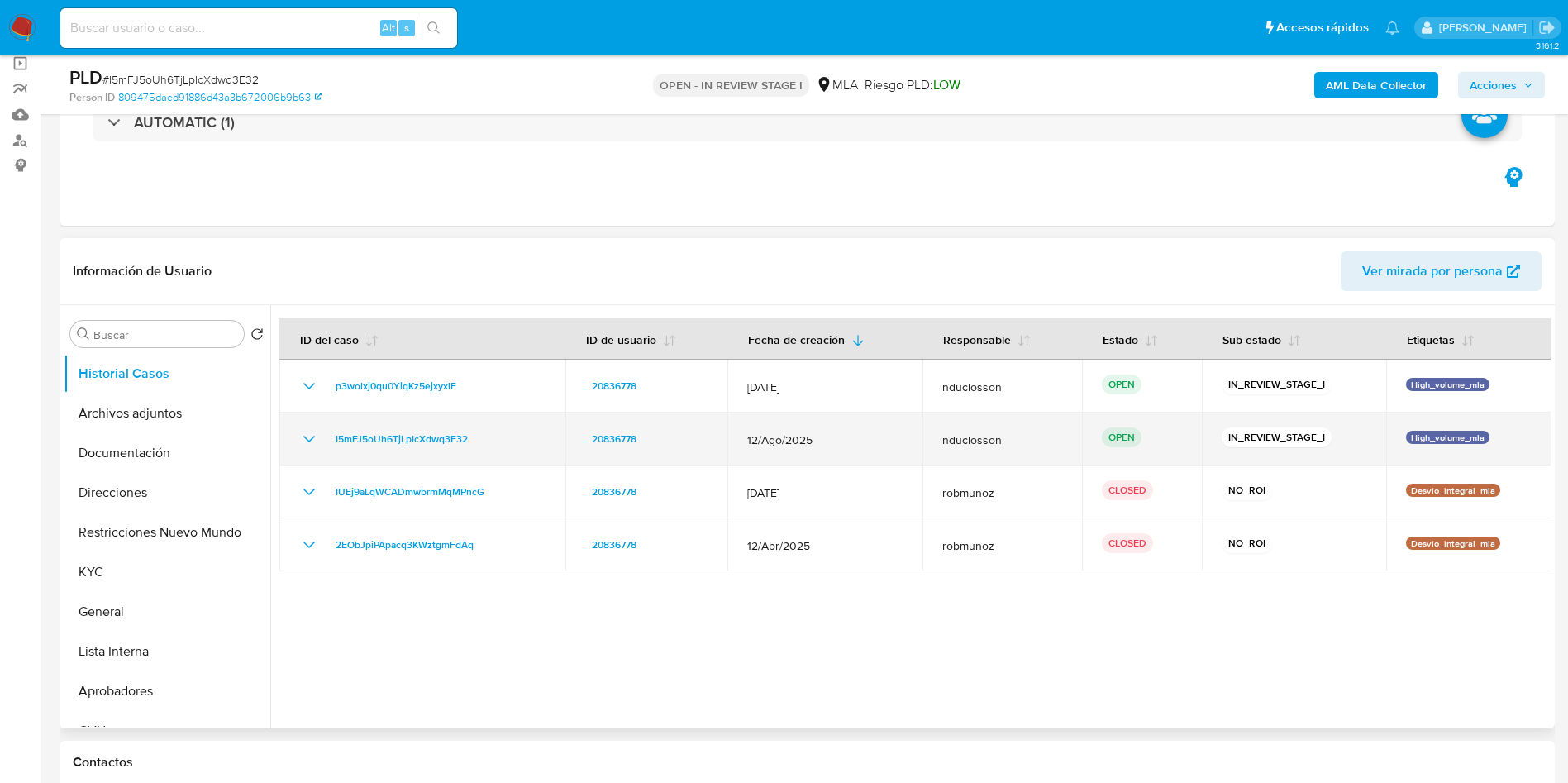
drag, startPoint x: 829, startPoint y: 436, endPoint x: 729, endPoint y: 435, distance: 100.0
click at [729, 435] on td "12/Ago/2025" at bounding box center [825, 439] width 195 height 53
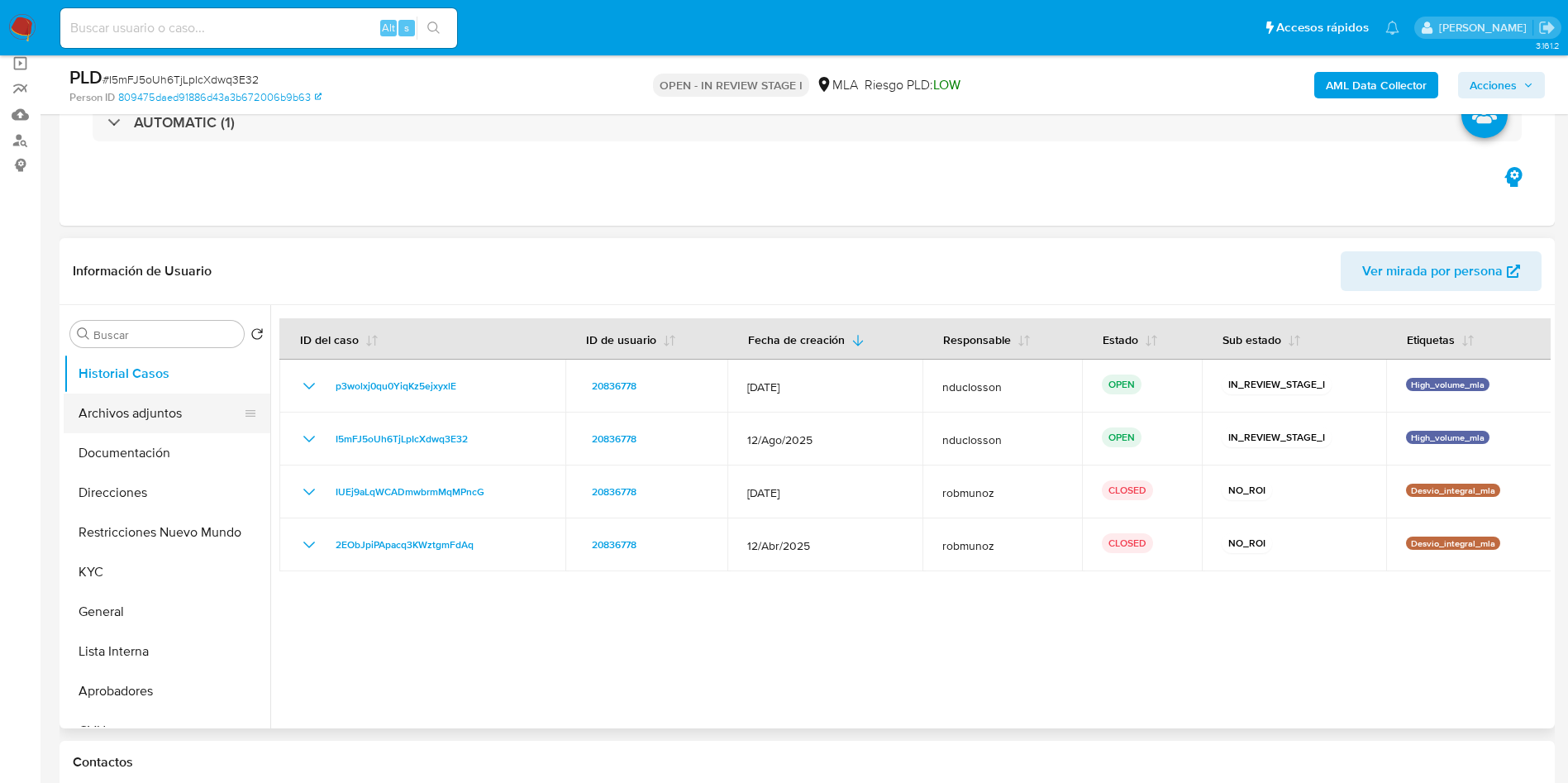
click at [125, 412] on button "Archivos adjuntos" at bounding box center [160, 413] width 193 height 40
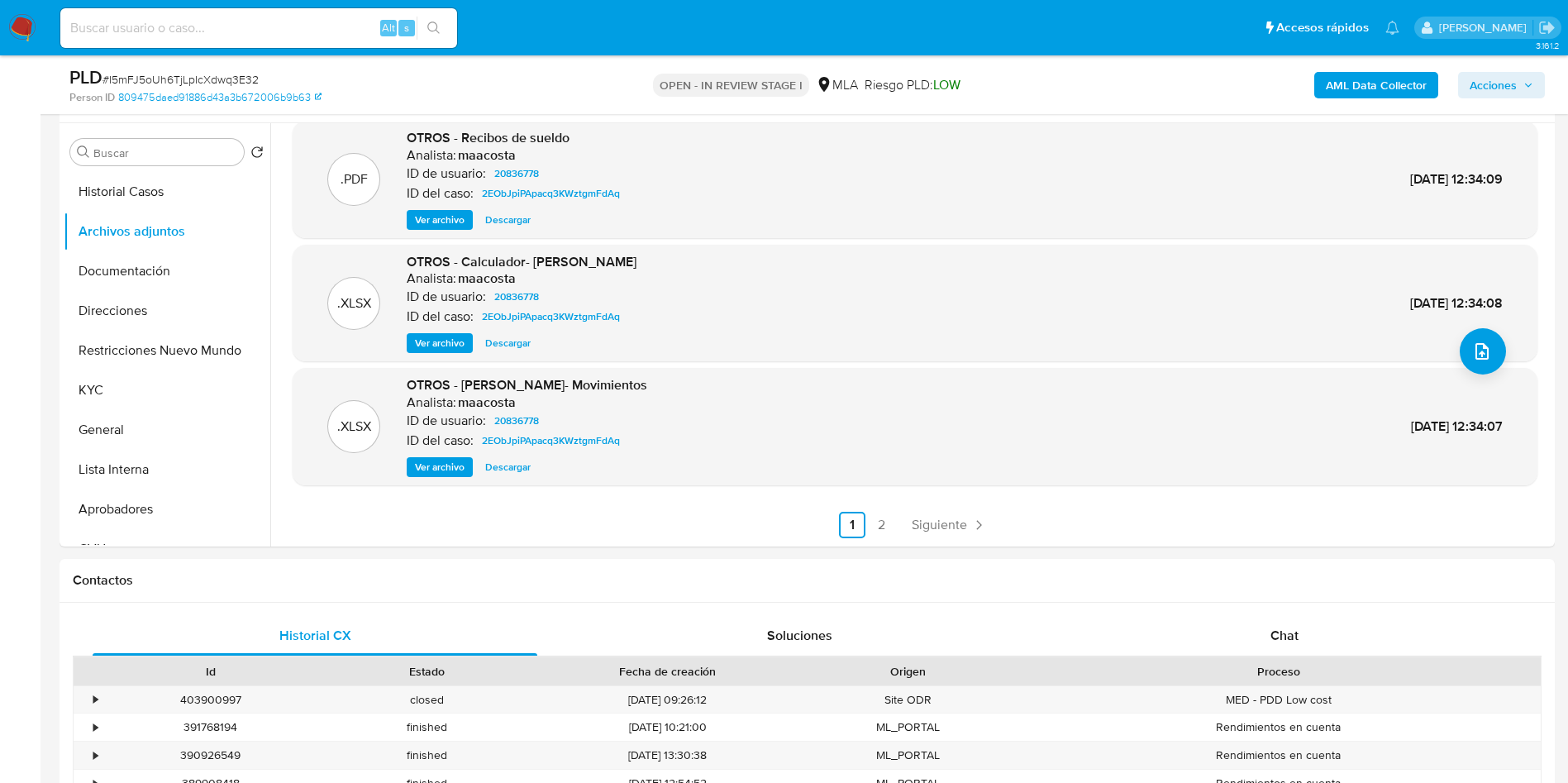
scroll to position [620, 0]
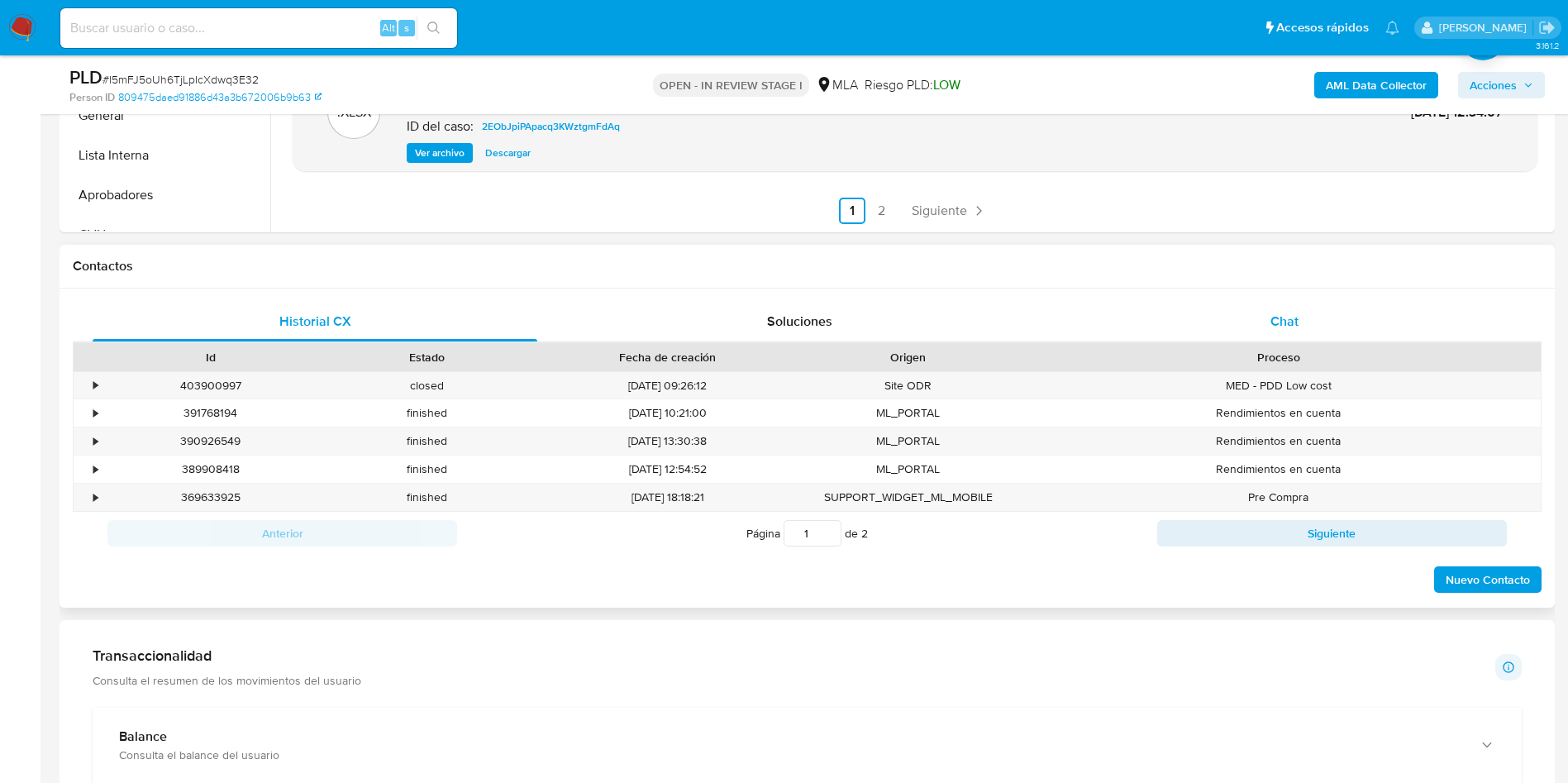
click at [1186, 317] on div "Chat" at bounding box center [1285, 321] width 445 height 40
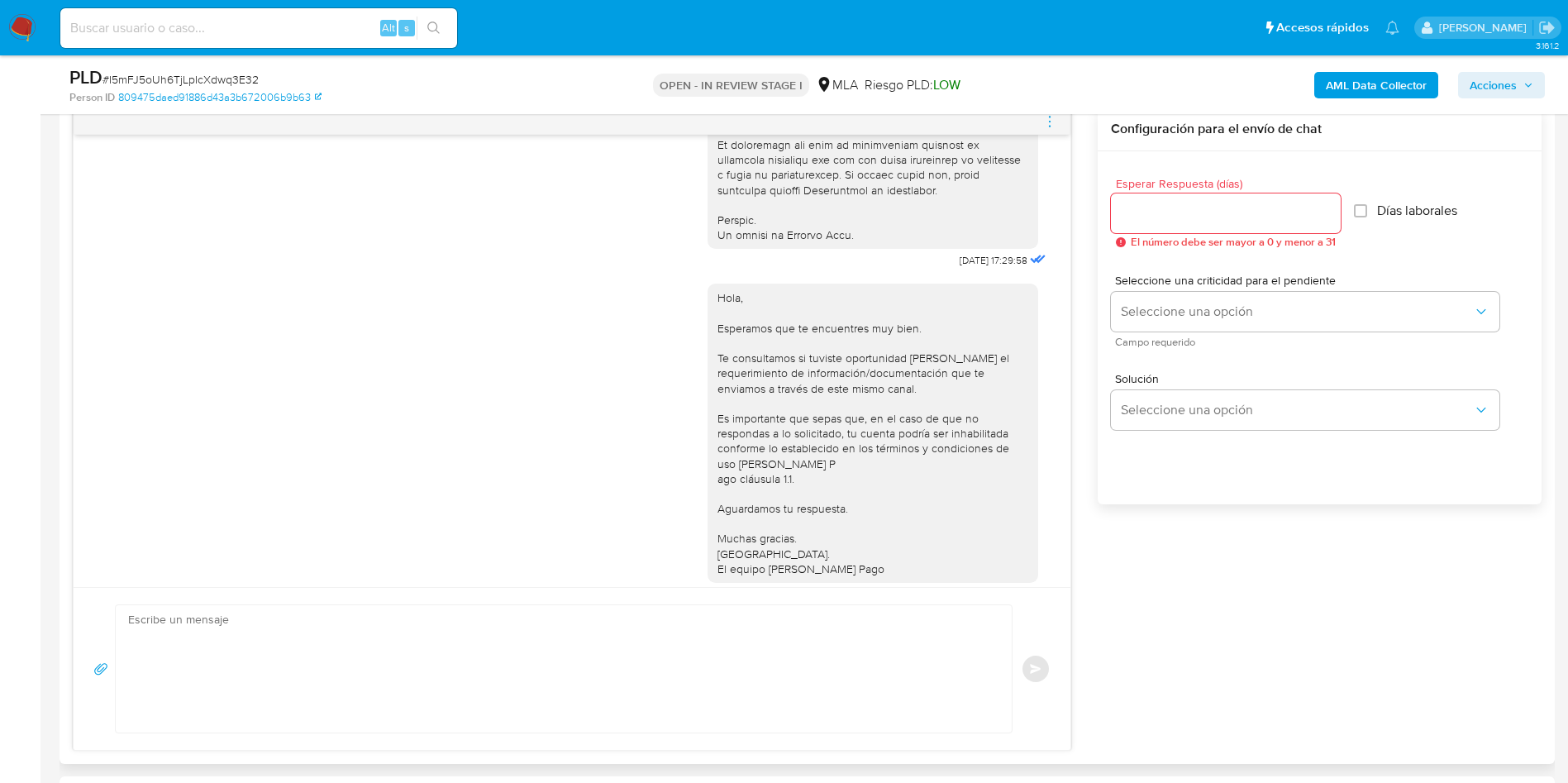
scroll to position [724, 0]
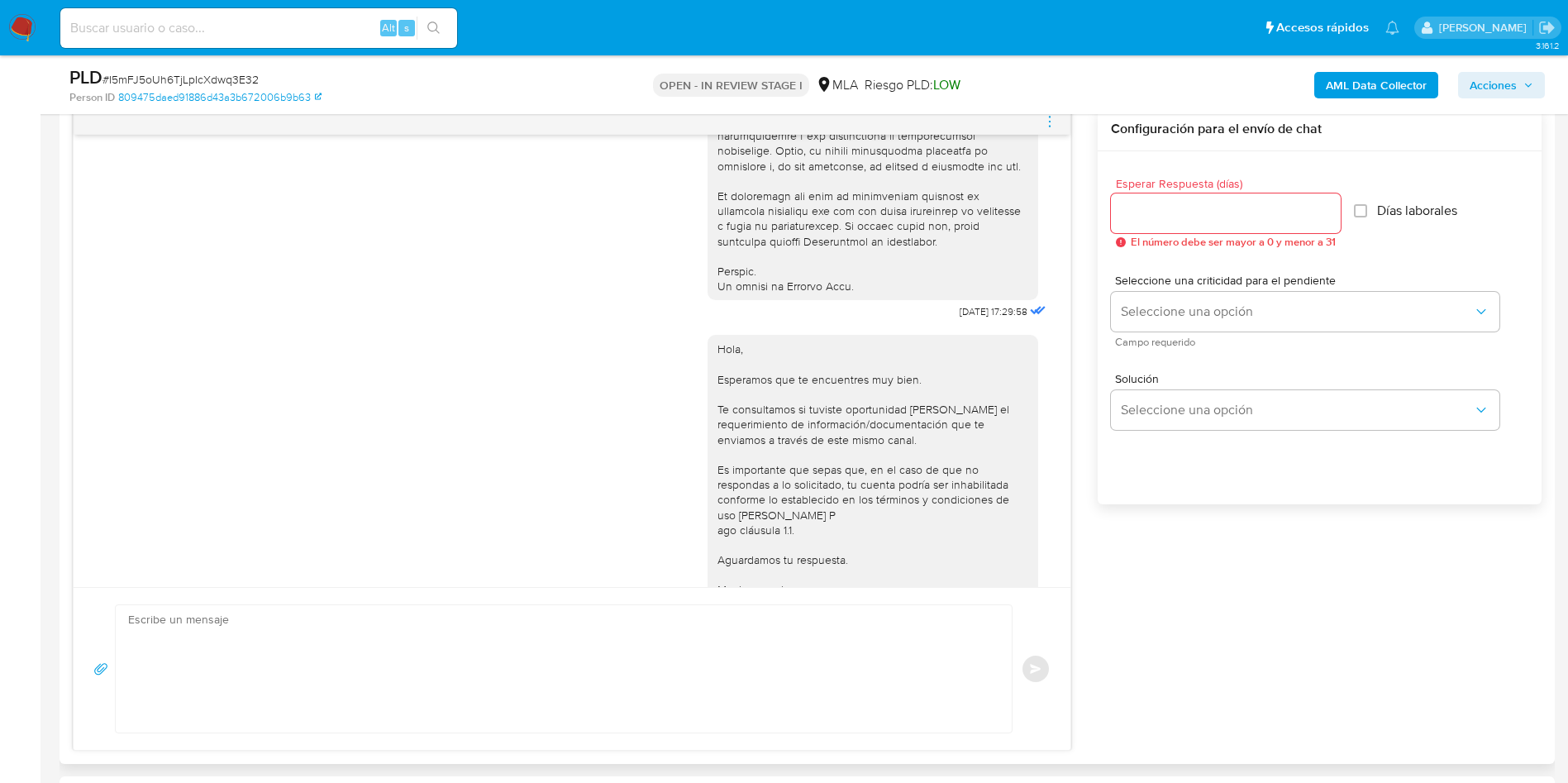
click at [1059, 119] on div at bounding box center [573, 121] width 997 height 27
click at [1054, 118] on icon "menu-action" at bounding box center [1050, 121] width 15 height 15
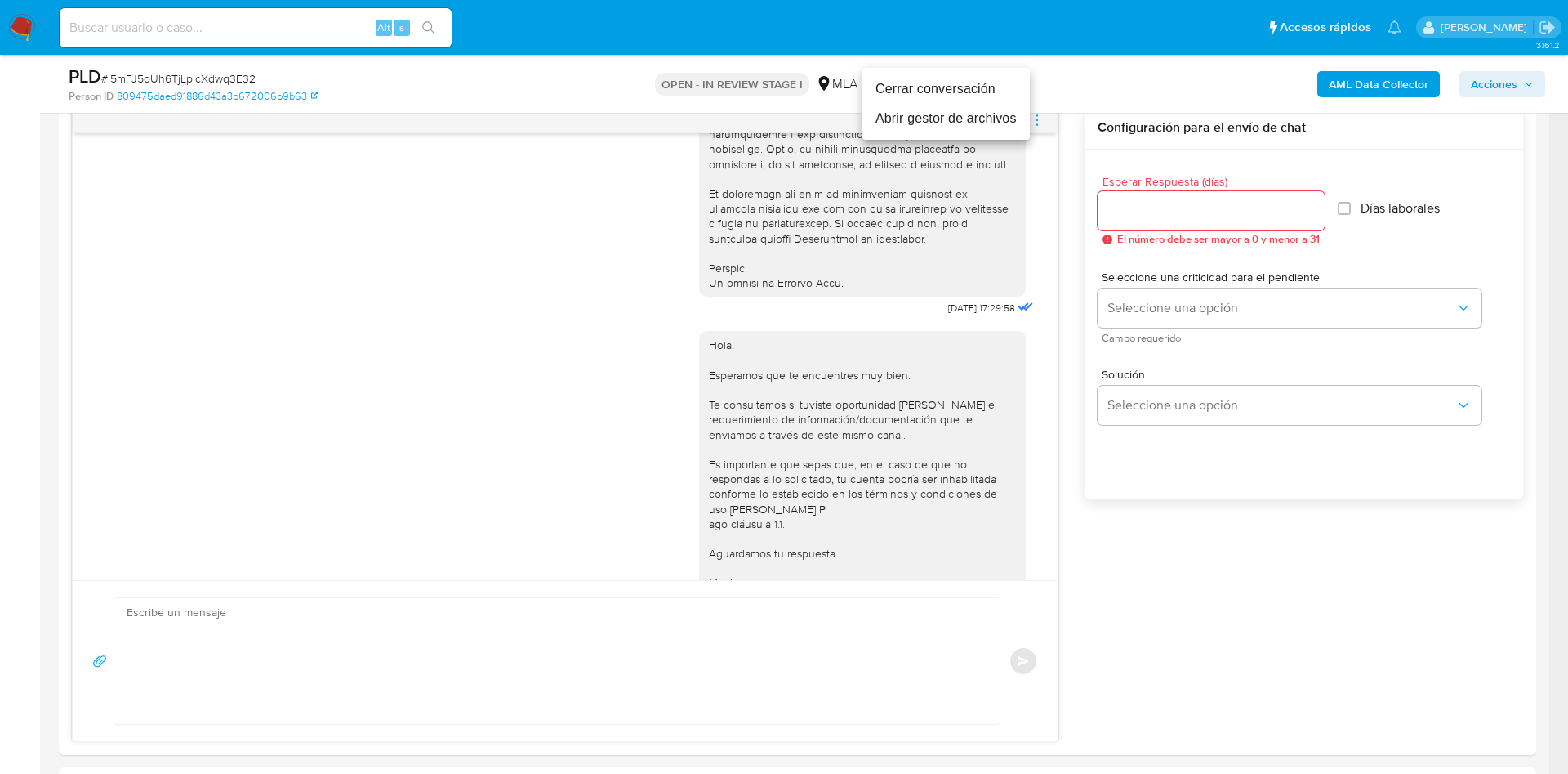
click at [923, 85] on li "Cerrar conversación" at bounding box center [946, 88] width 168 height 29
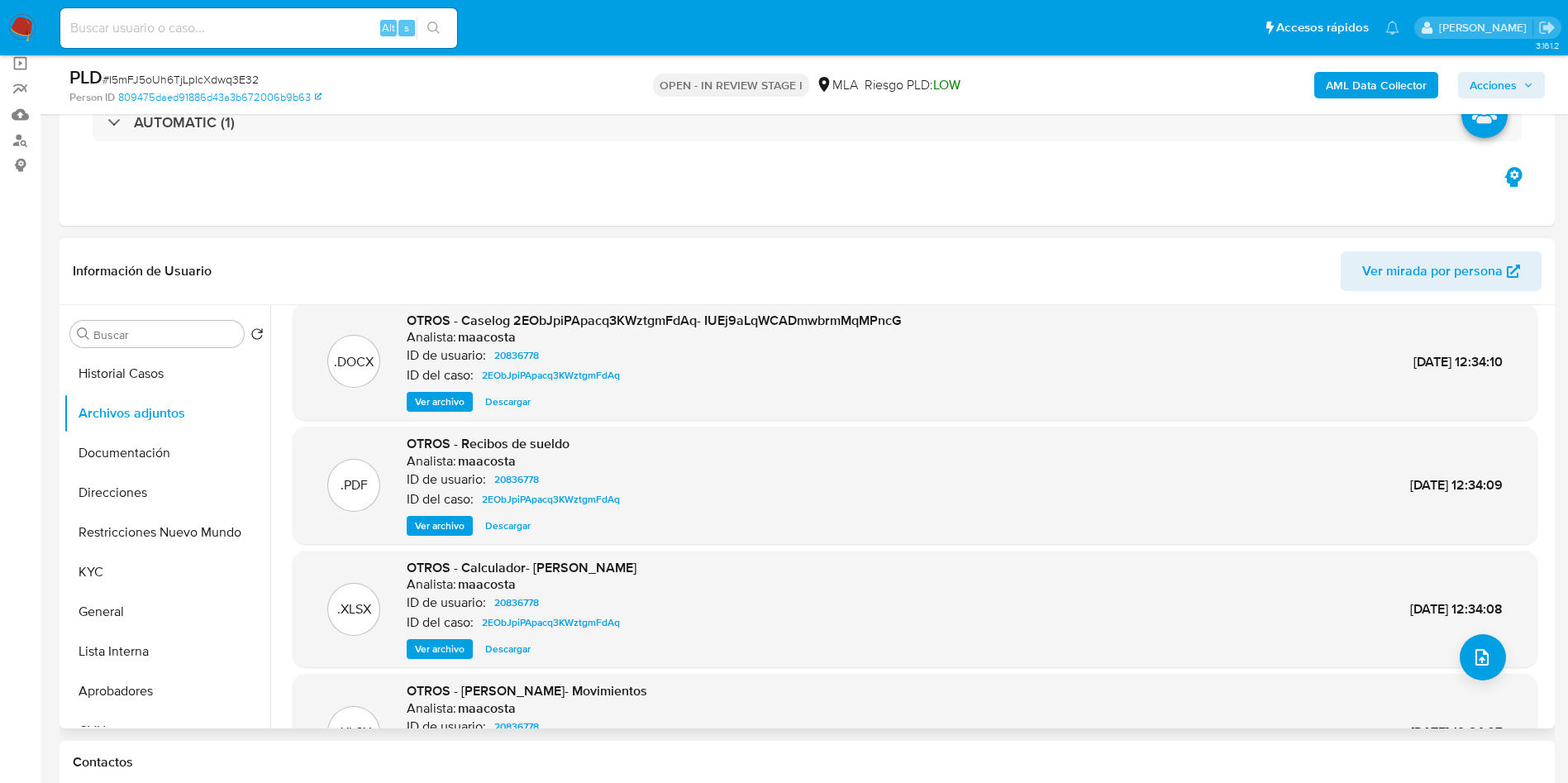
scroll to position [0, 0]
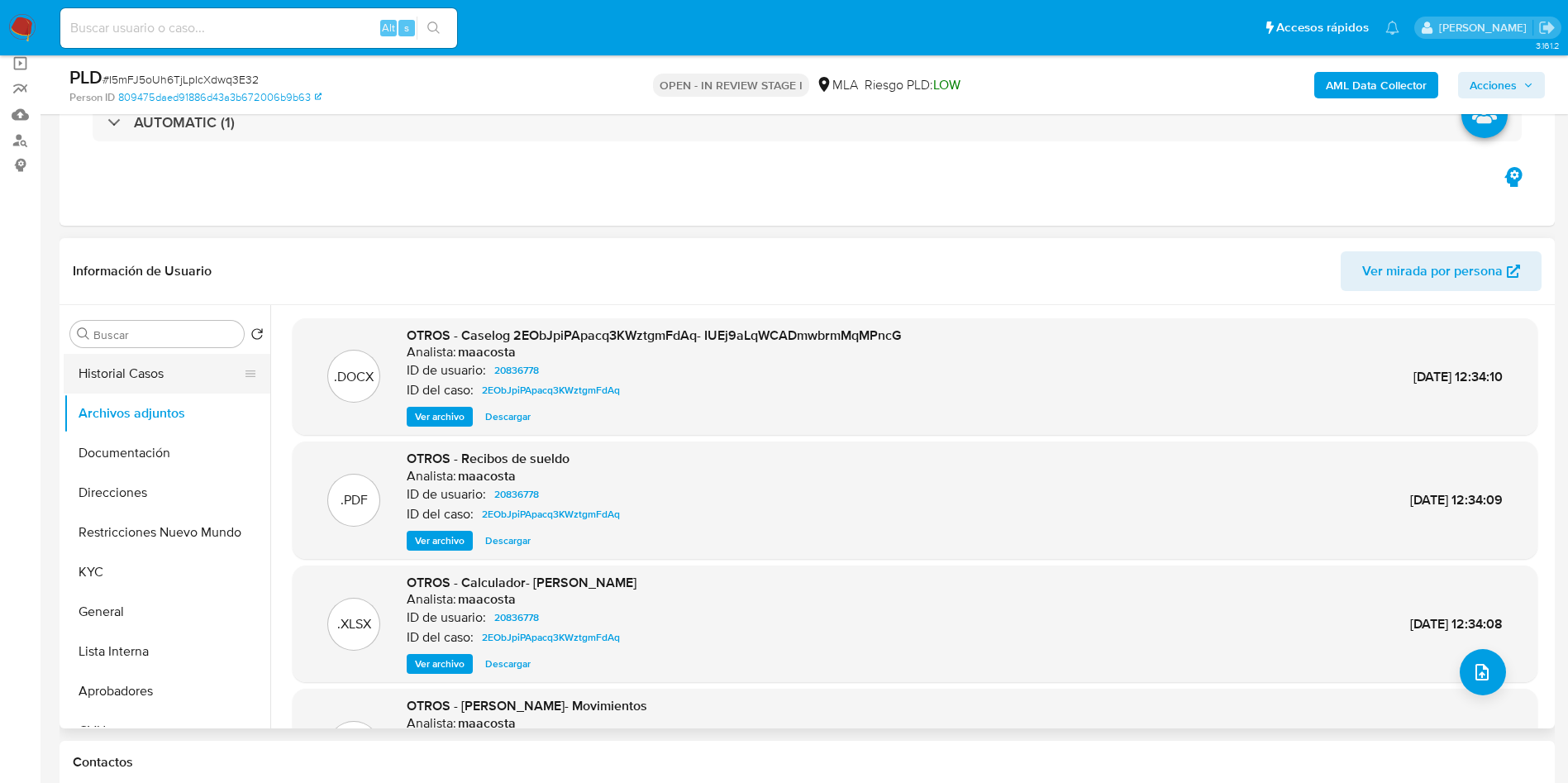
click at [167, 369] on button "Historial Casos" at bounding box center [160, 373] width 193 height 40
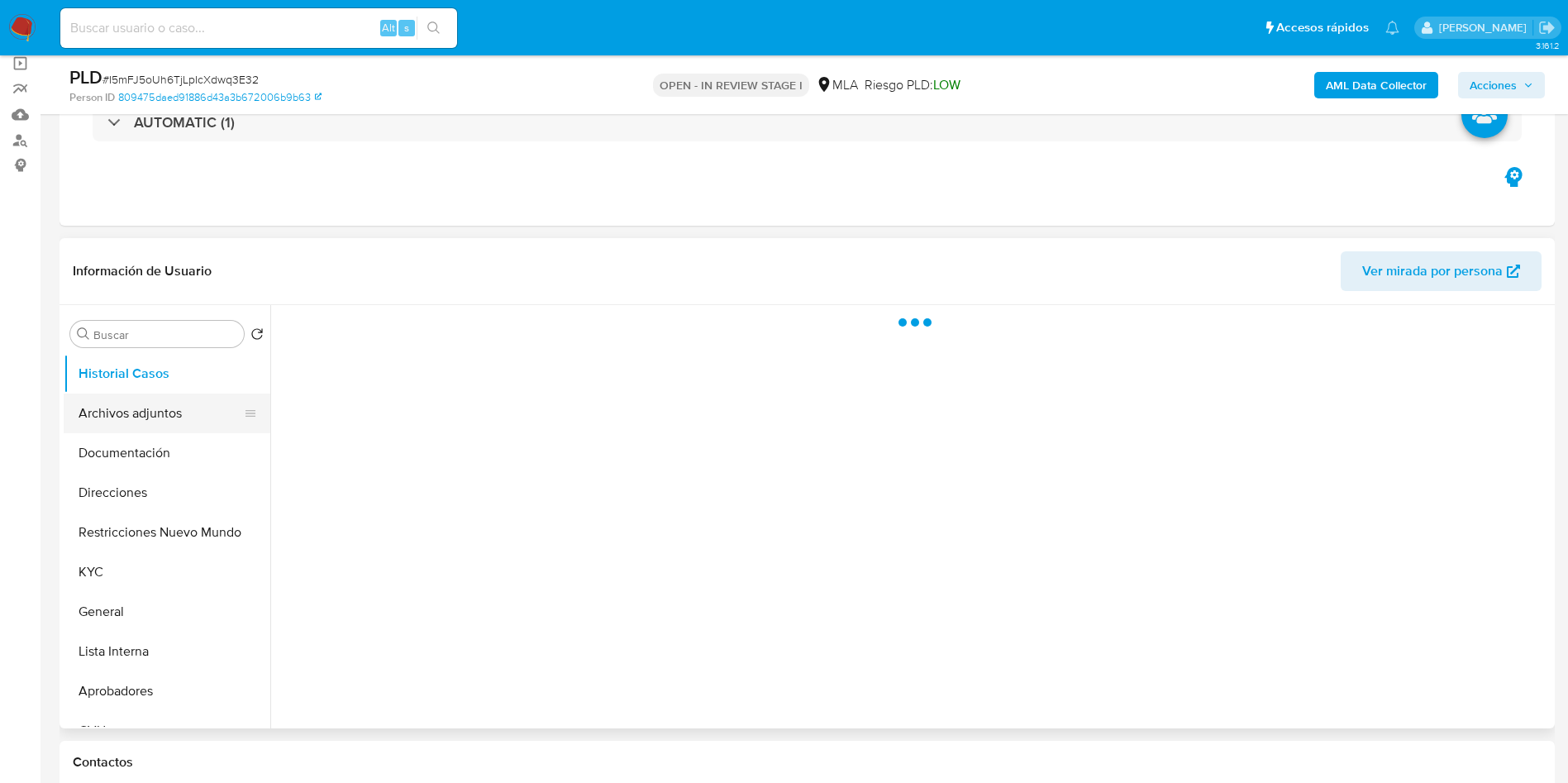
click at [164, 404] on button "Archivos adjuntos" at bounding box center [160, 413] width 193 height 40
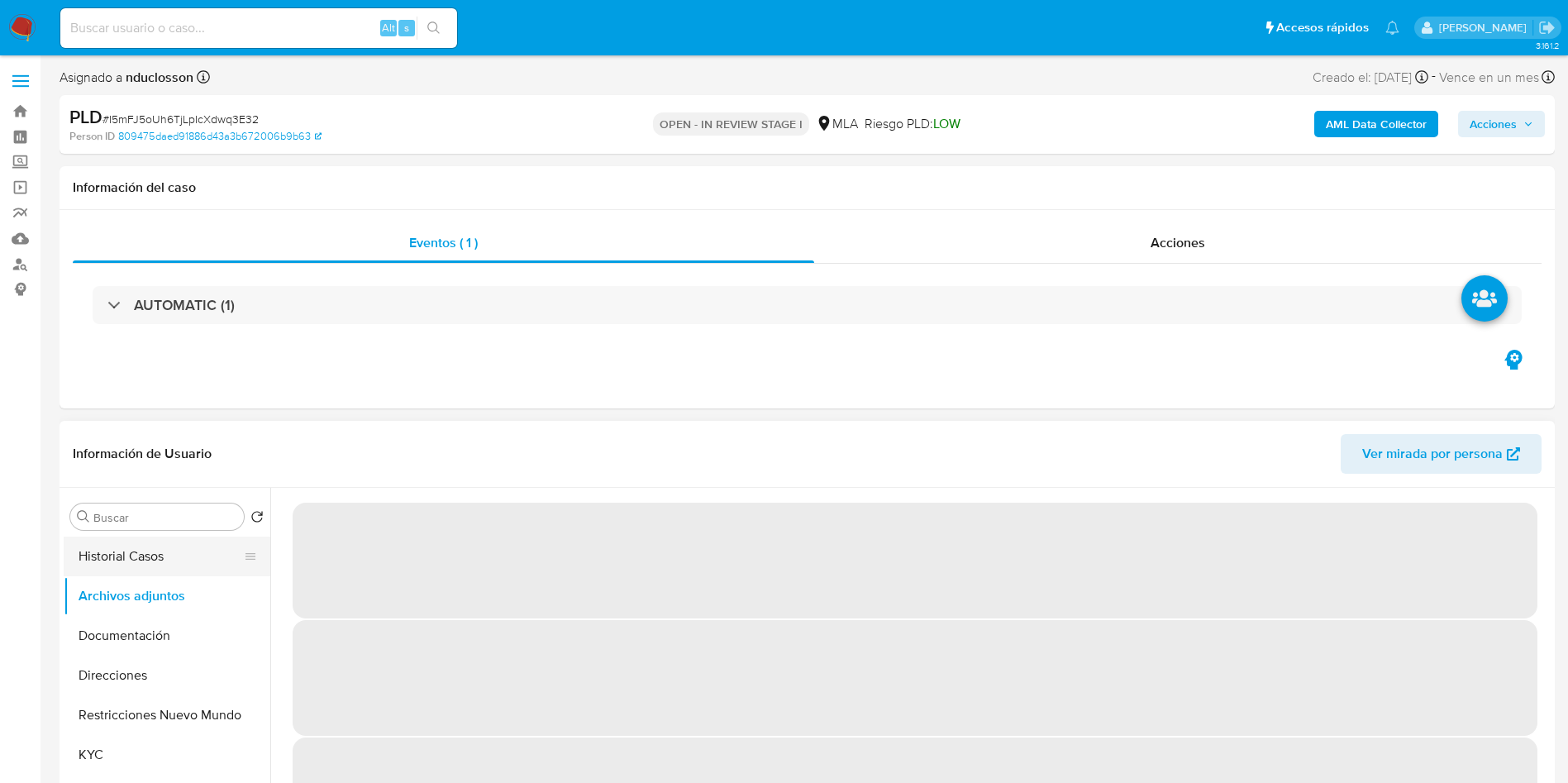
click at [134, 548] on button "Historial Casos" at bounding box center [160, 556] width 193 height 40
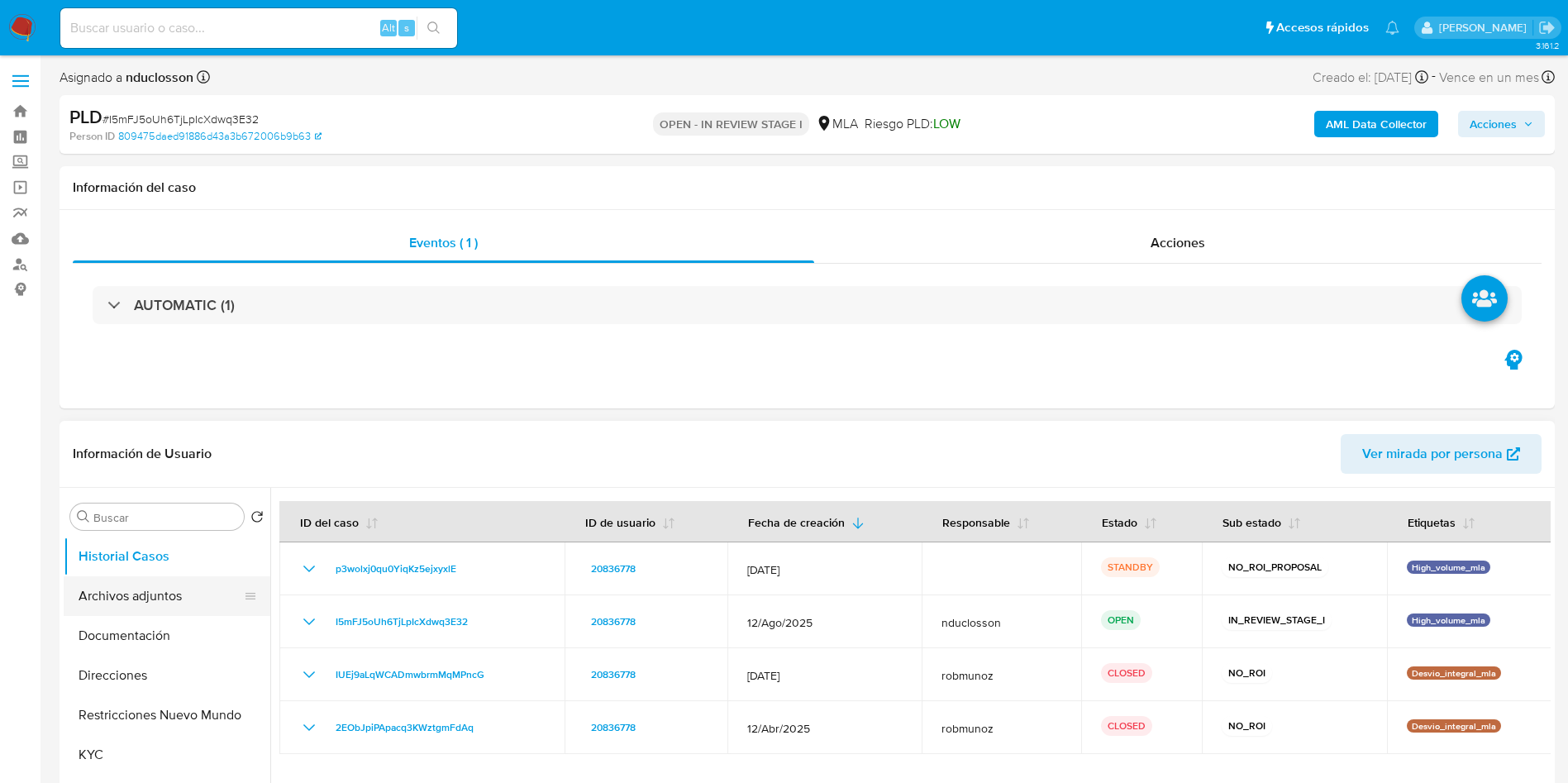
click at [143, 593] on button "Archivos adjuntos" at bounding box center [160, 596] width 193 height 40
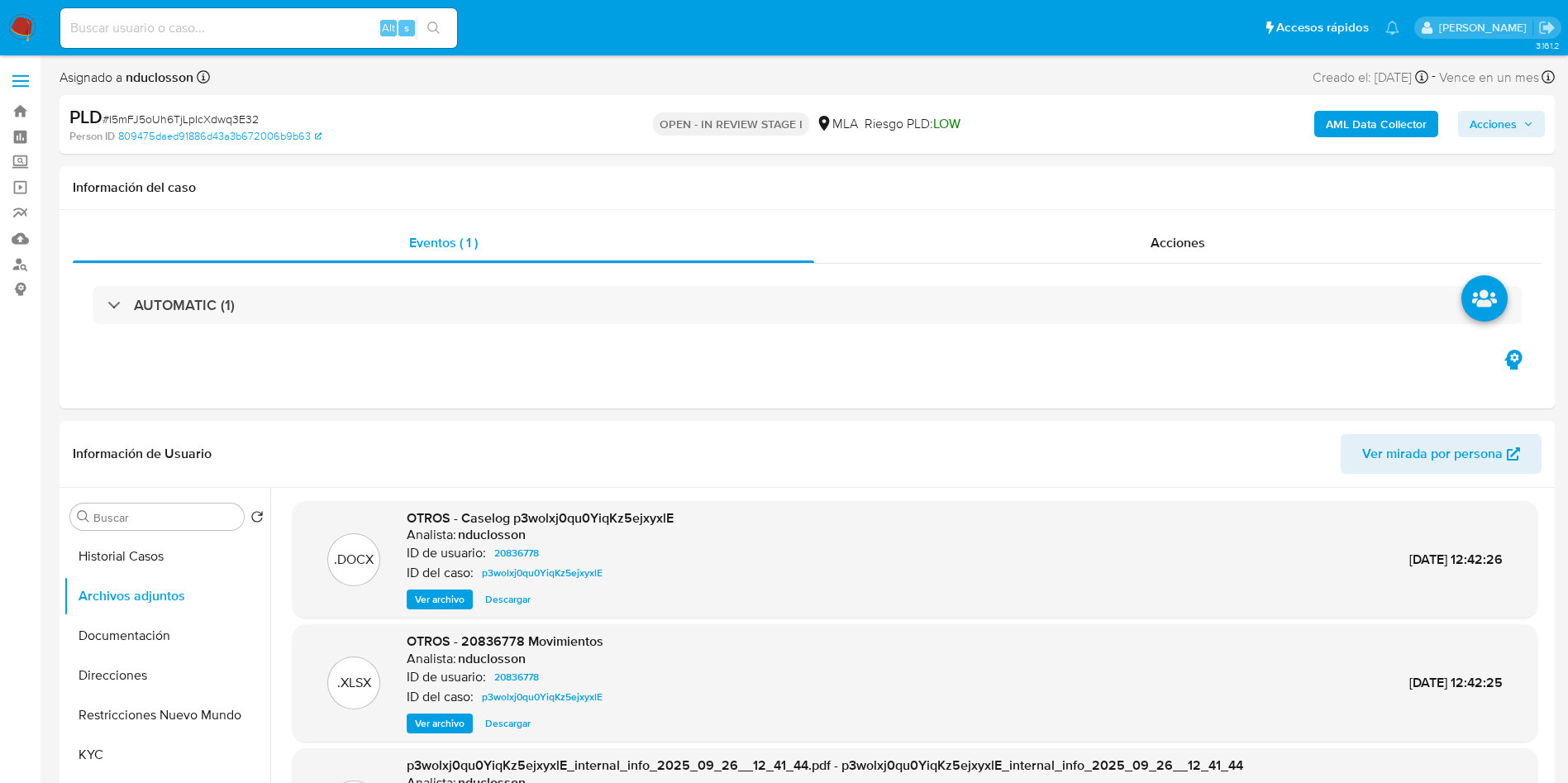
drag, startPoint x: 1522, startPoint y: 123, endPoint x: 1449, endPoint y: 139, distance: 74.7
click at [1521, 121] on span "Acciones" at bounding box center [1502, 124] width 64 height 23
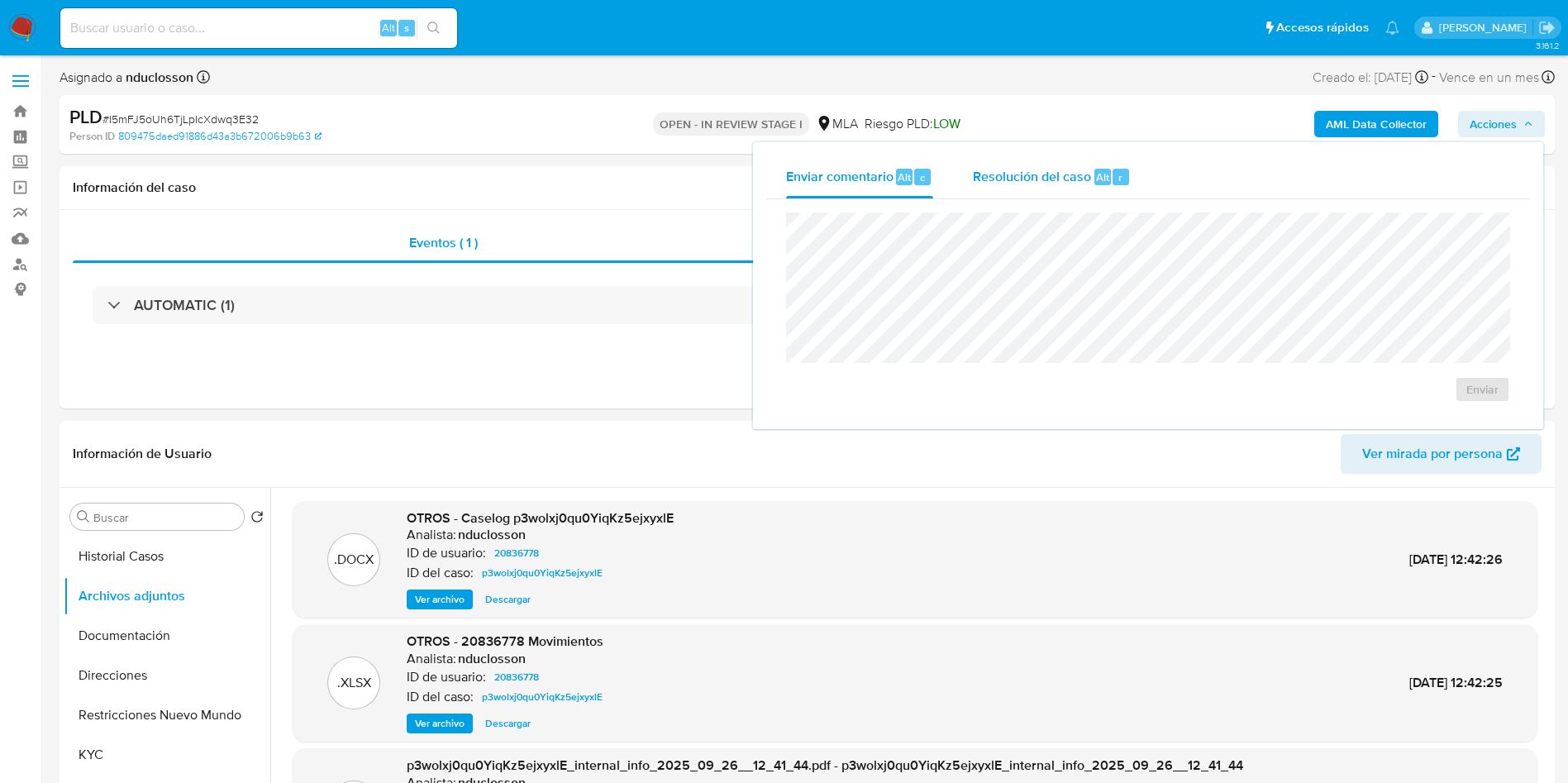
drag, startPoint x: 1117, startPoint y: 191, endPoint x: 1100, endPoint y: 196, distance: 17.7
click at [1114, 189] on div "Resolución del caso Alt r" at bounding box center [1051, 176] width 158 height 43
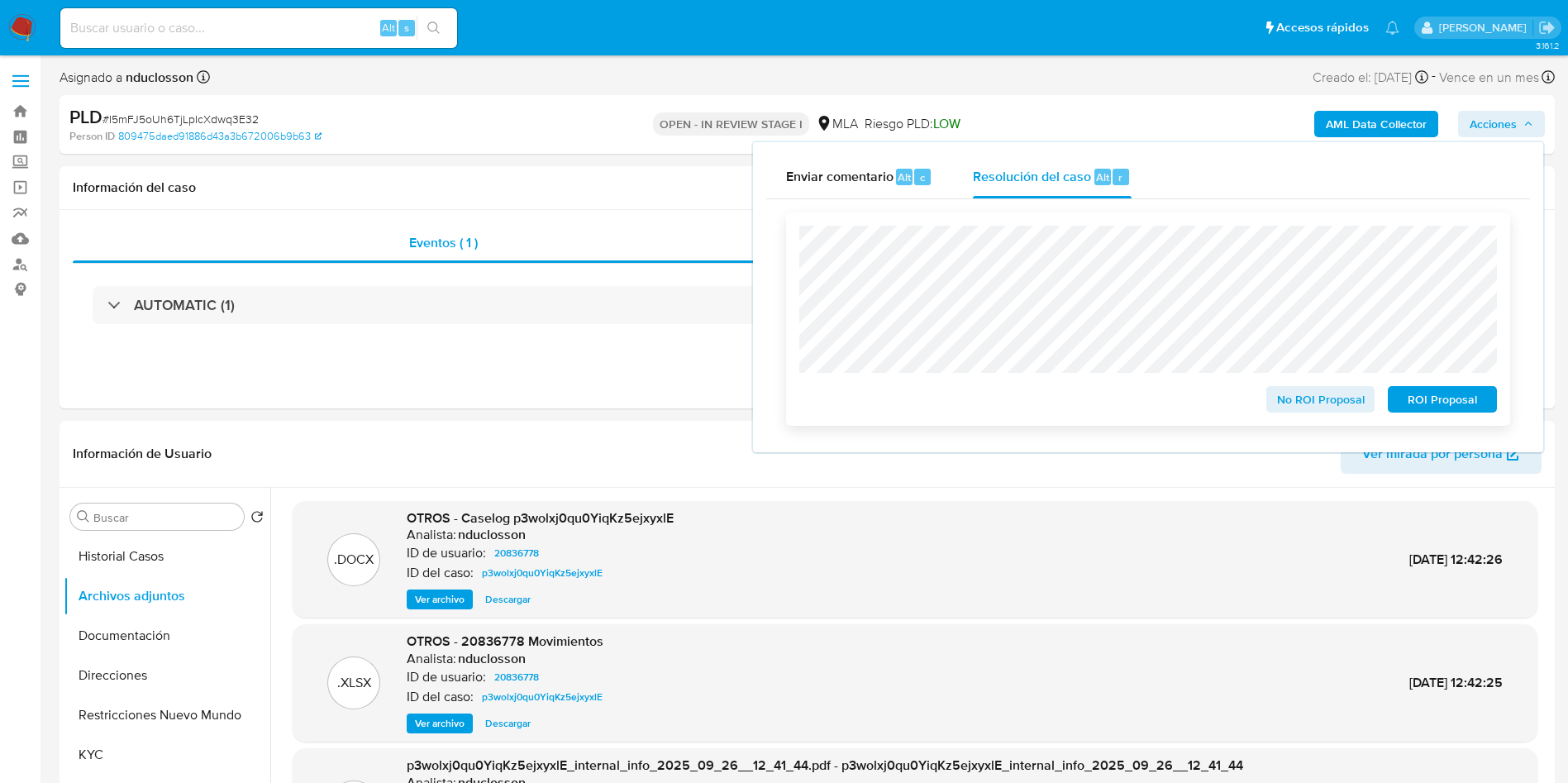
click at [1329, 407] on span "No ROI Proposal" at bounding box center [1321, 399] width 86 height 23
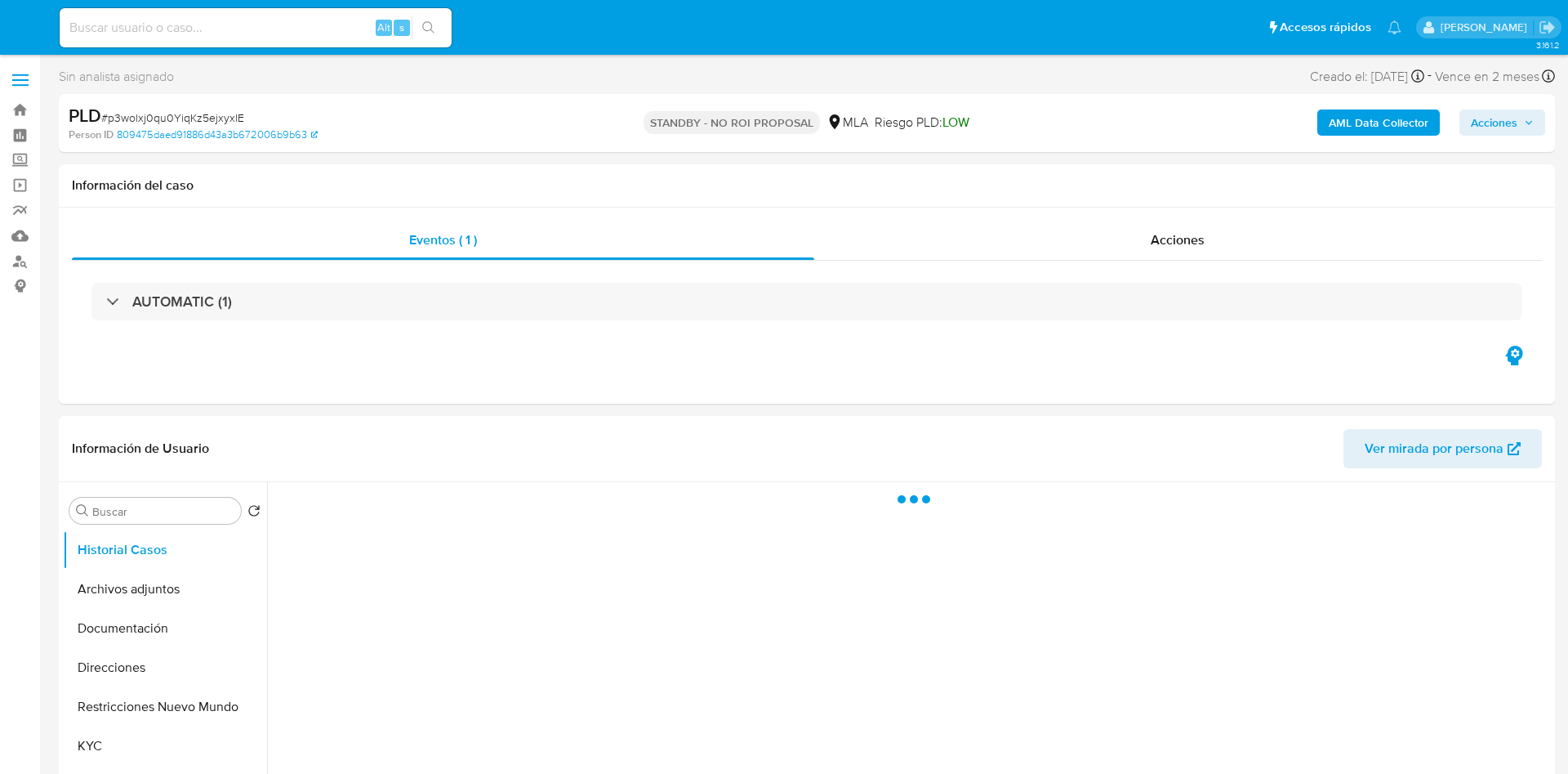
select select "10"
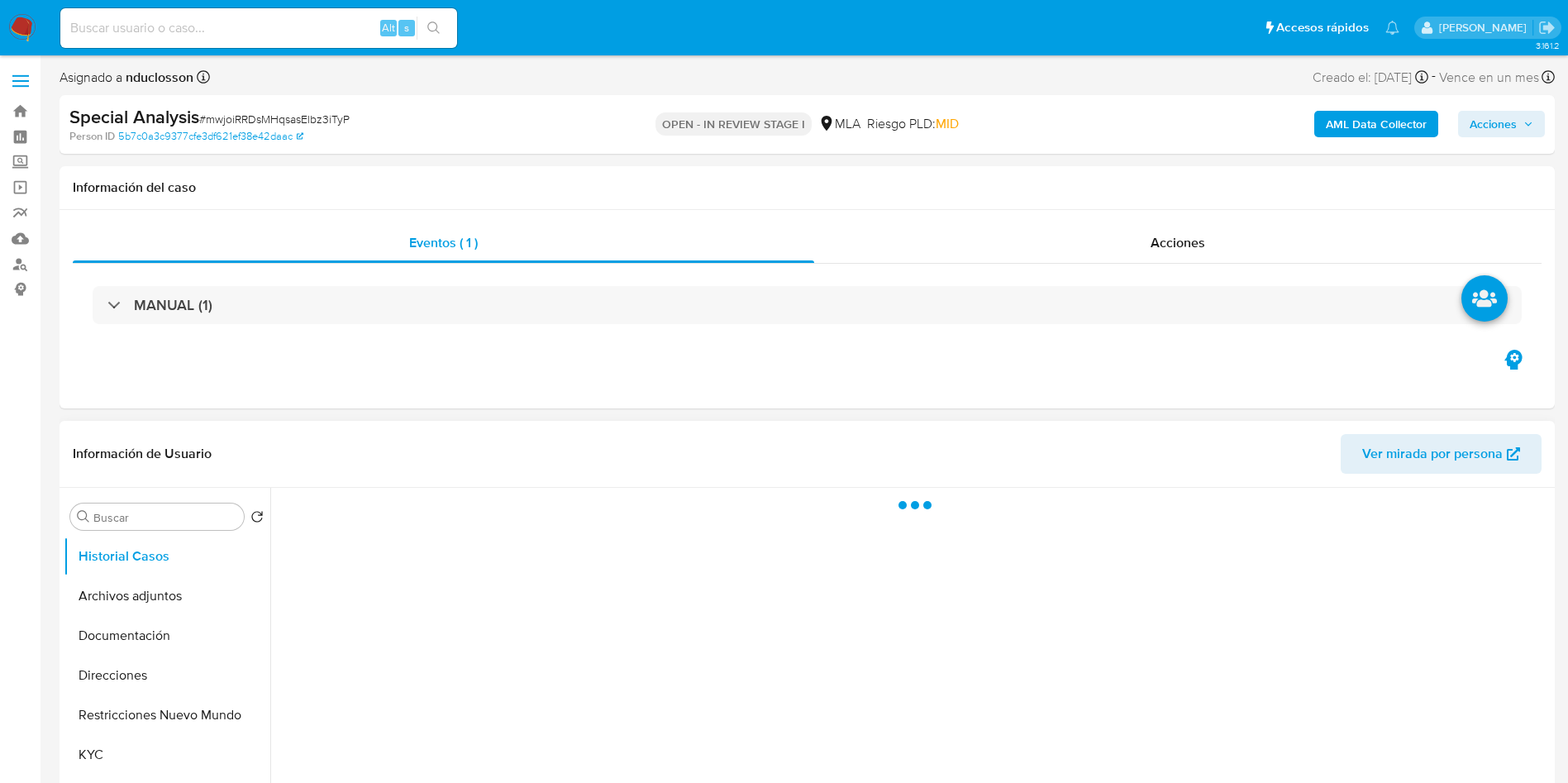
select select "10"
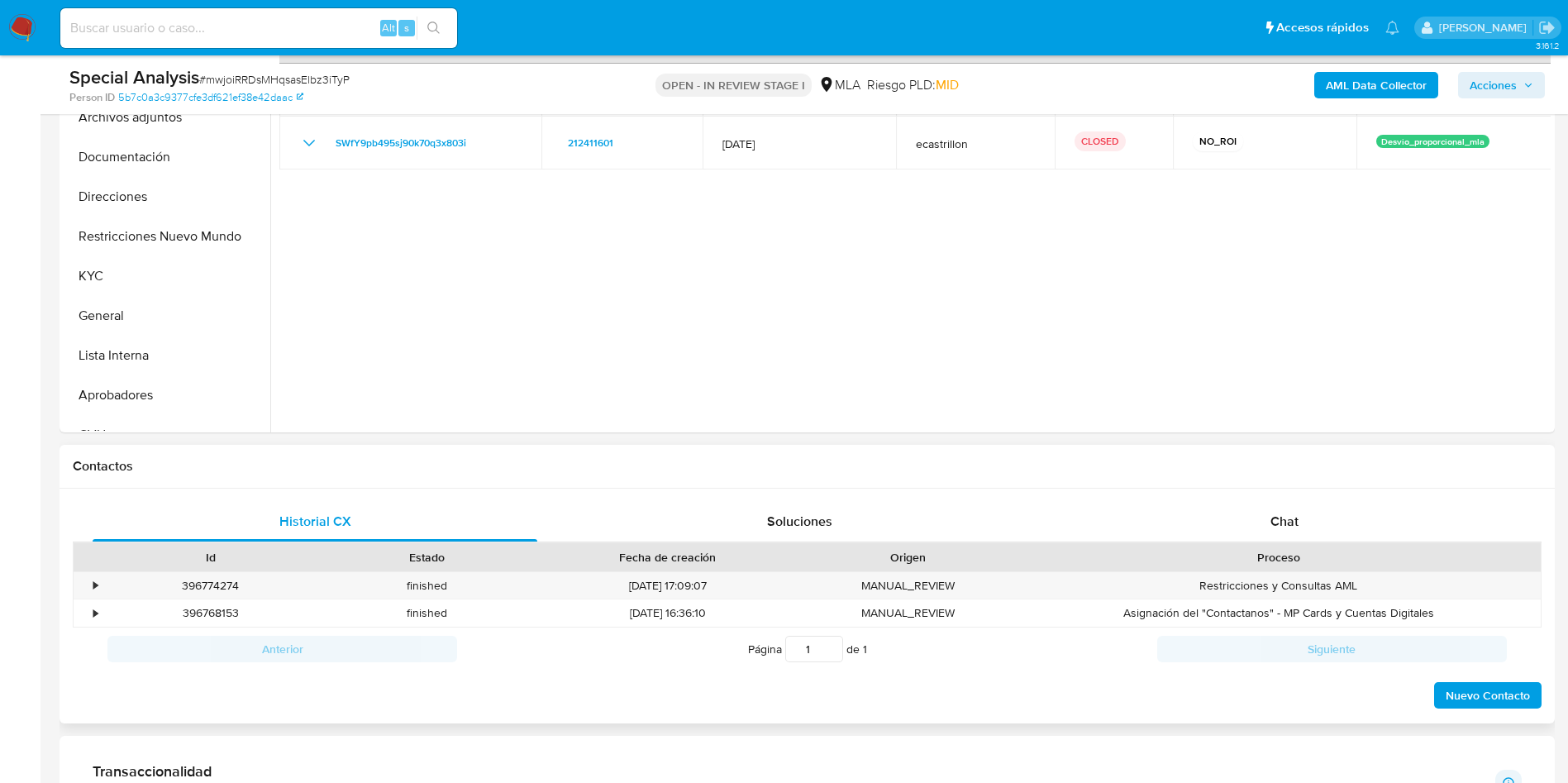
scroll to position [496, 0]
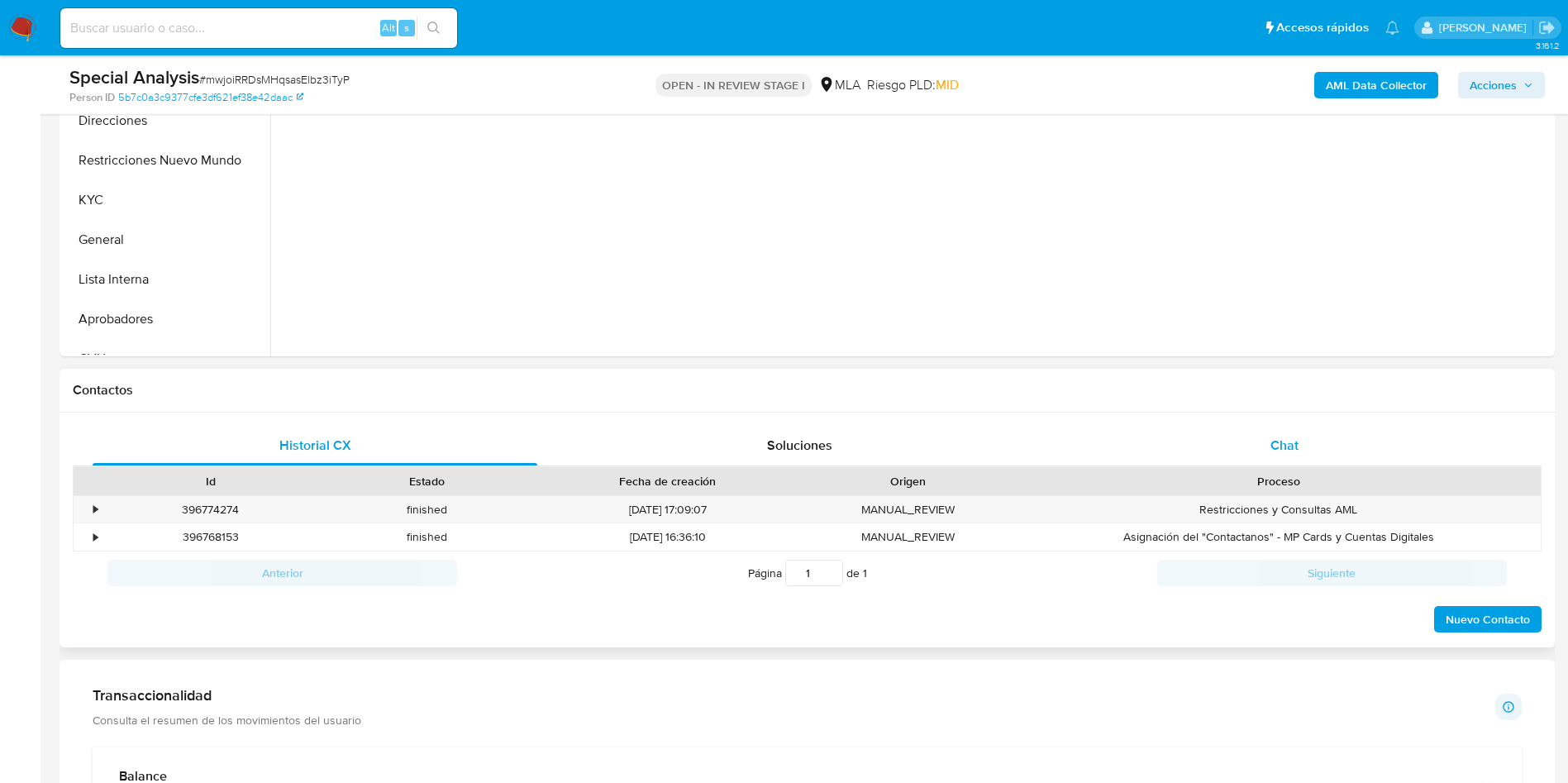
click at [1252, 429] on div "Chat" at bounding box center [1285, 446] width 445 height 40
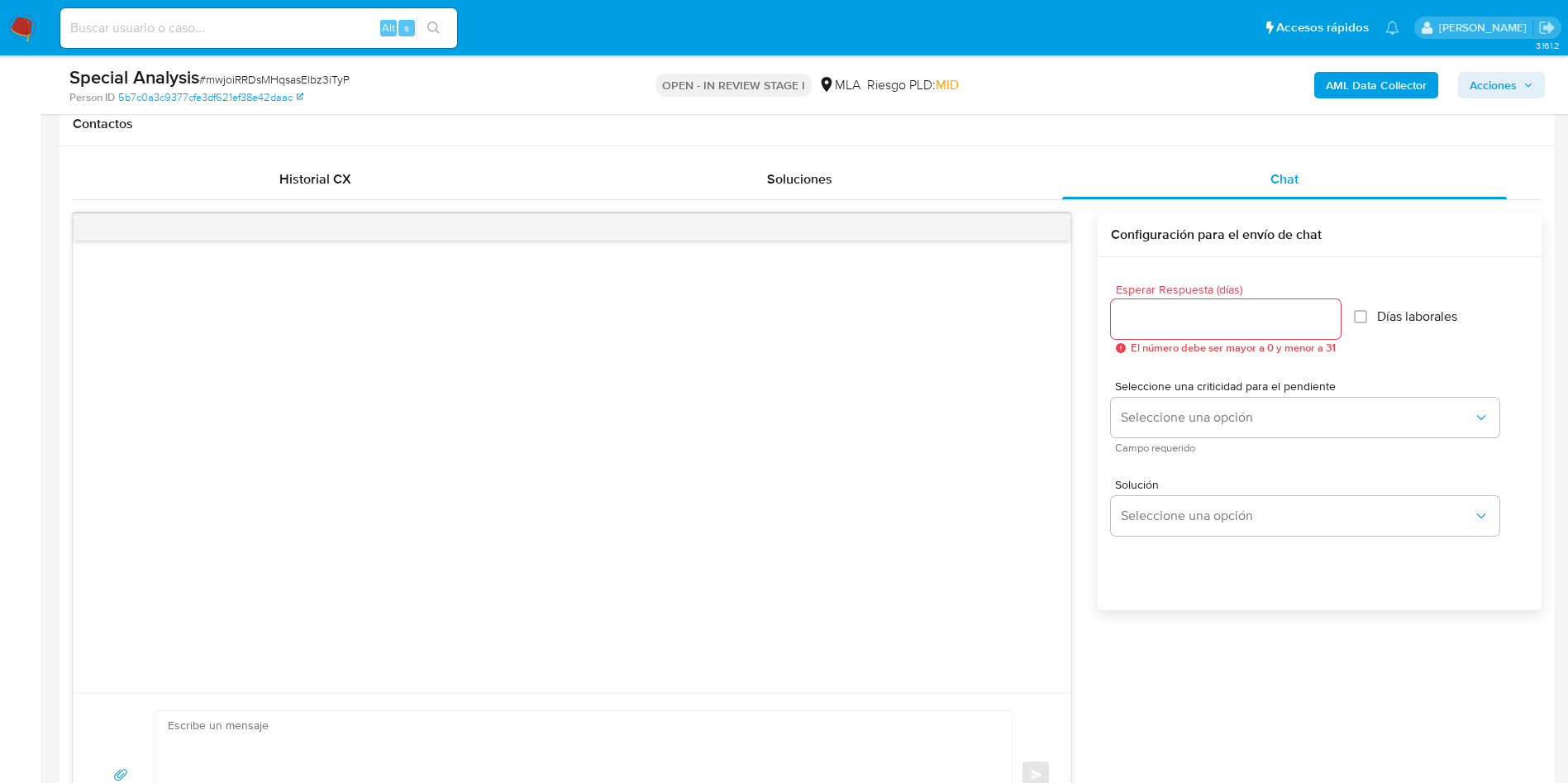
scroll to position [868, 0]
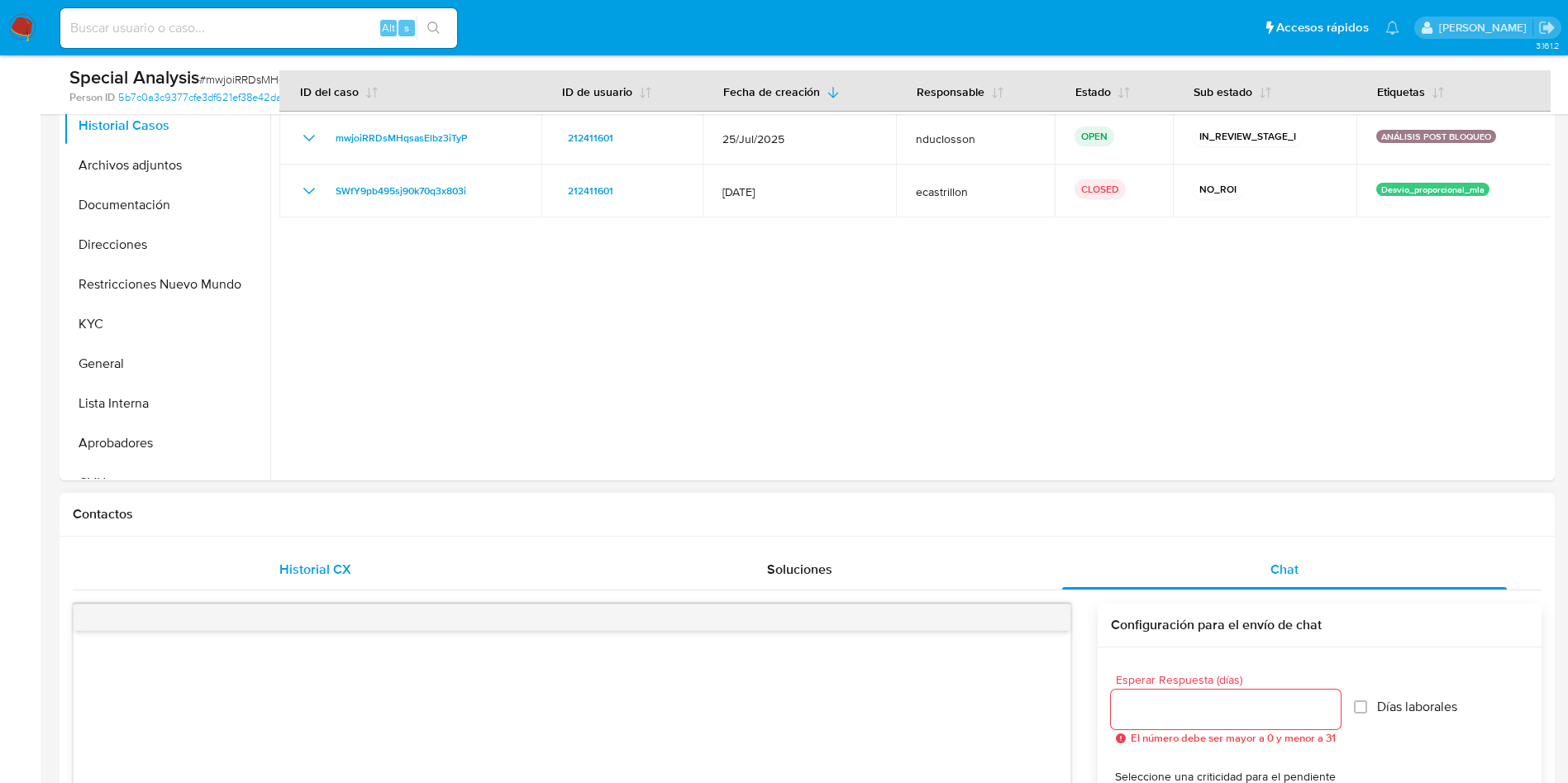
click at [275, 586] on div "Historial CX" at bounding box center [315, 570] width 445 height 40
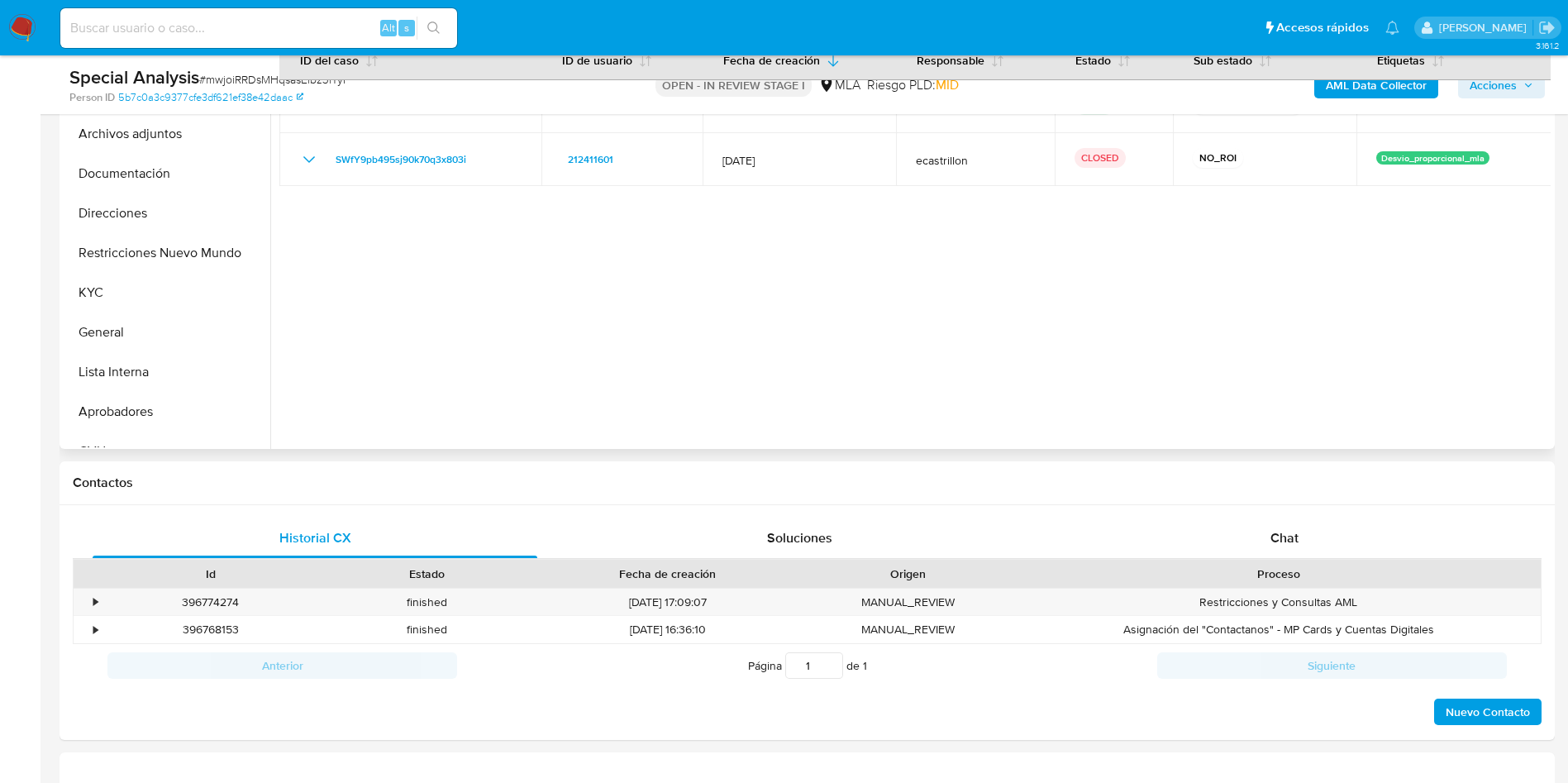
scroll to position [496, 0]
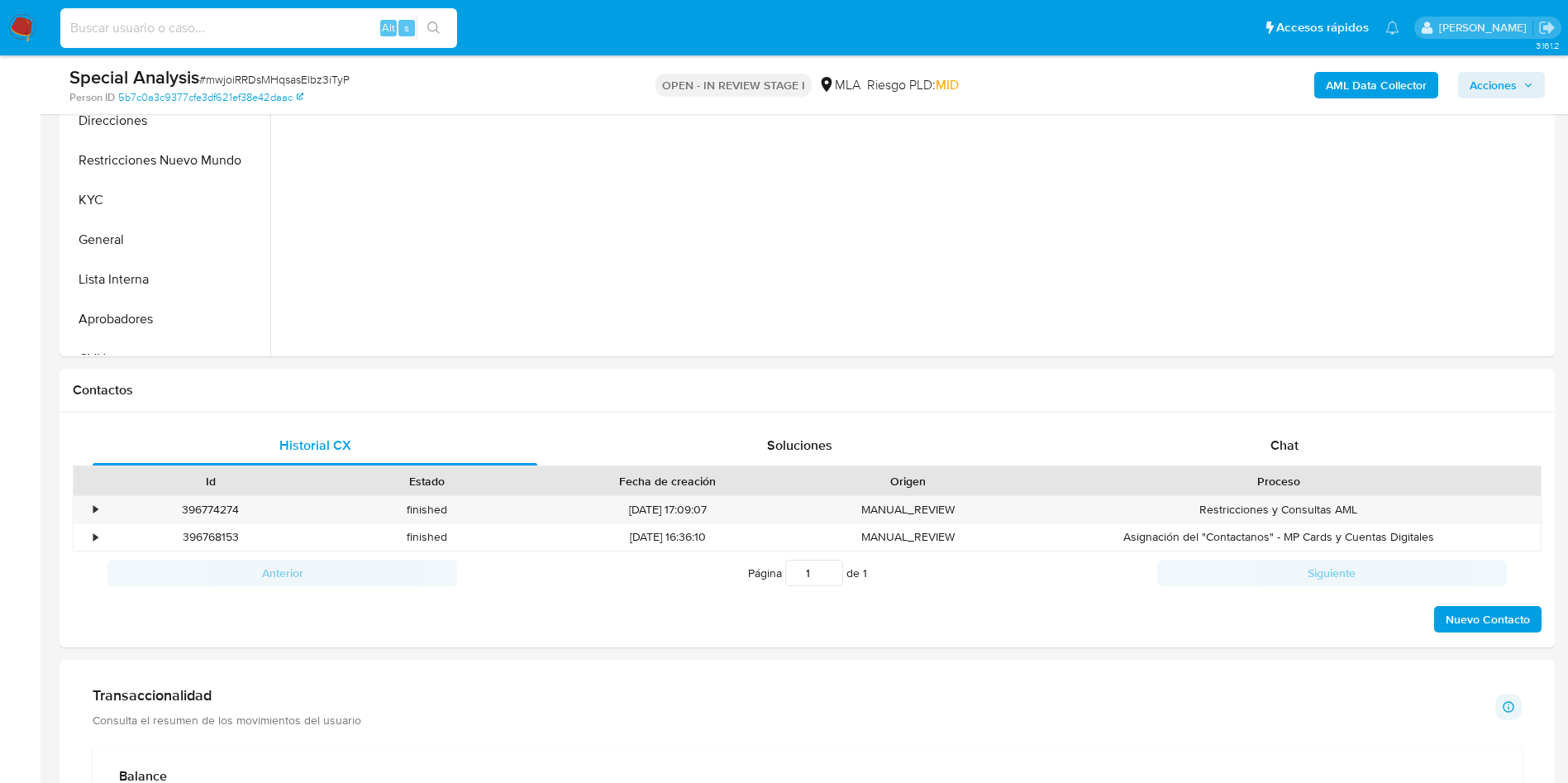
click at [152, 23] on input at bounding box center [259, 27] width 397 height 22
paste input "Nqv9DscDKUbtZbRWZLgx1vom"
type input "Nqv9DscDKUbtZbRWZLgx1vom"
click at [438, 23] on icon "search-icon" at bounding box center [434, 28] width 13 height 13
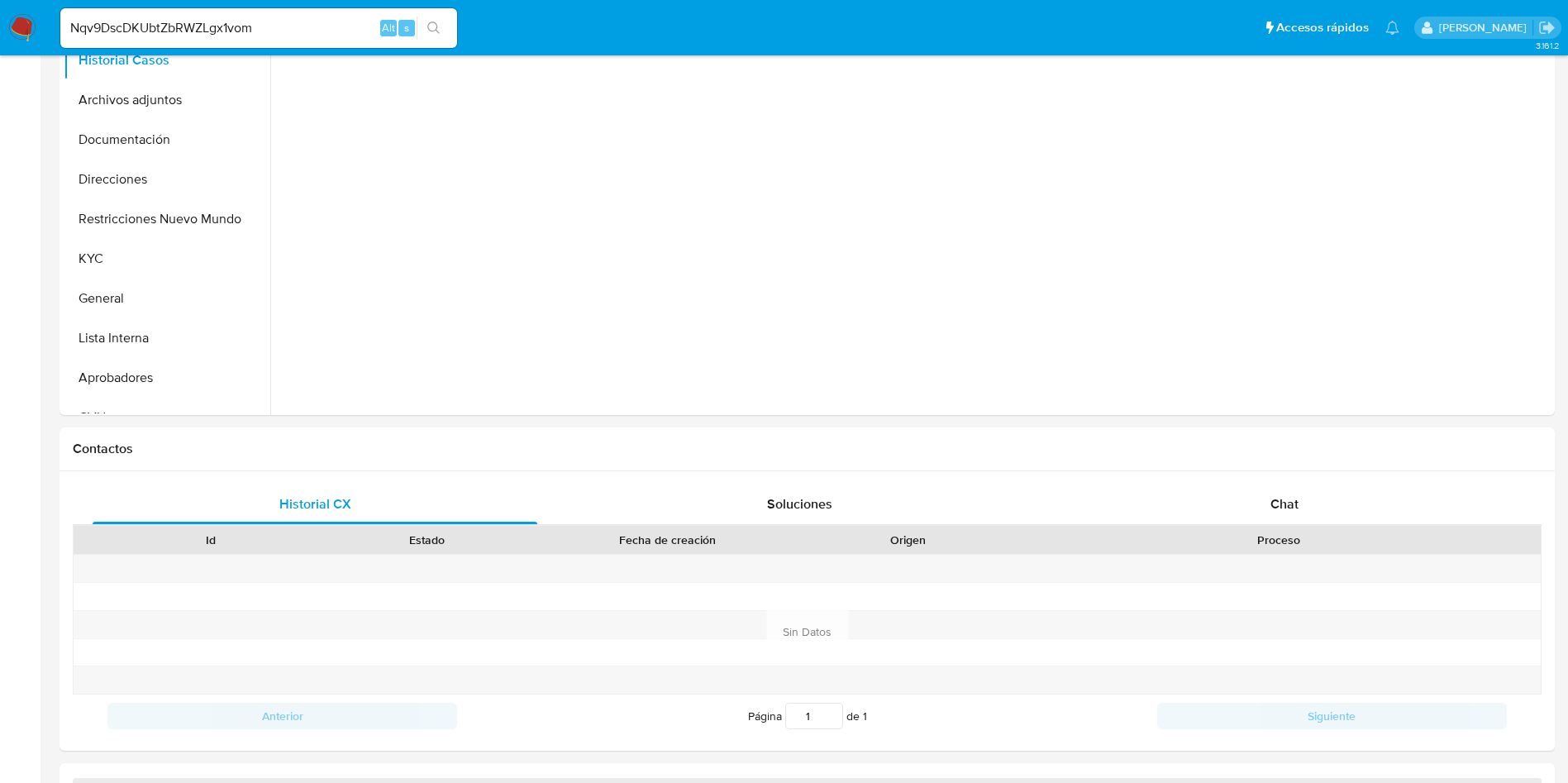
select select "10"
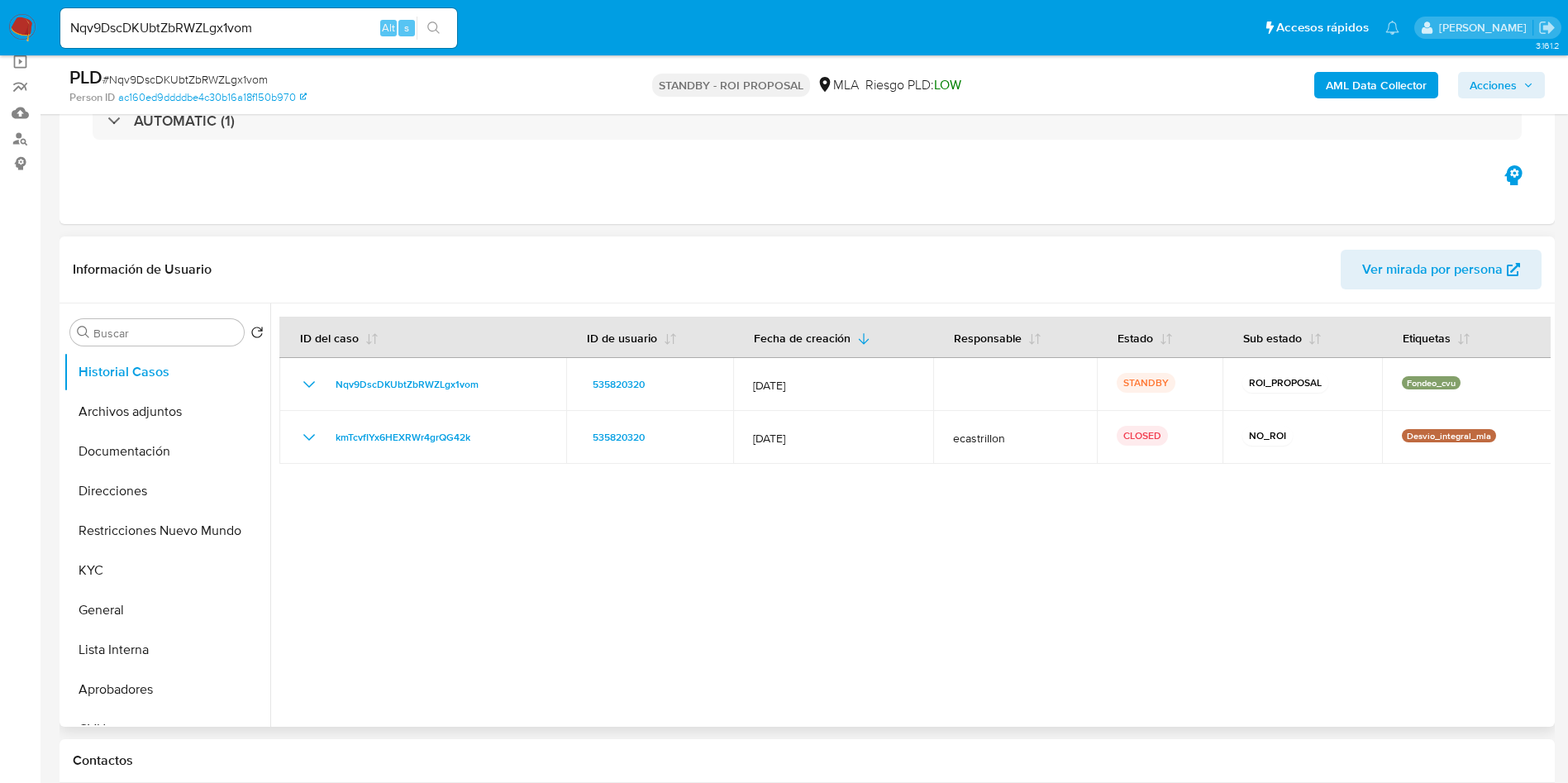
scroll to position [124, 0]
click at [113, 418] on button "Archivos adjuntos" at bounding box center [160, 413] width 193 height 40
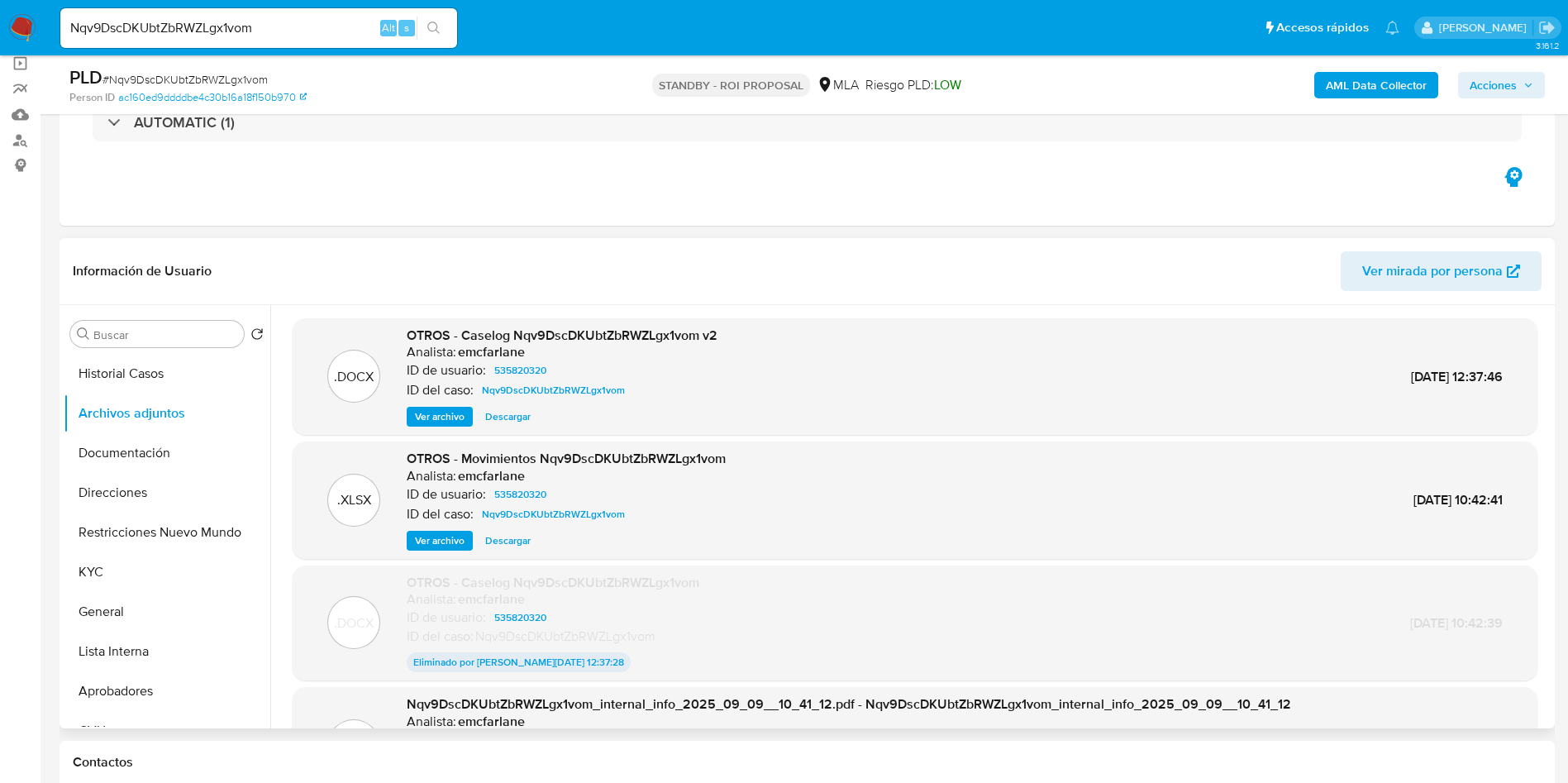
click at [508, 410] on span "Descargar" at bounding box center [508, 416] width 46 height 16
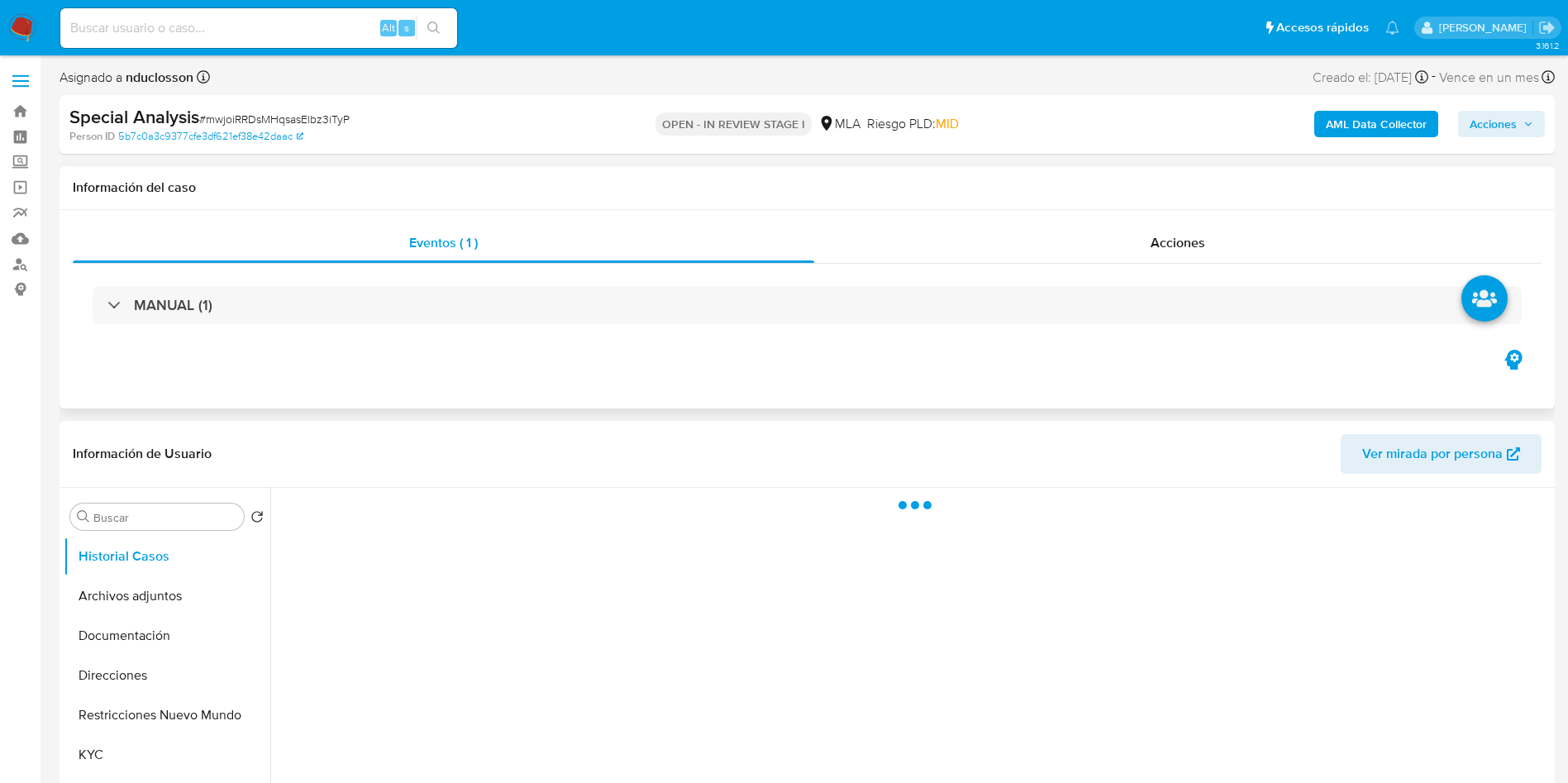
select select "10"
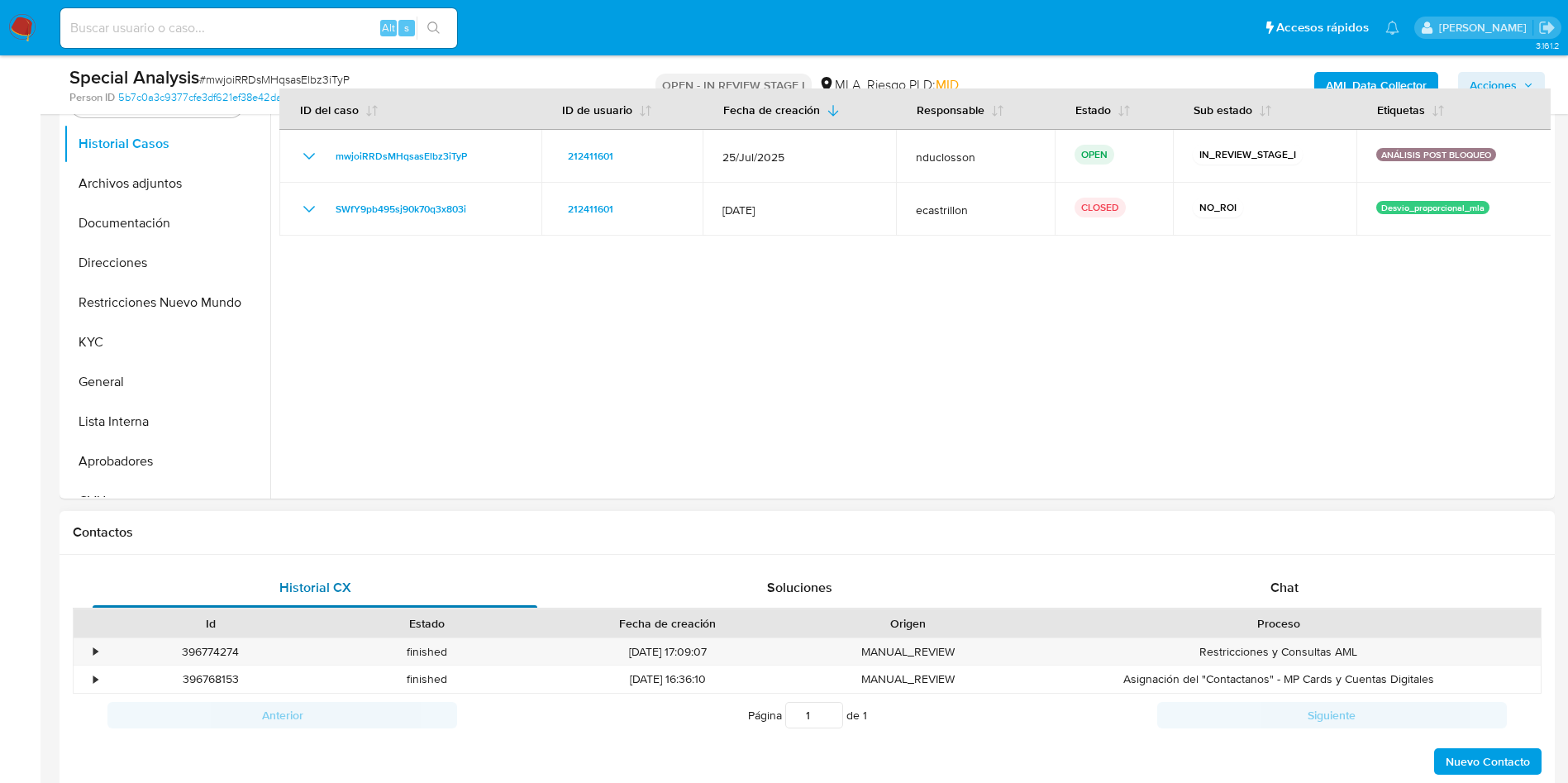
scroll to position [620, 0]
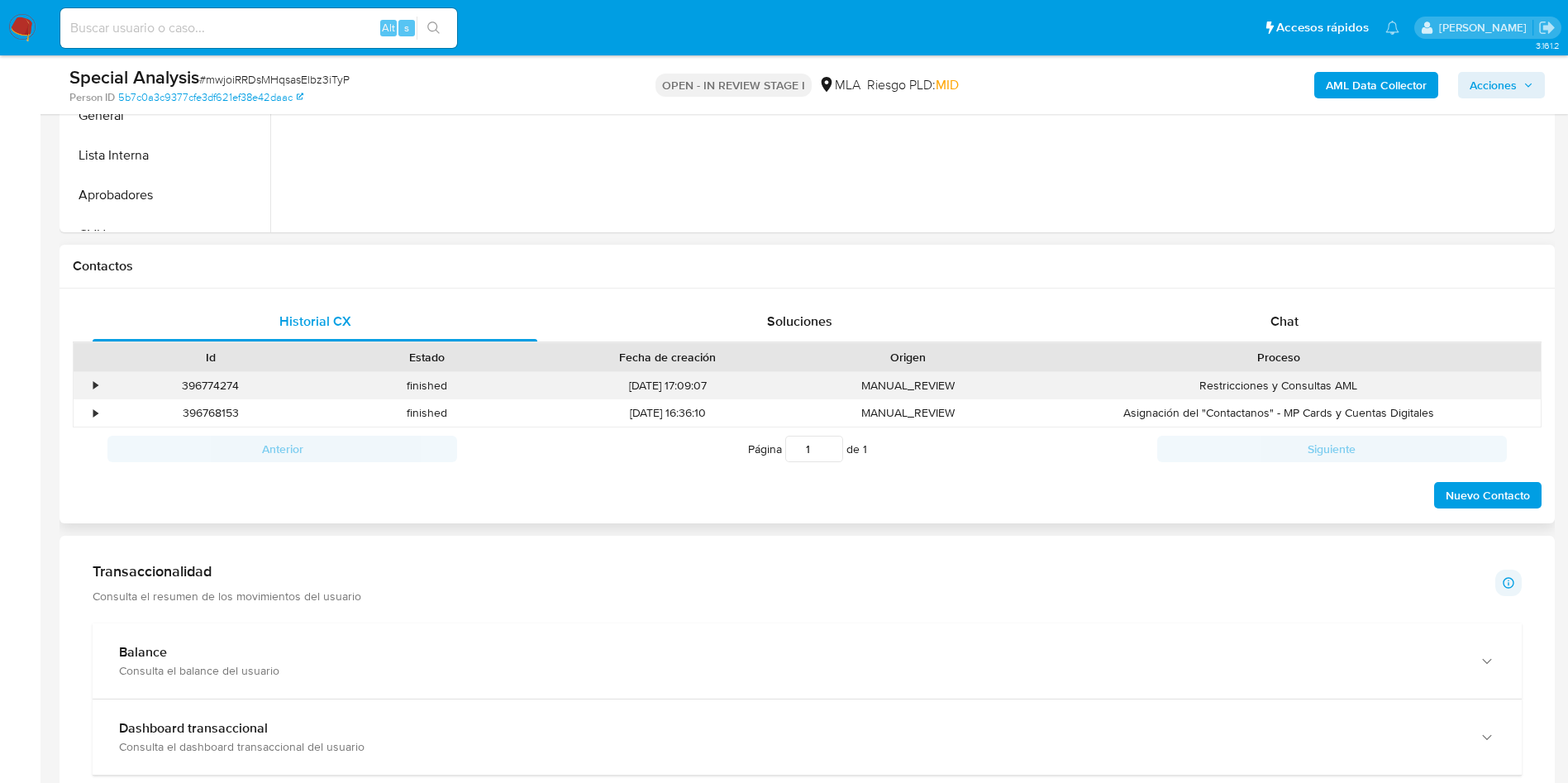
click at [232, 382] on div "396774274" at bounding box center [210, 385] width 216 height 27
copy div "396774274"
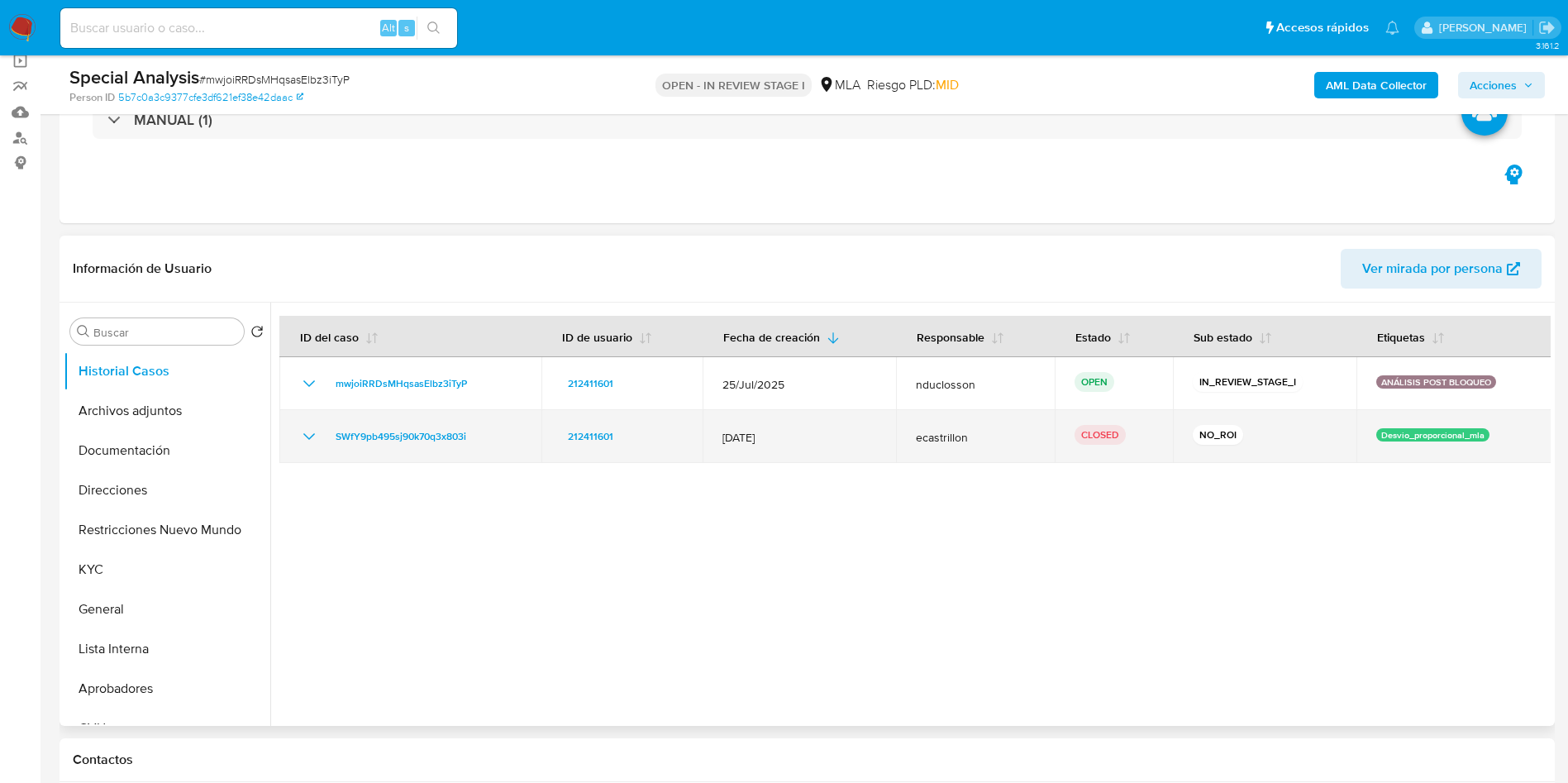
scroll to position [124, 0]
click at [388, 436] on span "SWfY9pb495sj90k70q3x803i" at bounding box center [401, 439] width 131 height 20
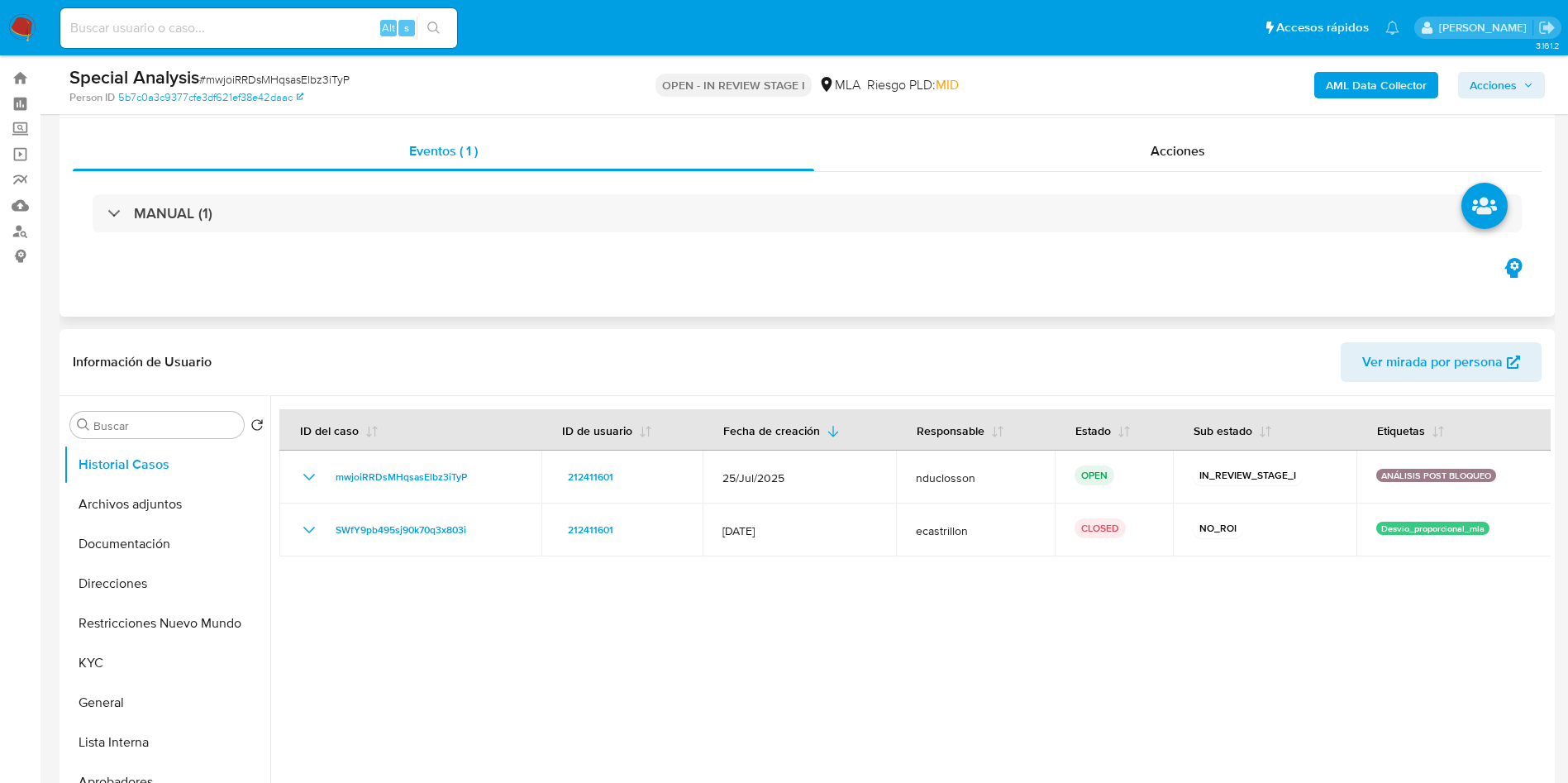
scroll to position [0, 0]
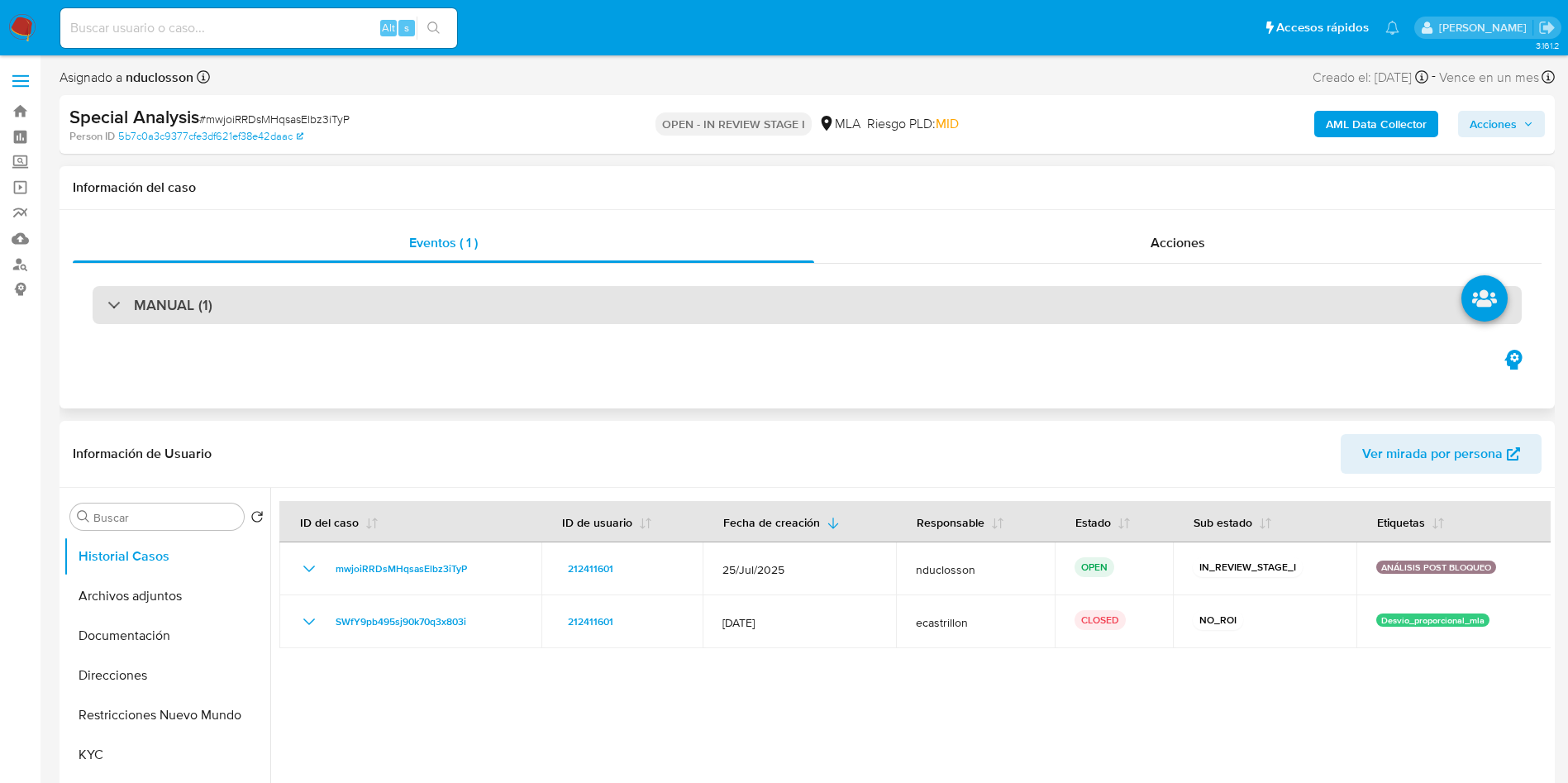
click at [113, 293] on div "MANUAL (1)" at bounding box center [808, 305] width 1430 height 38
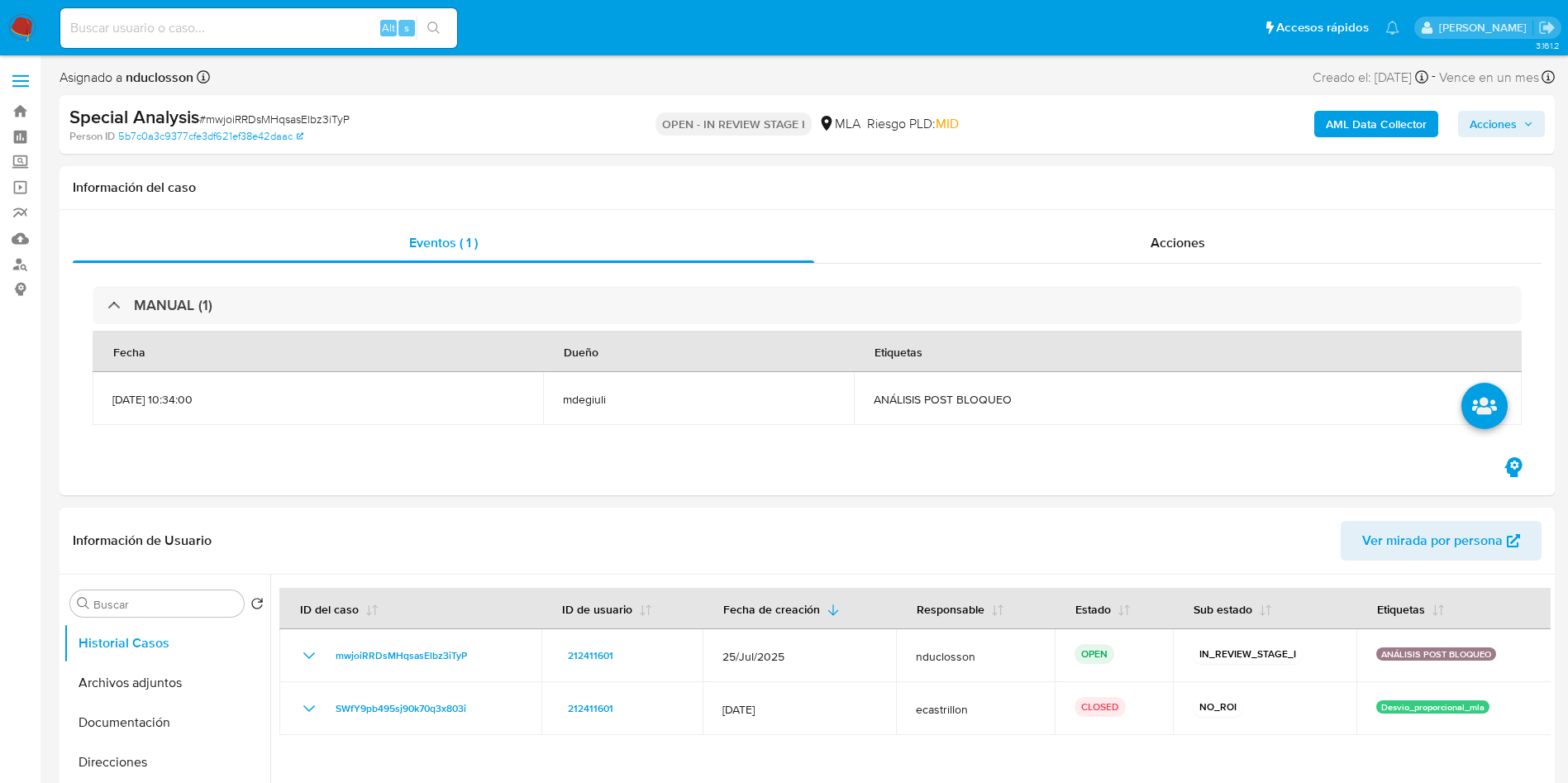
click at [1501, 129] on span "Acciones" at bounding box center [1494, 124] width 47 height 27
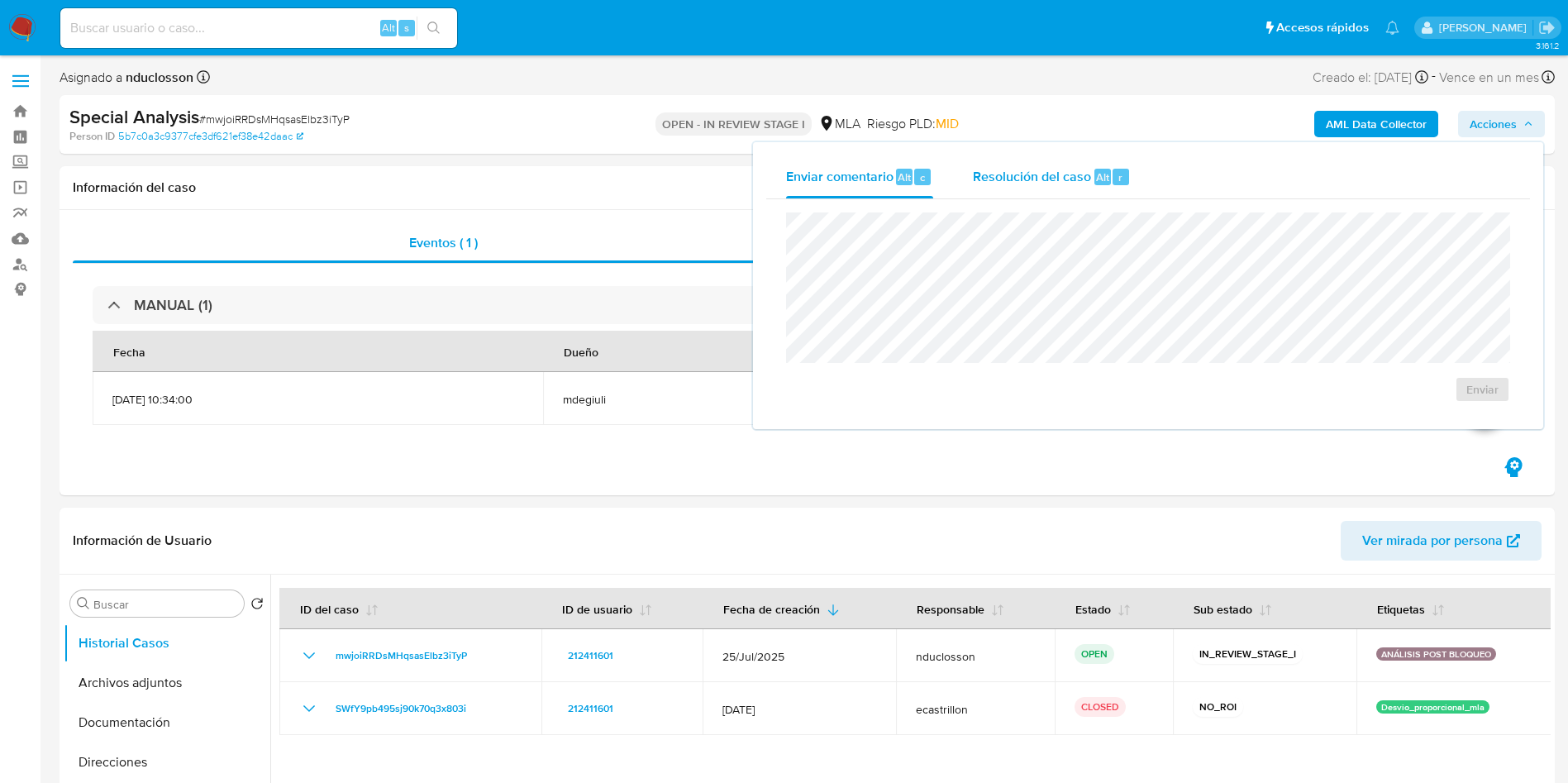
click at [1017, 188] on div "Resolución del caso Alt r" at bounding box center [1051, 176] width 158 height 43
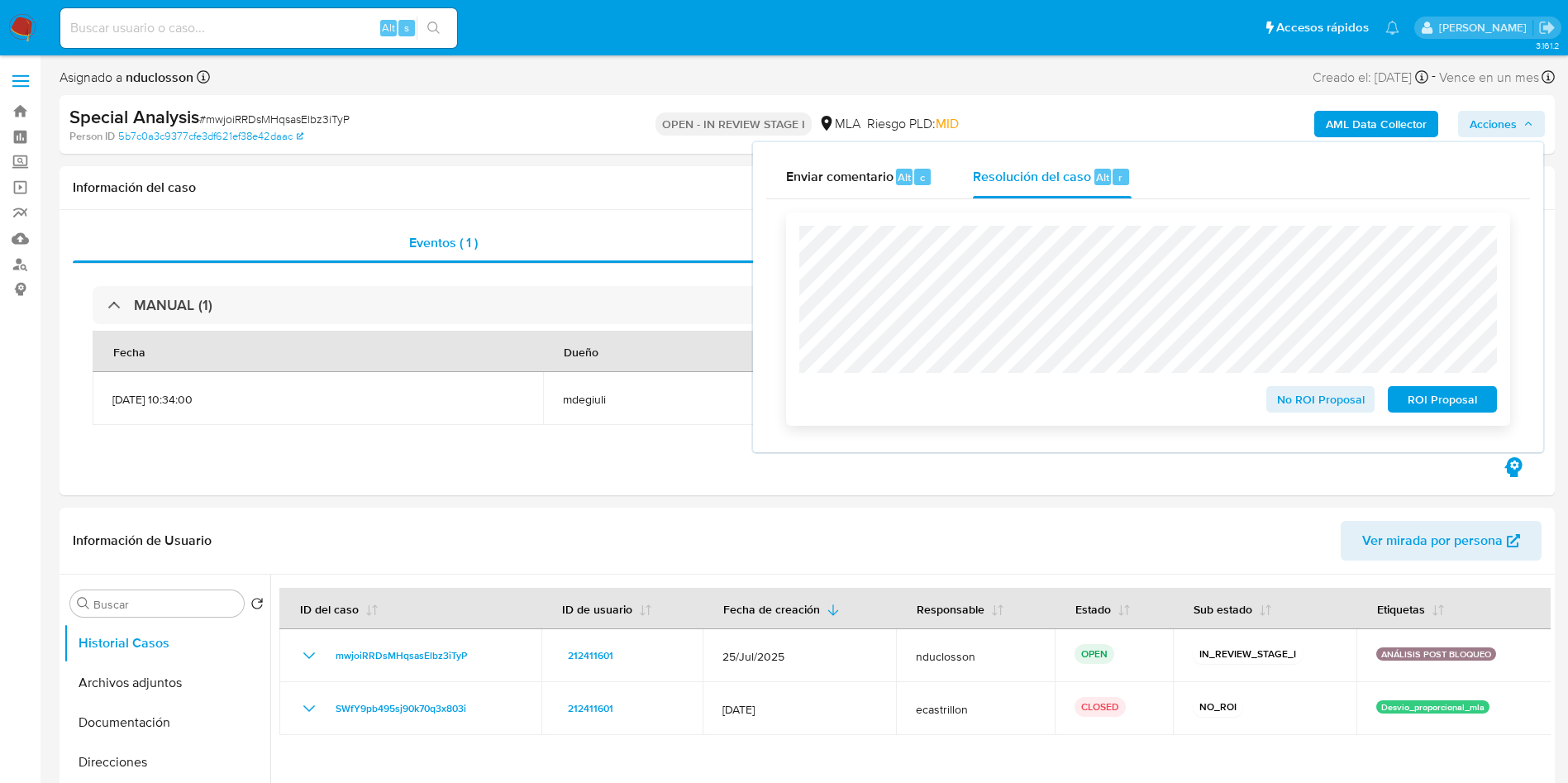
click at [1311, 402] on span "No ROI Proposal" at bounding box center [1321, 399] width 86 height 23
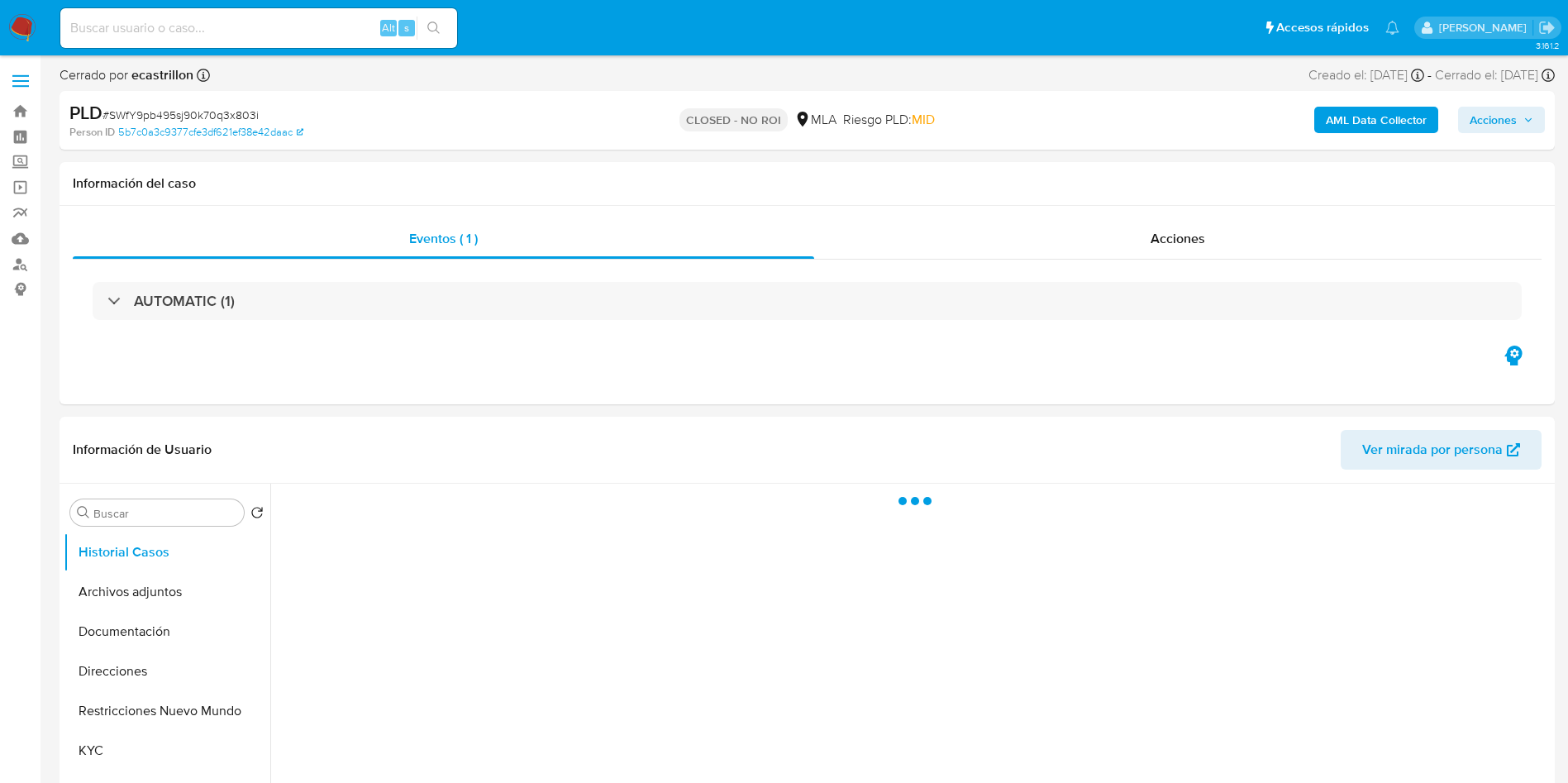
select select "10"
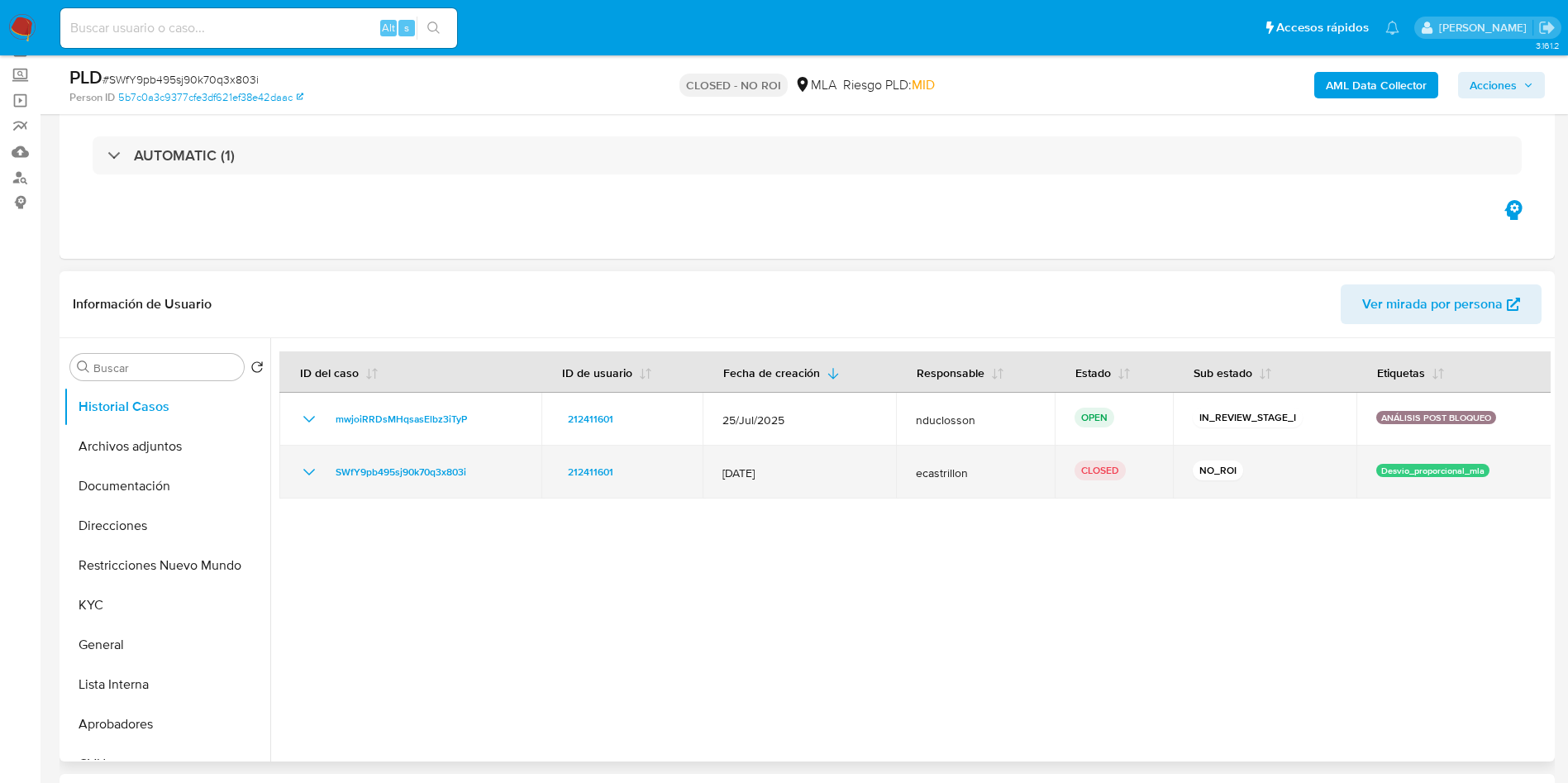
scroll to position [248, 0]
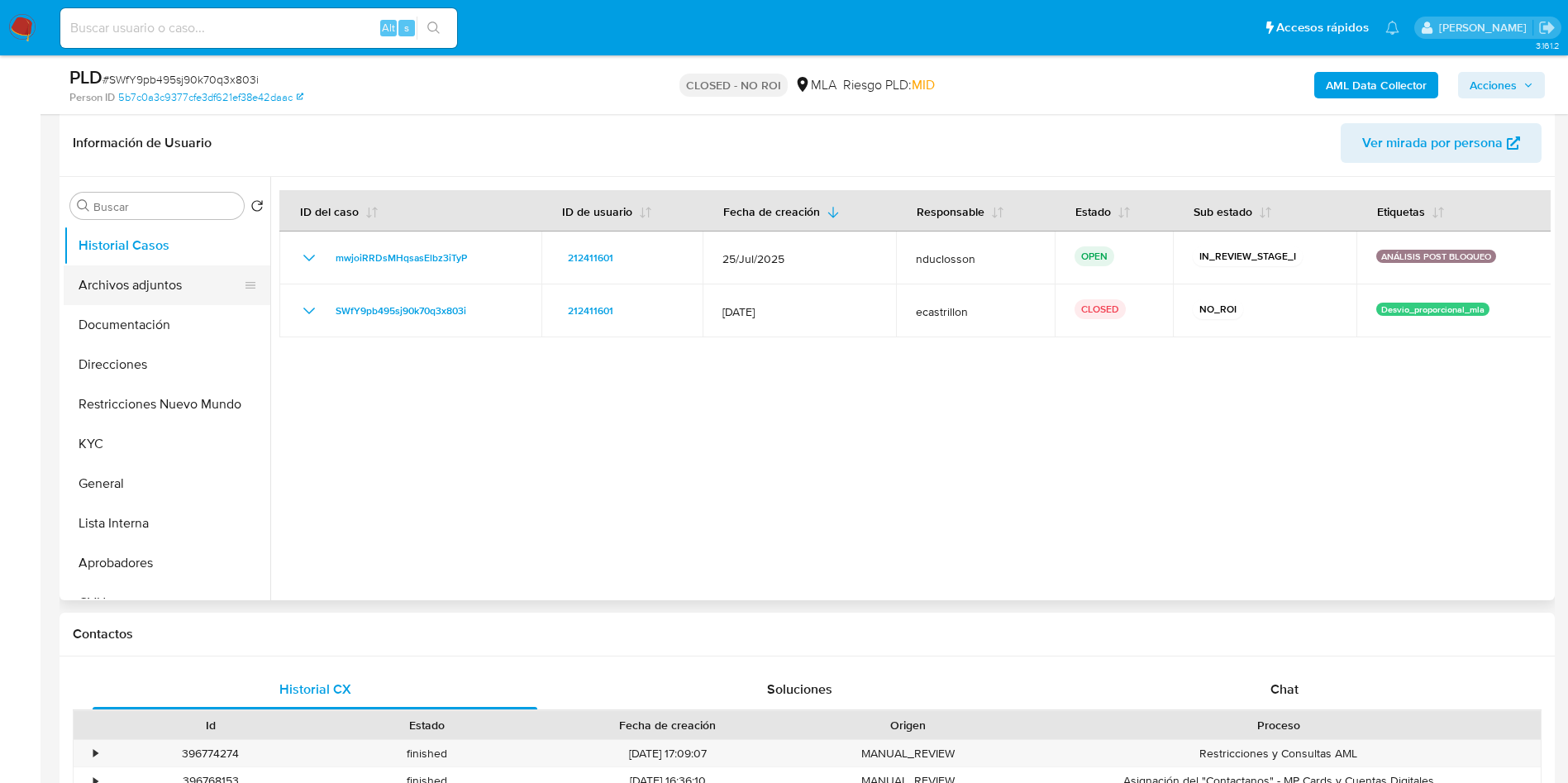
click at [161, 282] on button "Archivos adjuntos" at bounding box center [160, 285] width 193 height 40
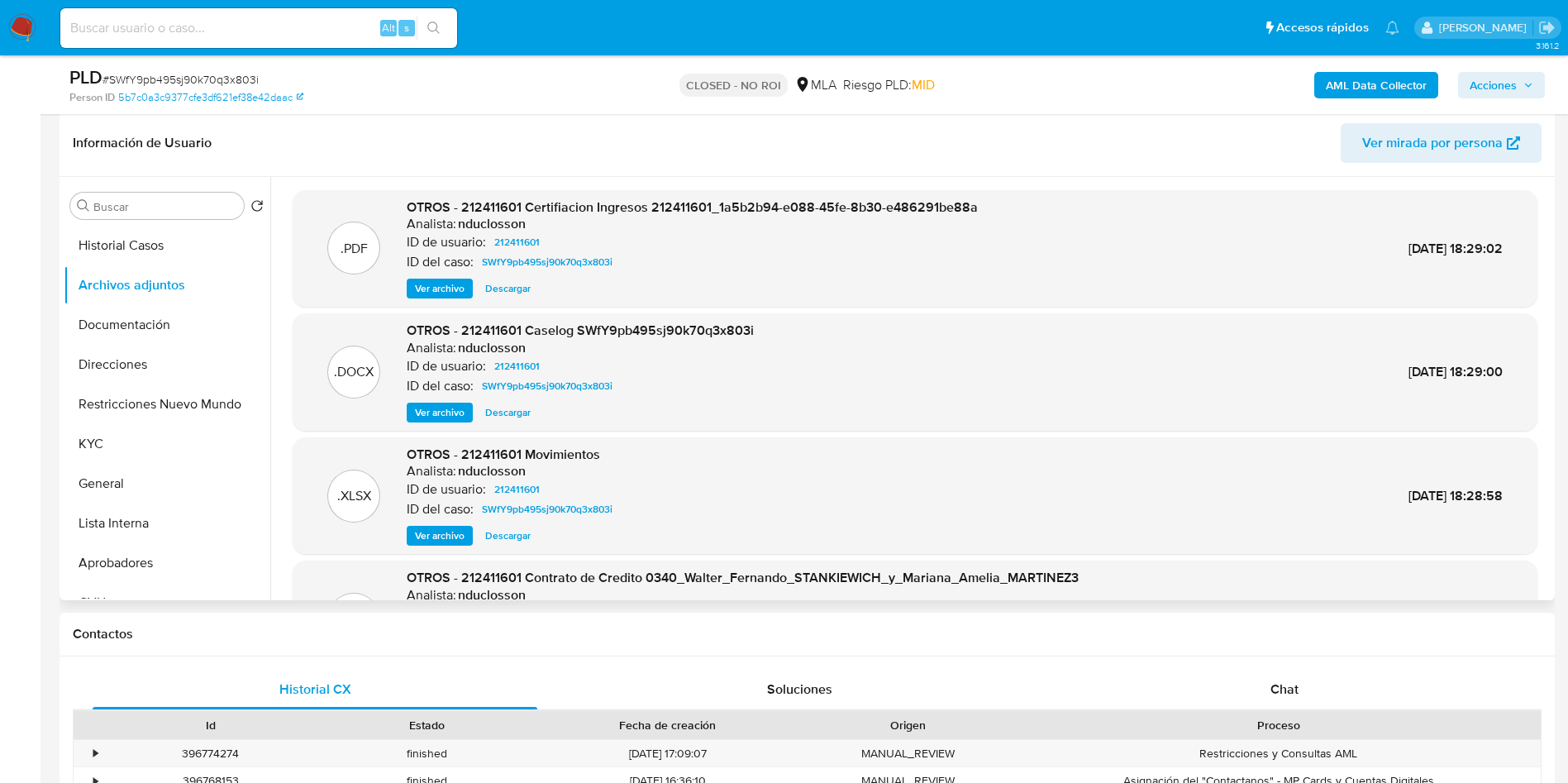
click at [520, 423] on div ".DOCX OTROS - 212411601 Caselog SWfY9pb495sj90k70q3x803i Analista: nduclosson I…" at bounding box center [915, 373] width 1245 height 118
click at [513, 418] on span "Descargar" at bounding box center [508, 411] width 46 height 16
click at [191, 386] on button "Restricciones Nuevo Mundo" at bounding box center [160, 405] width 193 height 40
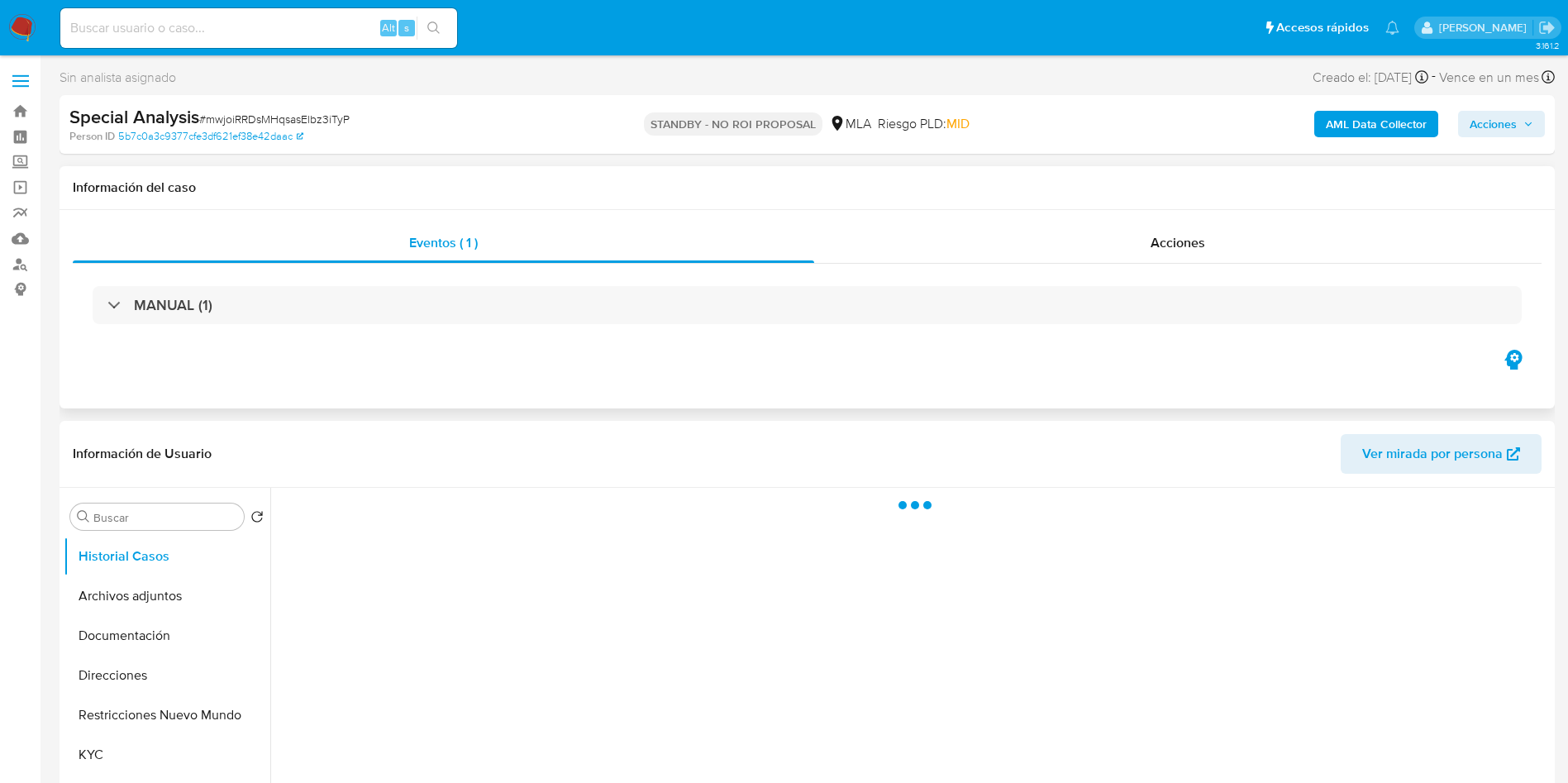
select select "10"
